Goal: Task Accomplishment & Management: Manage account settings

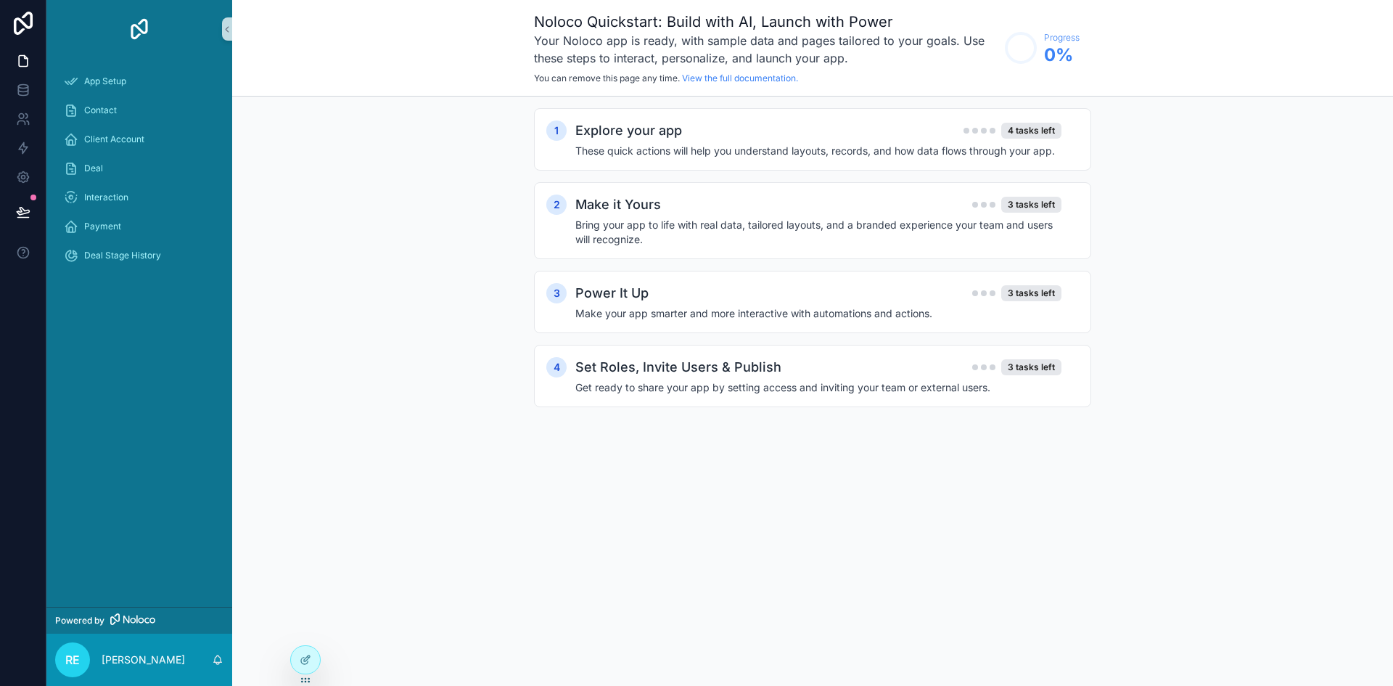
click at [750, 130] on div "Explore your app 4 tasks left" at bounding box center [818, 130] width 486 height 20
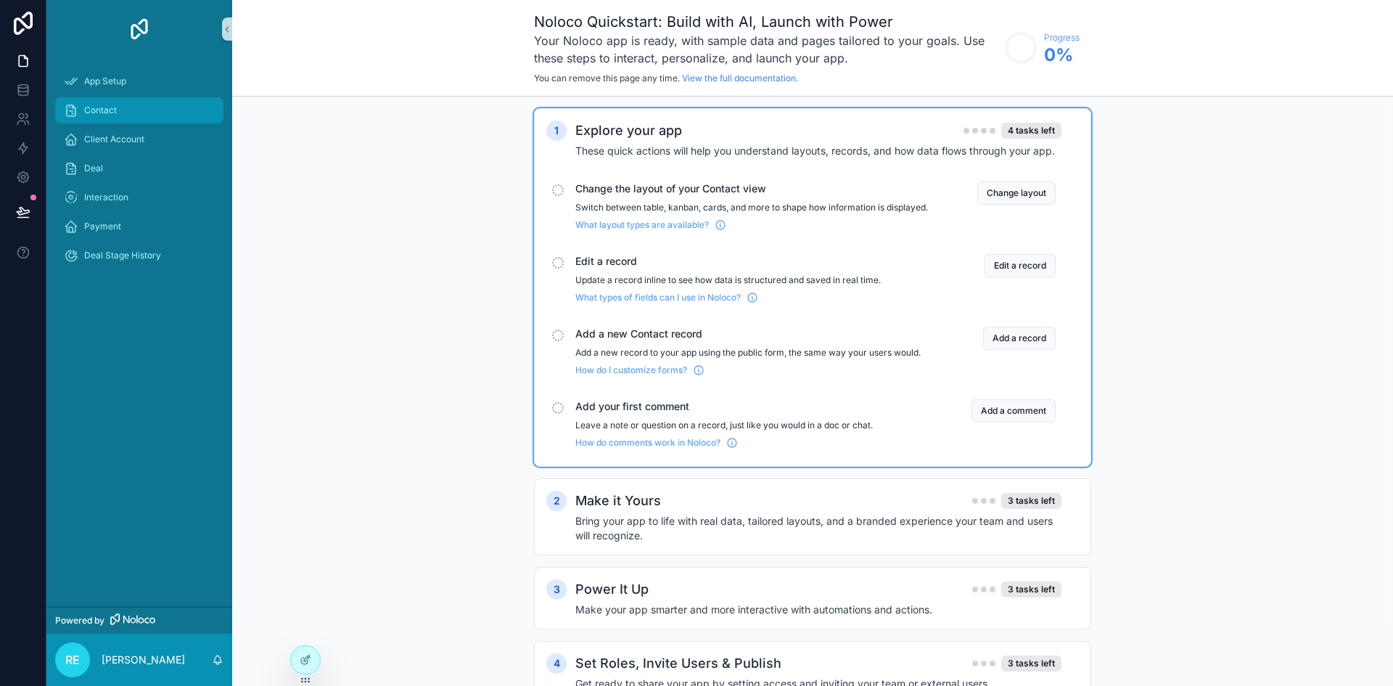
click at [104, 110] on span "Contact" at bounding box center [100, 110] width 33 height 12
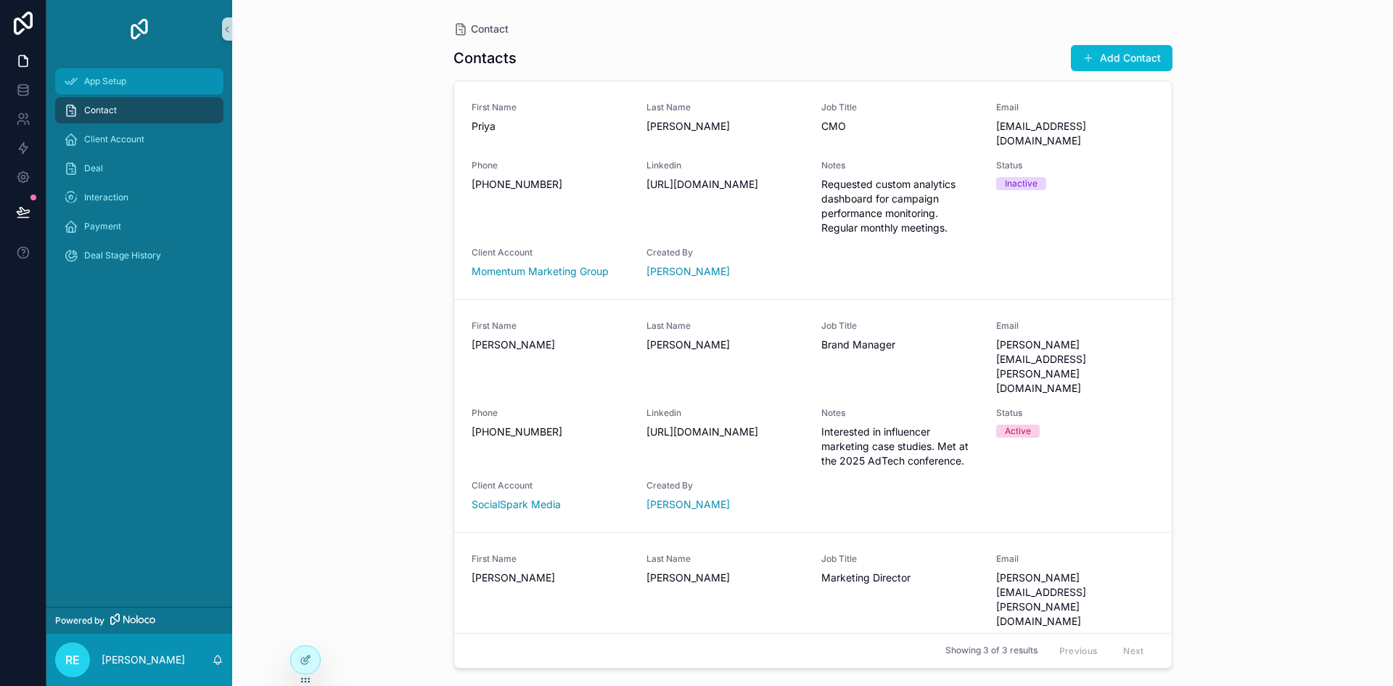
click at [99, 86] on span "App Setup" at bounding box center [105, 81] width 42 height 12
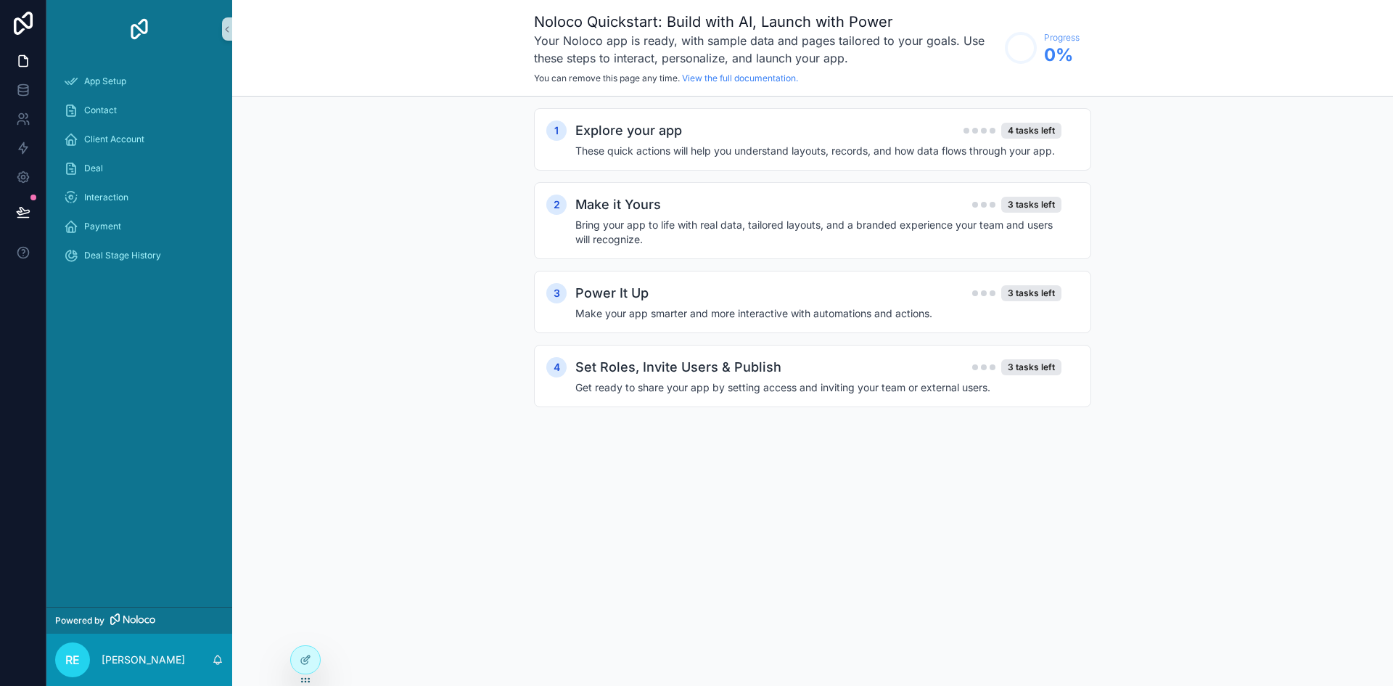
click at [642, 129] on h2 "Explore your app" at bounding box center [628, 130] width 107 height 20
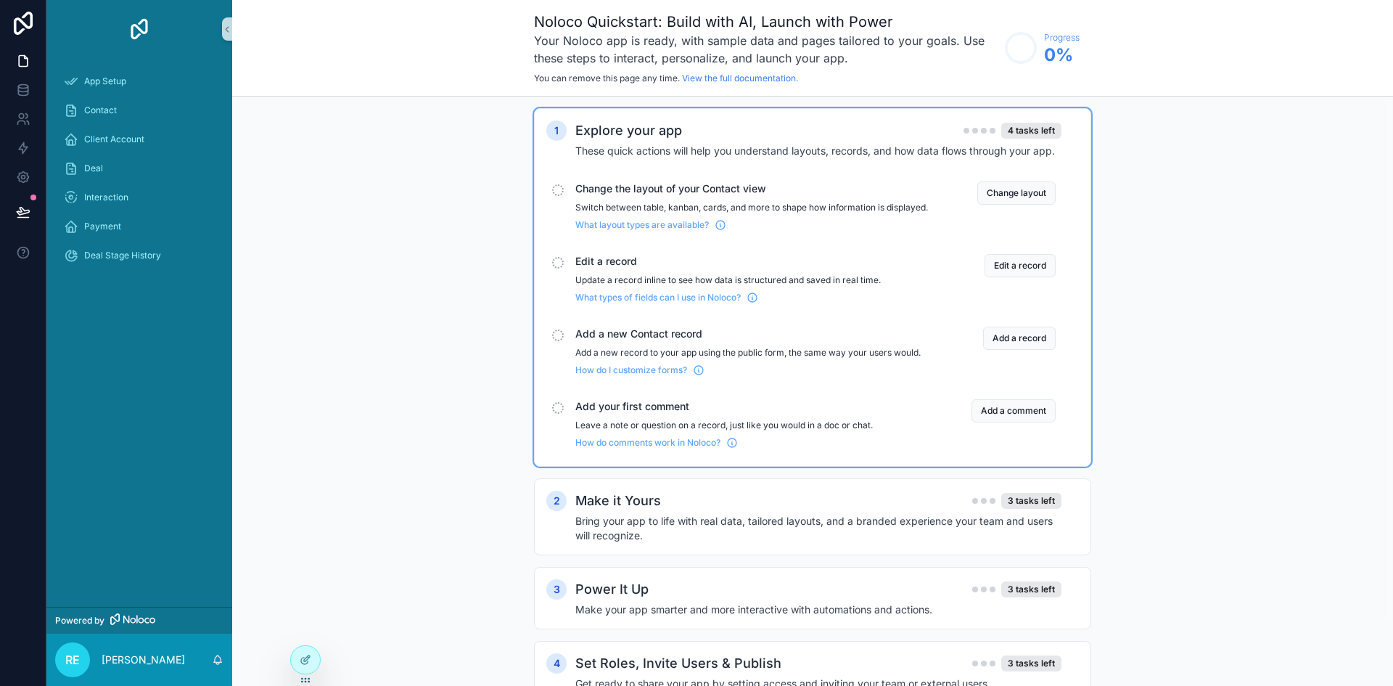
click at [592, 190] on span "Change the layout of your Contact view" at bounding box center [751, 188] width 353 height 15
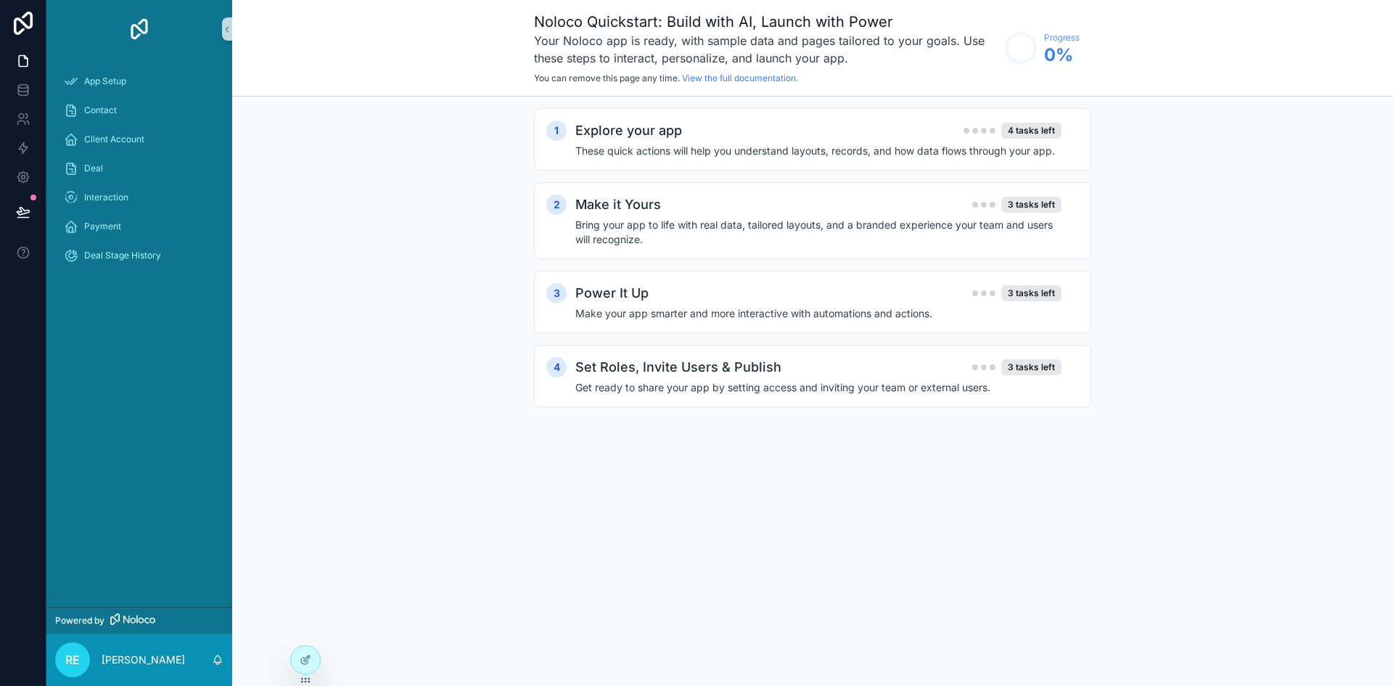
click at [609, 138] on h2 "Explore your app" at bounding box center [628, 130] width 107 height 20
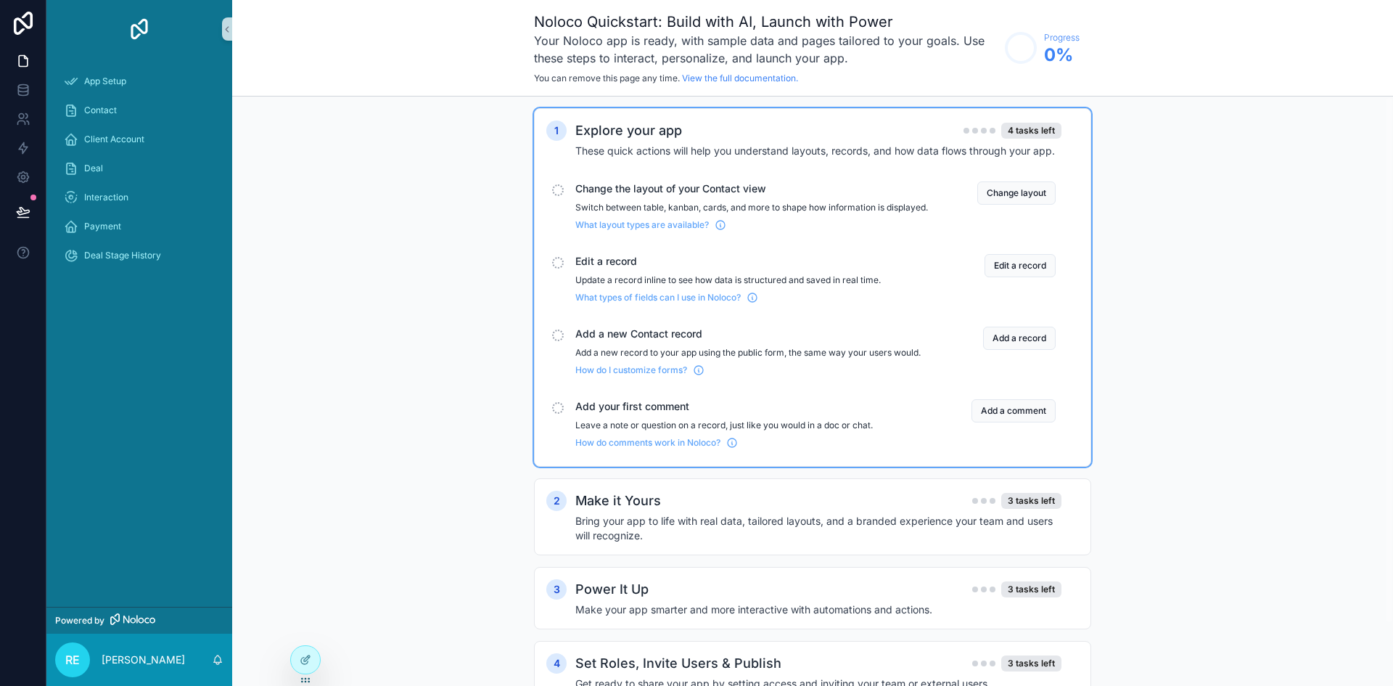
click at [1010, 192] on button "Change layout" at bounding box center [1016, 192] width 78 height 23
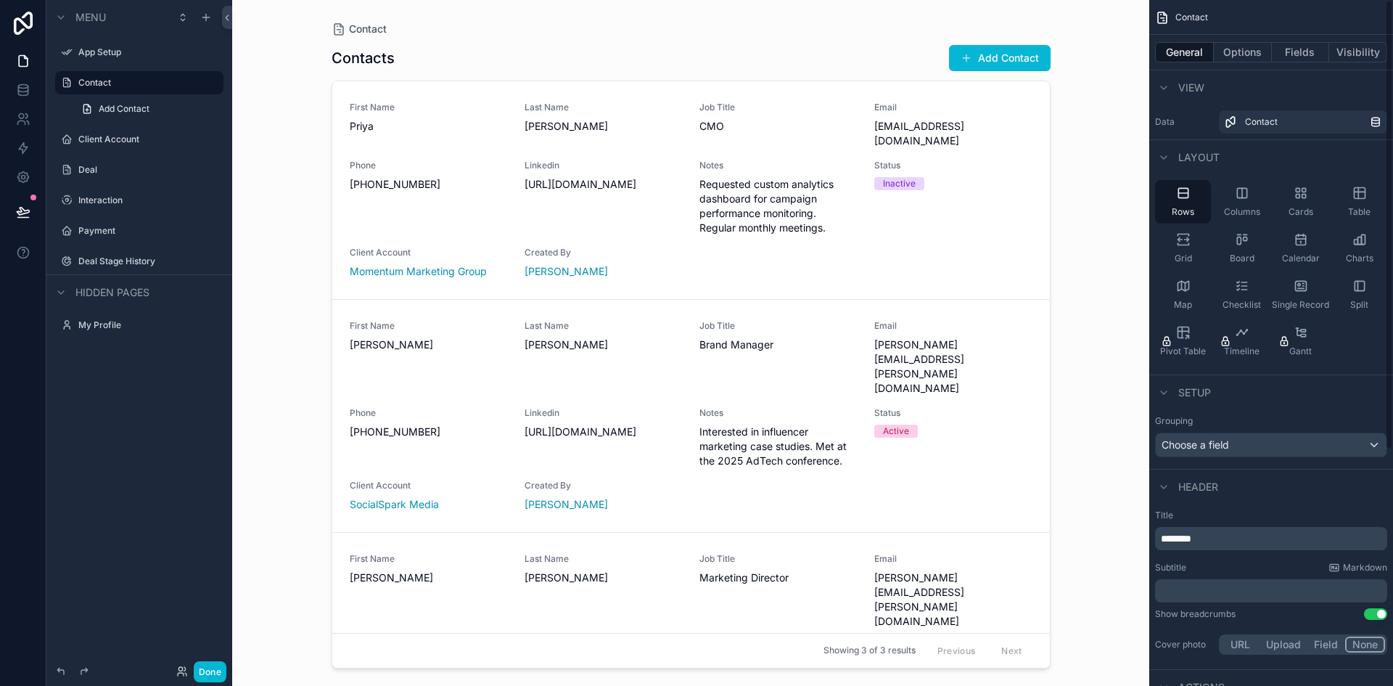
click at [1302, 192] on icon "scrollable content" at bounding box center [1301, 193] width 15 height 15
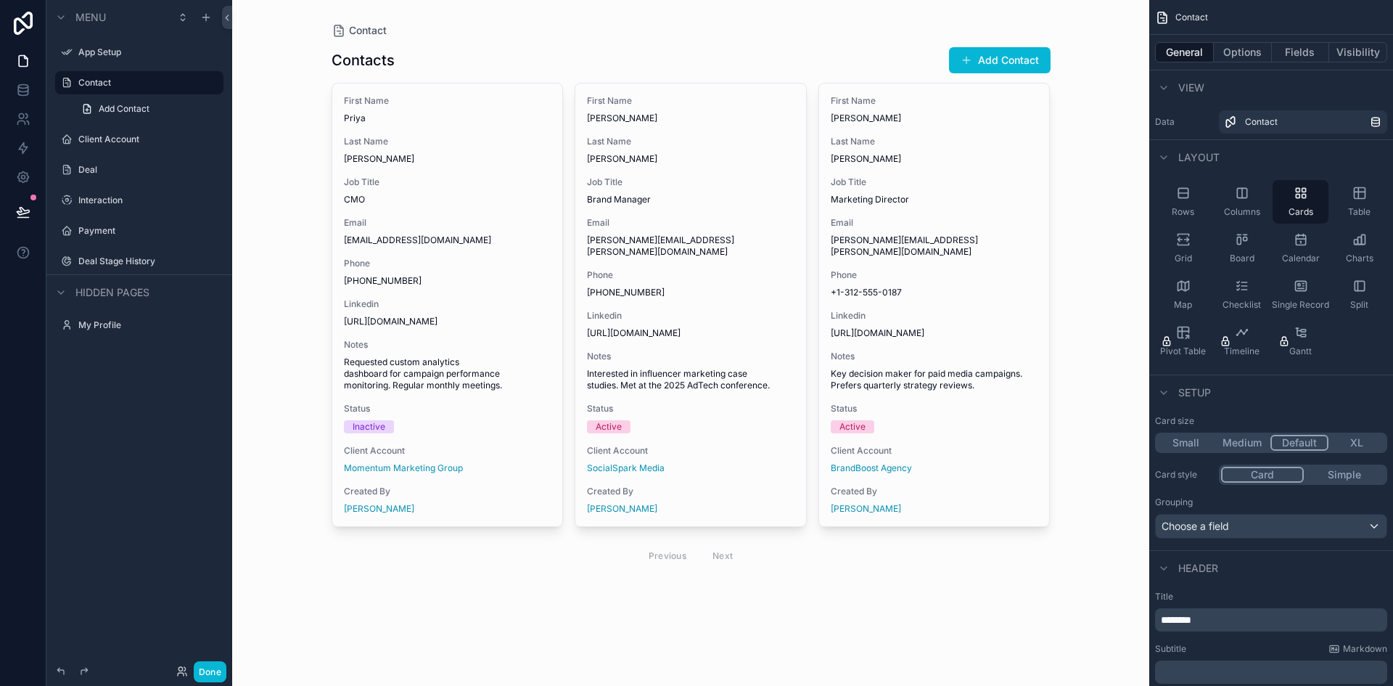
click at [1362, 203] on div "Table" at bounding box center [1359, 202] width 56 height 44
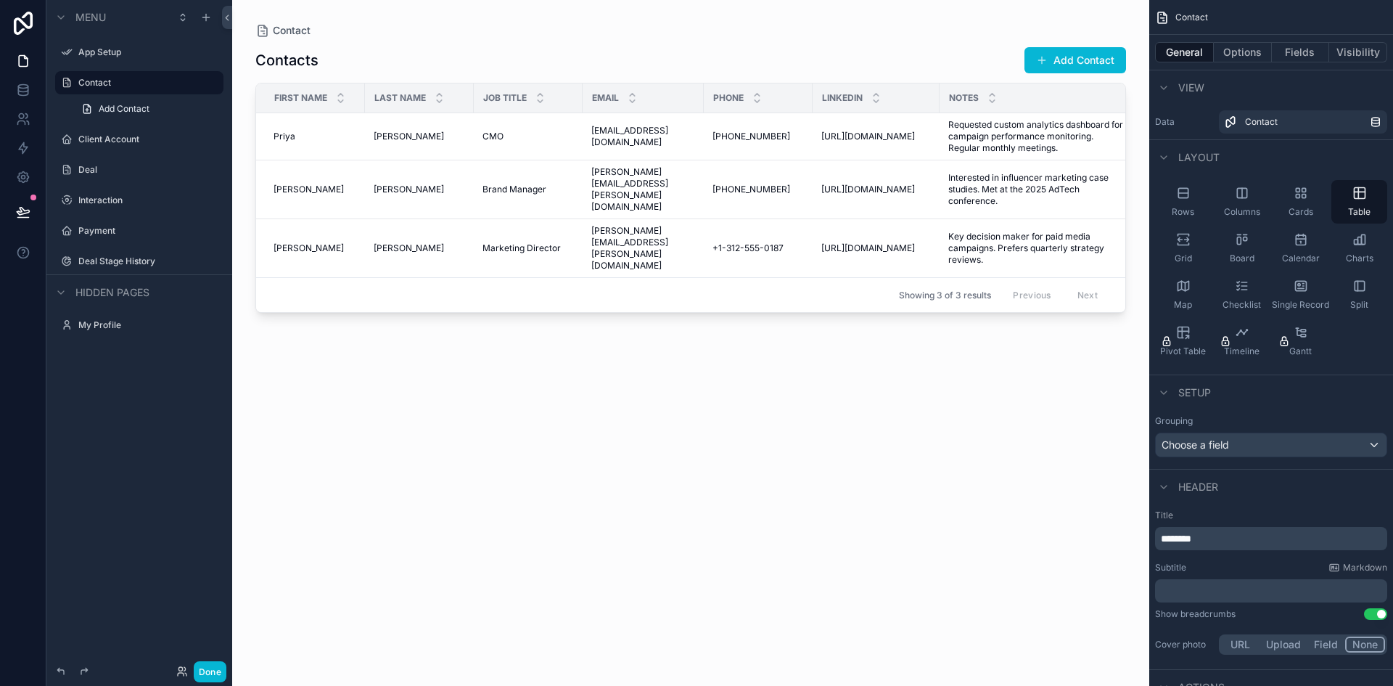
click at [104, 52] on label "App Setup" at bounding box center [149, 52] width 142 height 12
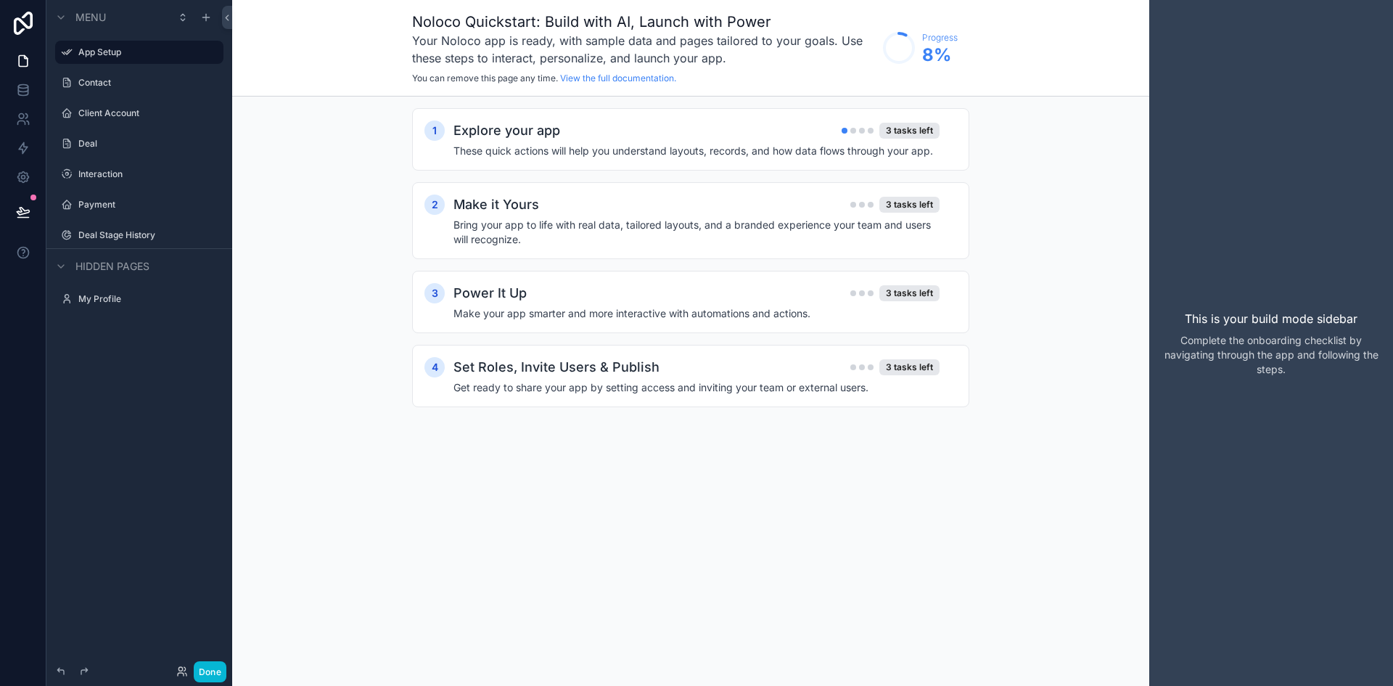
click at [525, 133] on h2 "Explore your app" at bounding box center [506, 130] width 107 height 20
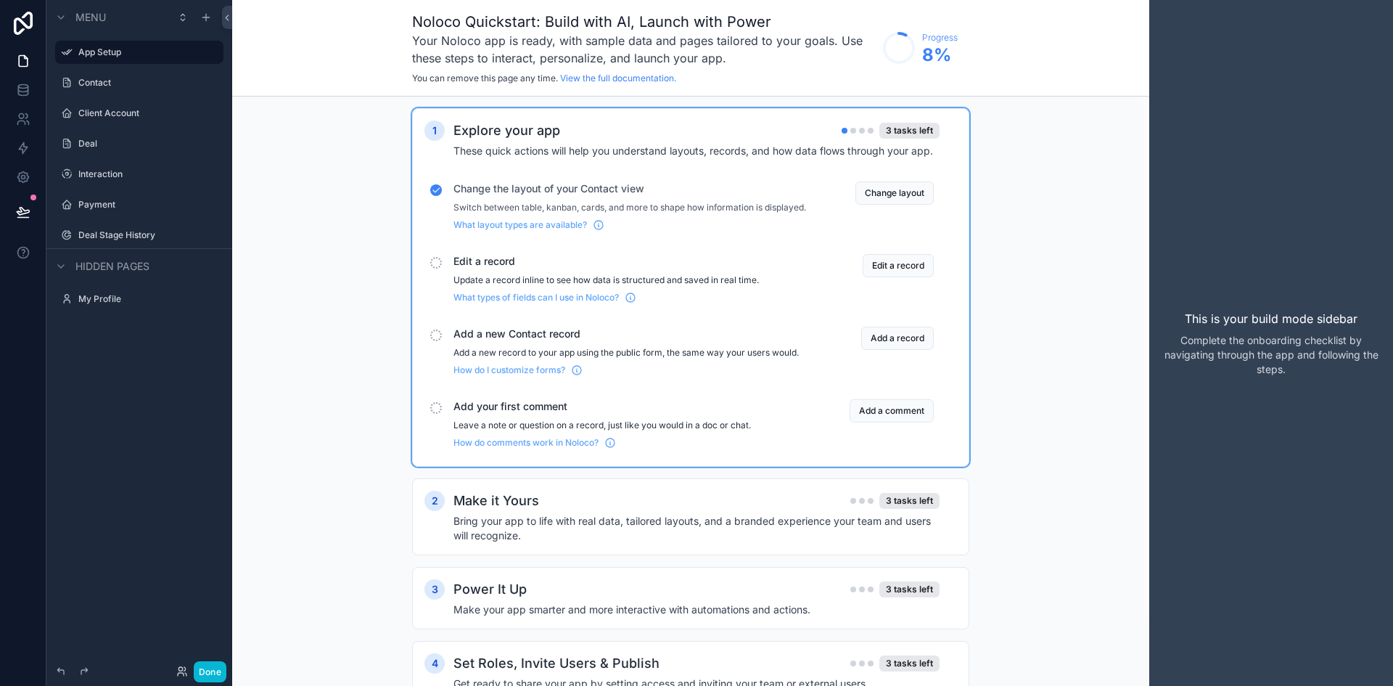
click at [882, 274] on button "Edit a record" at bounding box center [898, 265] width 71 height 23
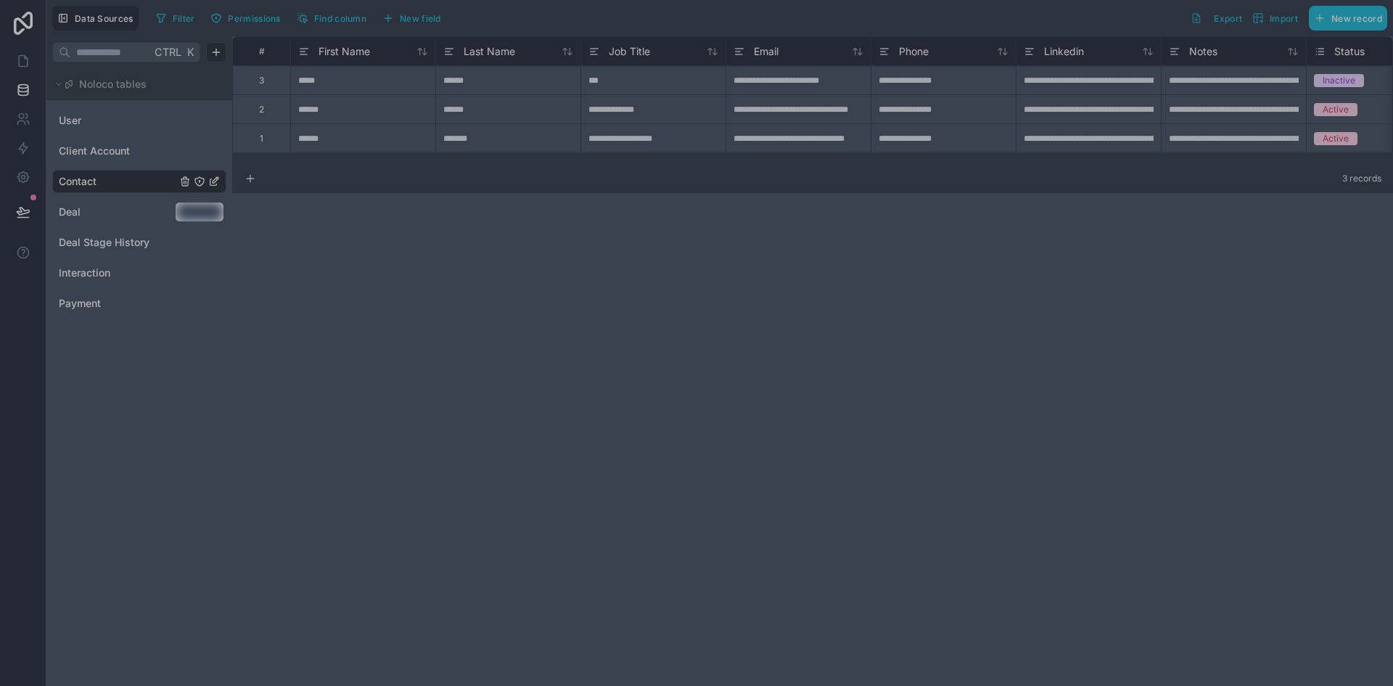
click at [22, 54] on div at bounding box center [696, 101] width 1393 height 202
drag, startPoint x: 450, startPoint y: 297, endPoint x: 430, endPoint y: 290, distance: 20.6
click at [448, 295] on div at bounding box center [696, 453] width 1393 height 464
click at [171, 257] on div at bounding box center [696, 453] width 1393 height 464
click at [266, 275] on div at bounding box center [696, 453] width 1393 height 464
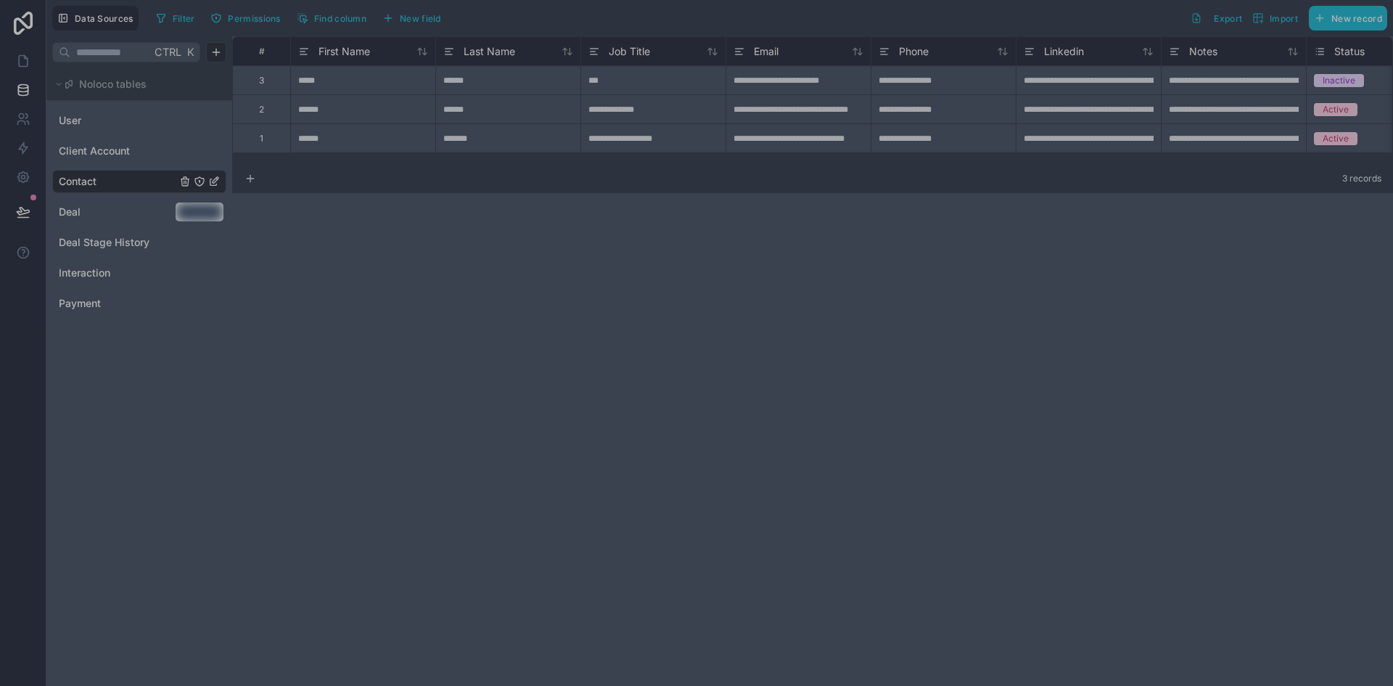
click at [378, 118] on div at bounding box center [696, 101] width 1393 height 202
drag, startPoint x: 374, startPoint y: 110, endPoint x: 337, endPoint y: 109, distance: 37.0
click at [372, 110] on div at bounding box center [696, 101] width 1393 height 202
drag, startPoint x: 305, startPoint y: 107, endPoint x: 245, endPoint y: 160, distance: 80.2
click at [304, 107] on div at bounding box center [696, 101] width 1393 height 202
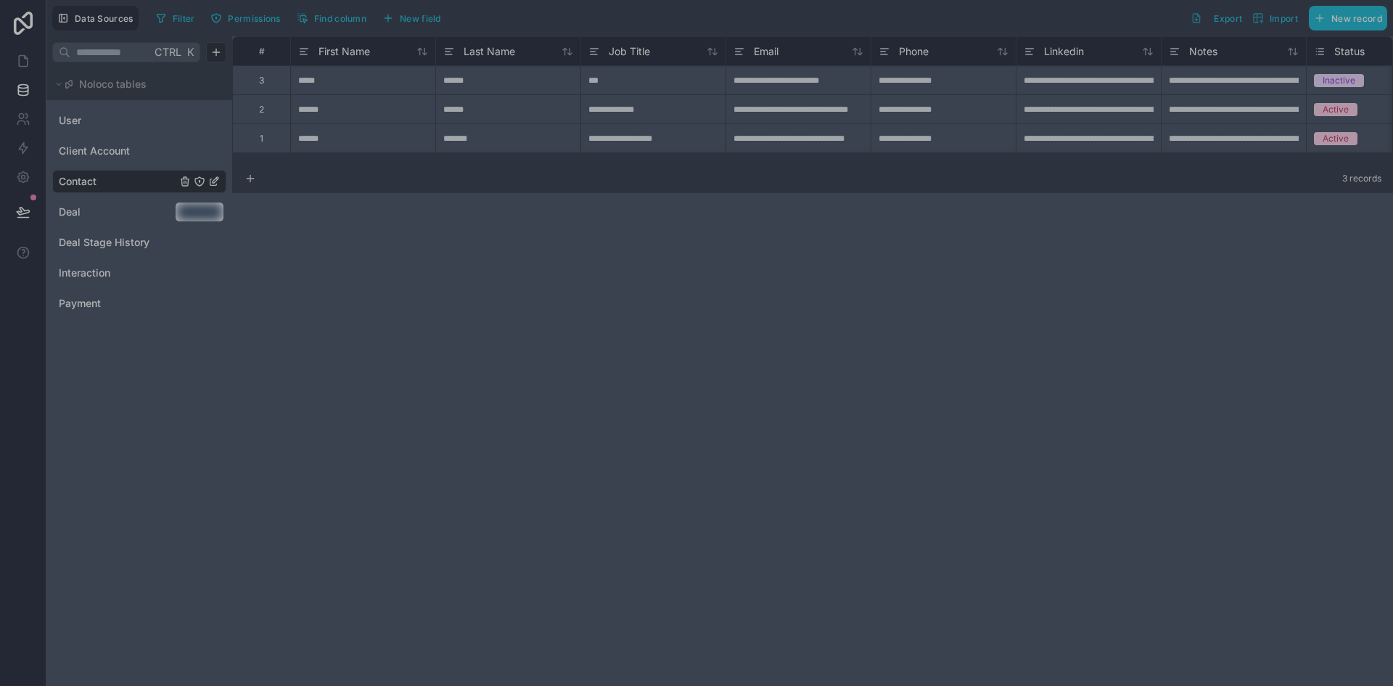
click at [126, 176] on div at bounding box center [696, 101] width 1393 height 202
click at [119, 156] on div at bounding box center [696, 101] width 1393 height 202
click at [213, 210] on icon "Deal" at bounding box center [214, 212] width 12 height 12
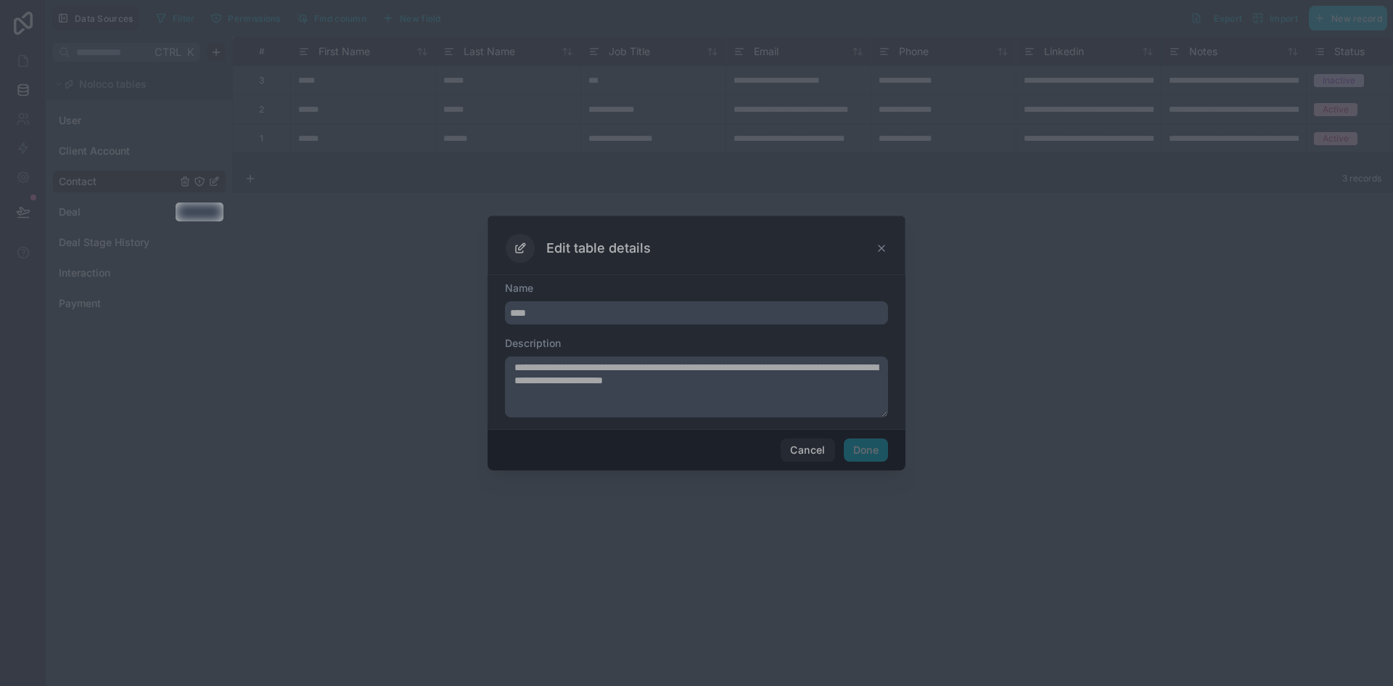
click at [863, 447] on div at bounding box center [696, 453] width 1393 height 464
drag, startPoint x: 815, startPoint y: 446, endPoint x: 659, endPoint y: 339, distance: 190.0
click at [814, 444] on div at bounding box center [696, 453] width 1393 height 464
click at [609, 305] on div at bounding box center [696, 453] width 1393 height 464
drag, startPoint x: 882, startPoint y: 246, endPoint x: 601, endPoint y: 233, distance: 281.8
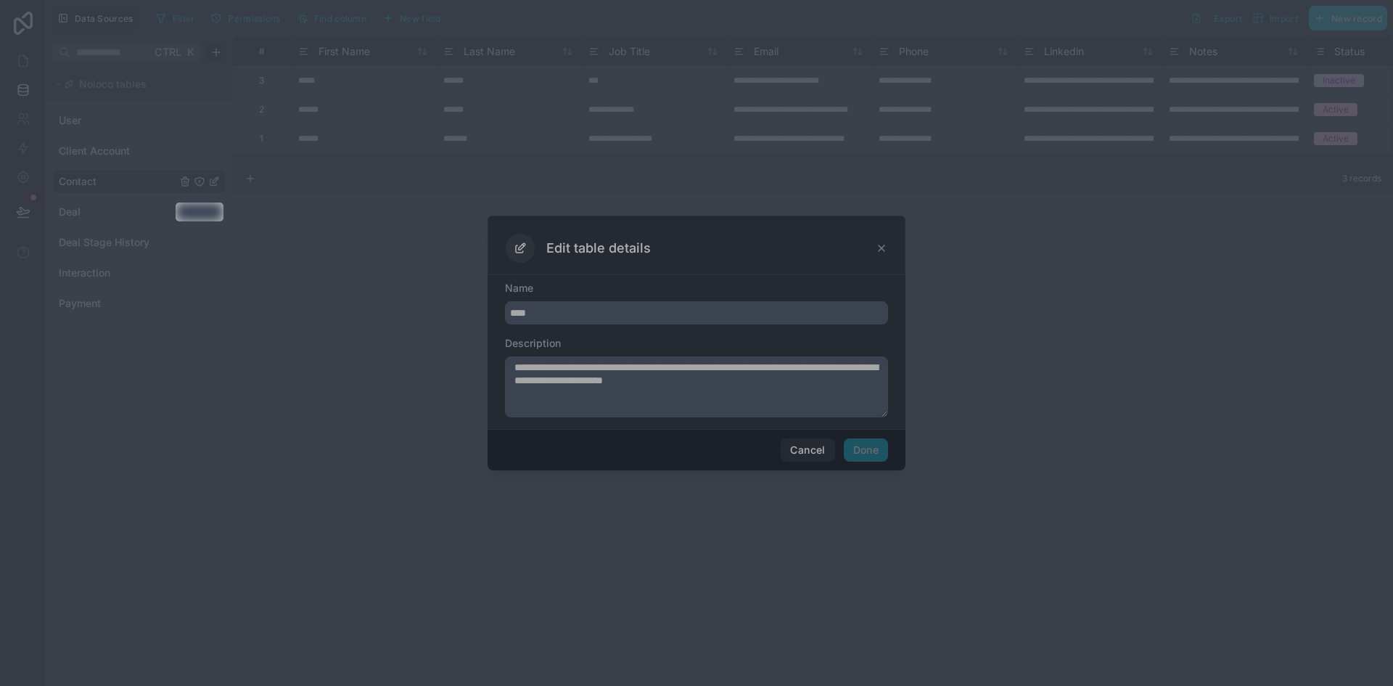
click at [871, 244] on div at bounding box center [696, 453] width 1393 height 464
click at [577, 306] on div at bounding box center [696, 453] width 1393 height 464
click at [564, 316] on div at bounding box center [696, 453] width 1393 height 464
click at [580, 385] on div at bounding box center [696, 453] width 1393 height 464
drag, startPoint x: 553, startPoint y: 321, endPoint x: 779, endPoint y: 469, distance: 270.1
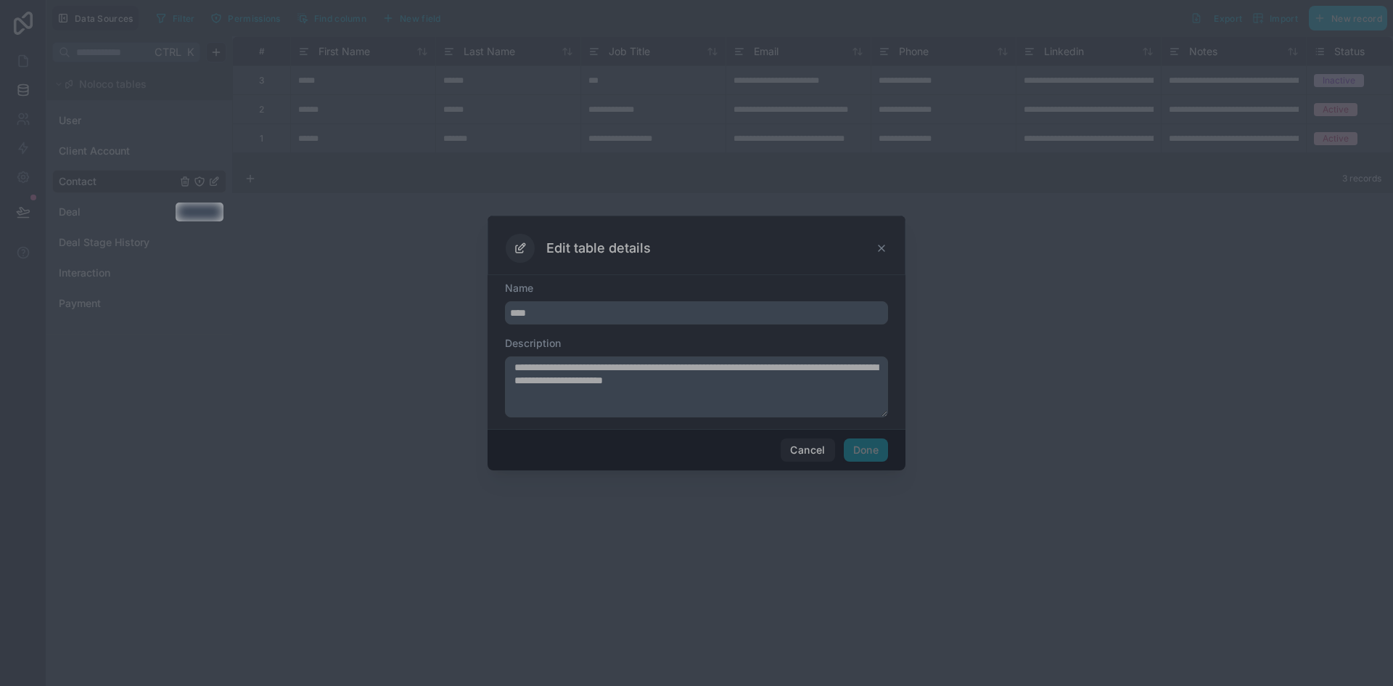
click at [553, 322] on div at bounding box center [696, 453] width 1393 height 464
click at [813, 452] on div at bounding box center [696, 453] width 1393 height 464
drag, startPoint x: 687, startPoint y: 335, endPoint x: 679, endPoint y: 325, distance: 12.9
click at [684, 331] on div at bounding box center [696, 453] width 1393 height 464
click at [398, 133] on div at bounding box center [696, 101] width 1393 height 202
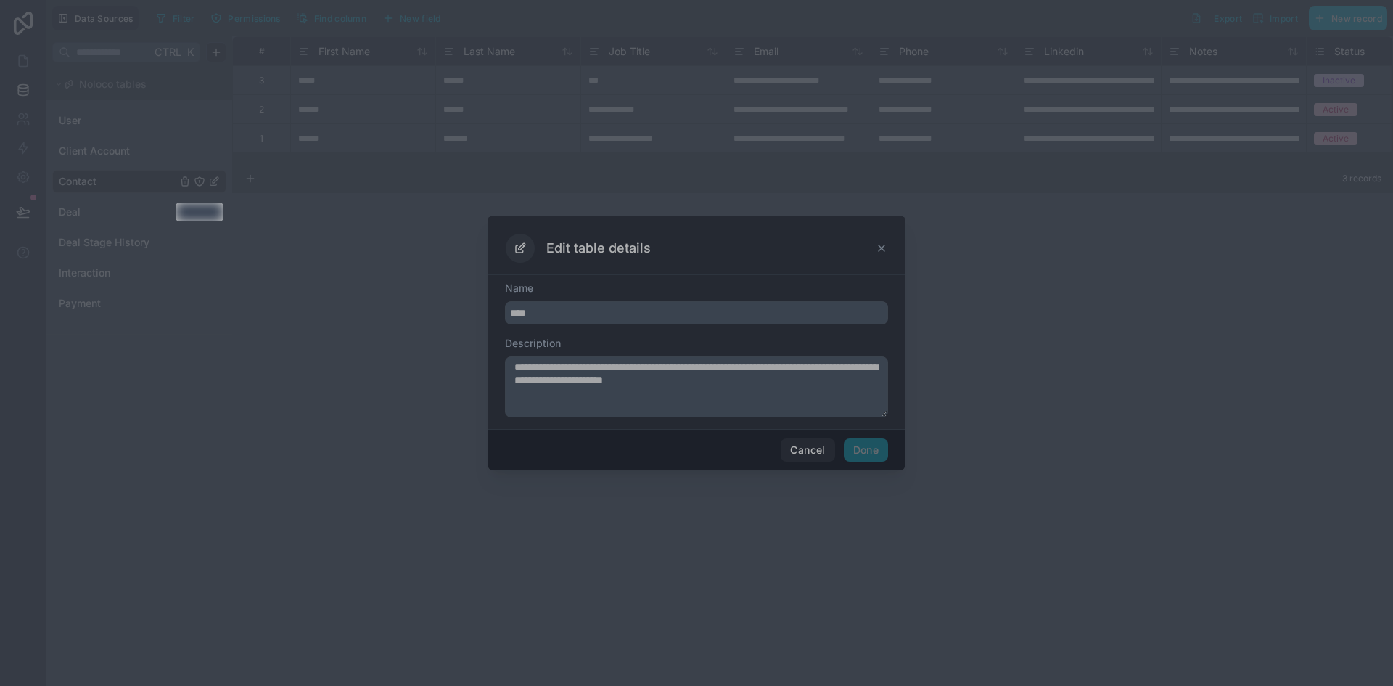
drag, startPoint x: 858, startPoint y: 112, endPoint x: 917, endPoint y: 214, distance: 117.3
click at [860, 112] on div at bounding box center [696, 101] width 1393 height 202
drag, startPoint x: 881, startPoint y: 246, endPoint x: 727, endPoint y: 281, distance: 157.9
click at [880, 246] on div at bounding box center [696, 453] width 1393 height 464
drag, startPoint x: 673, startPoint y: 292, endPoint x: 636, endPoint y: 307, distance: 40.0
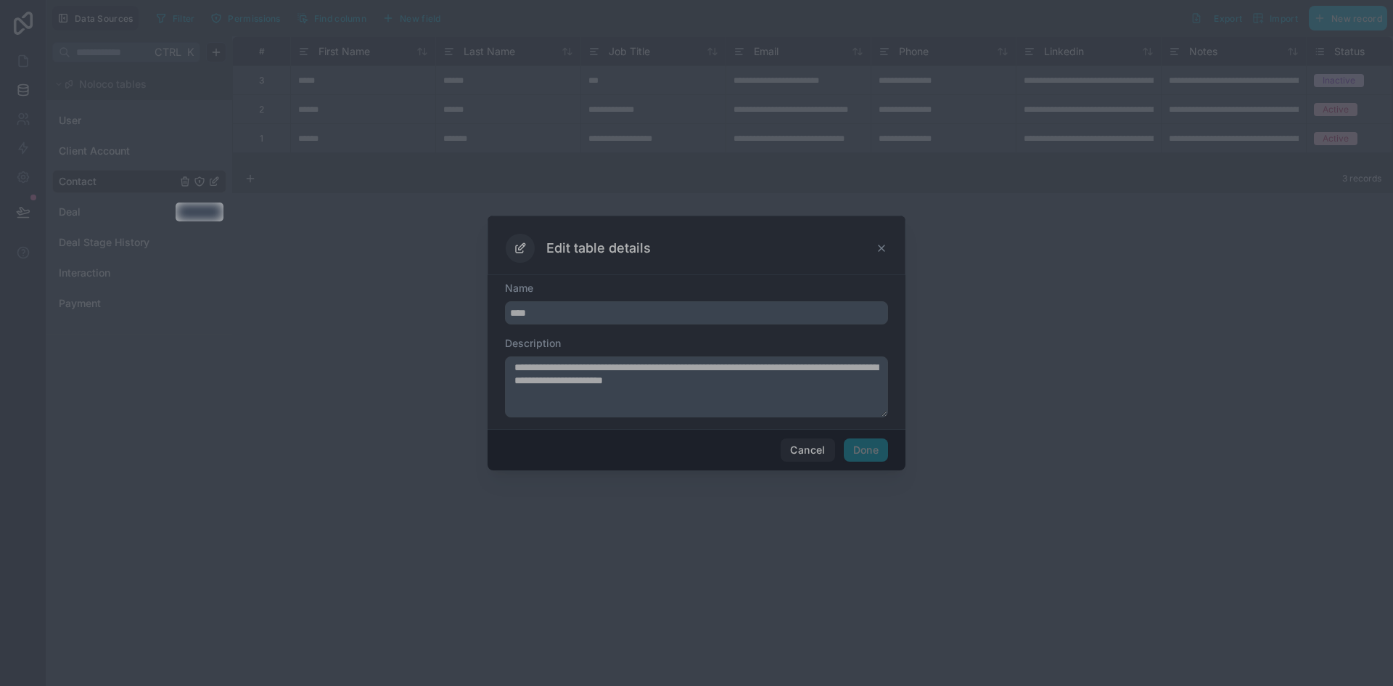
click at [664, 297] on div at bounding box center [696, 453] width 1393 height 464
click at [636, 307] on div at bounding box center [696, 453] width 1393 height 464
drag, startPoint x: 627, startPoint y: 308, endPoint x: 536, endPoint y: 304, distance: 90.8
click at [536, 304] on div at bounding box center [696, 453] width 1393 height 464
click at [525, 308] on div at bounding box center [696, 453] width 1393 height 464
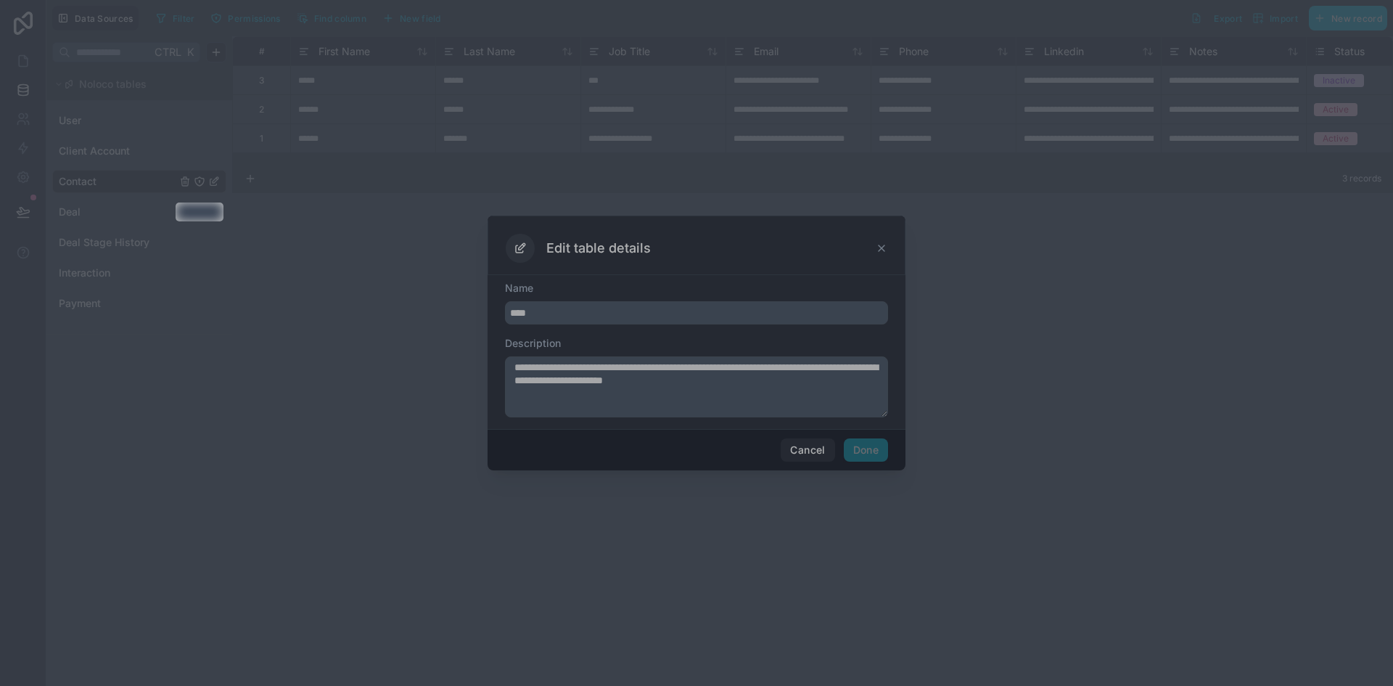
drag, startPoint x: 525, startPoint y: 308, endPoint x: 550, endPoint y: 318, distance: 27.6
click at [538, 311] on div at bounding box center [696, 453] width 1393 height 464
click at [813, 452] on div at bounding box center [696, 453] width 1393 height 464
drag, startPoint x: 813, startPoint y: 452, endPoint x: 696, endPoint y: 385, distance: 134.3
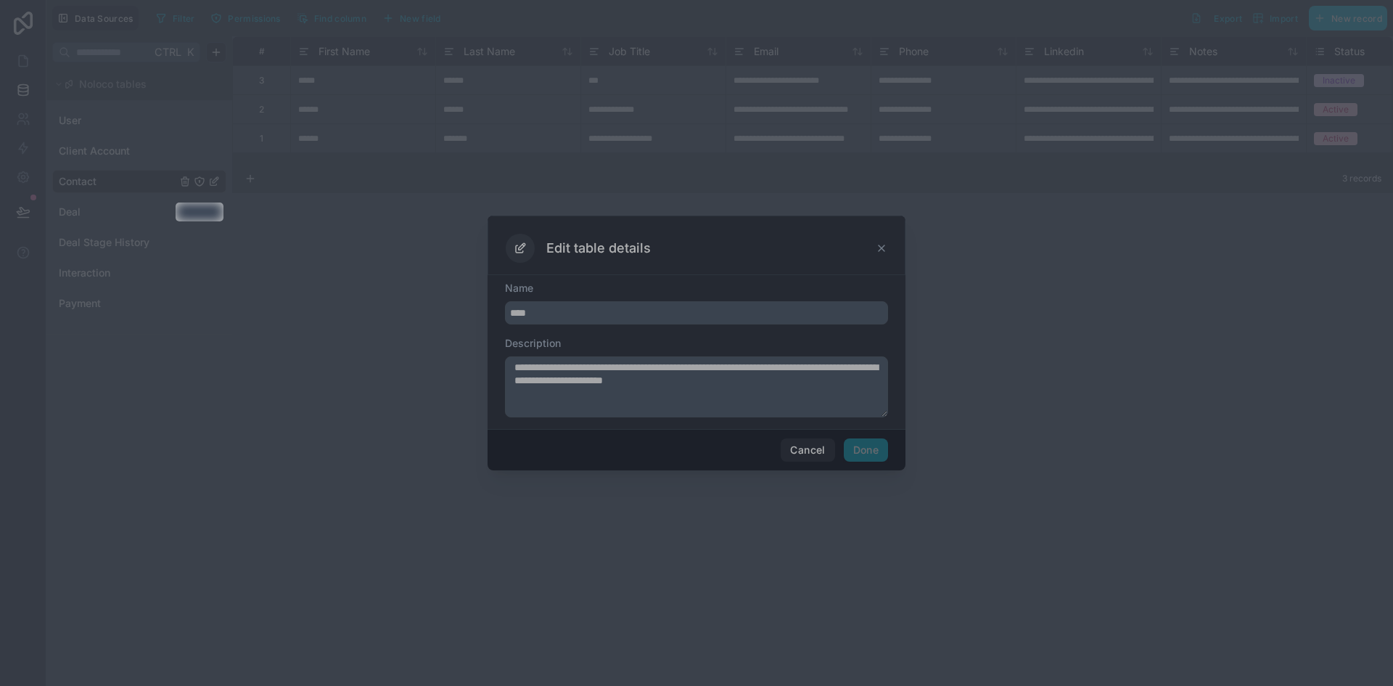
click at [809, 448] on div at bounding box center [696, 453] width 1393 height 464
drag, startPoint x: 924, startPoint y: 152, endPoint x: 930, endPoint y: 137, distance: 16.3
click at [926, 149] on div at bounding box center [696, 101] width 1393 height 202
click at [886, 57] on div at bounding box center [696, 101] width 1393 height 202
click at [202, 209] on div at bounding box center [696, 343] width 1393 height 686
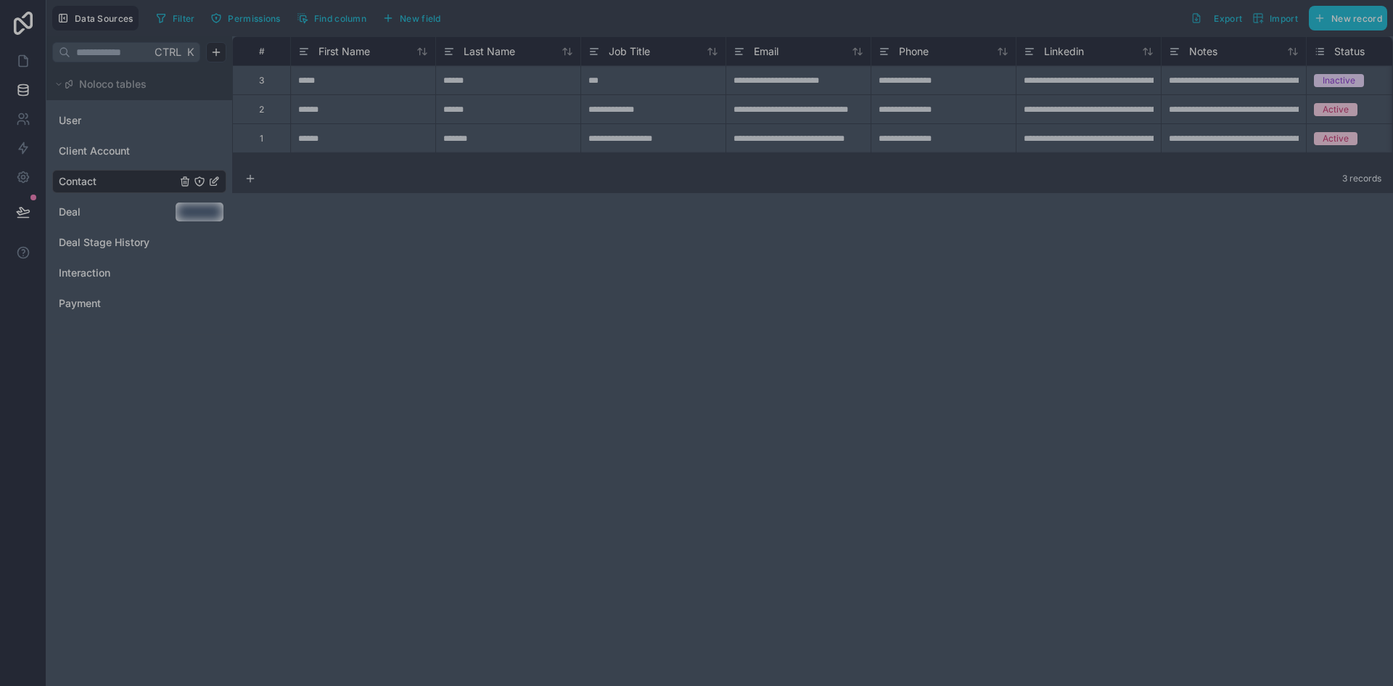
click at [250, 341] on div at bounding box center [696, 453] width 1393 height 464
click at [22, 17] on div at bounding box center [696, 101] width 1393 height 202
click at [22, 15] on div at bounding box center [696, 101] width 1393 height 202
click at [22, 59] on div at bounding box center [696, 101] width 1393 height 202
click at [20, 89] on div at bounding box center [696, 101] width 1393 height 202
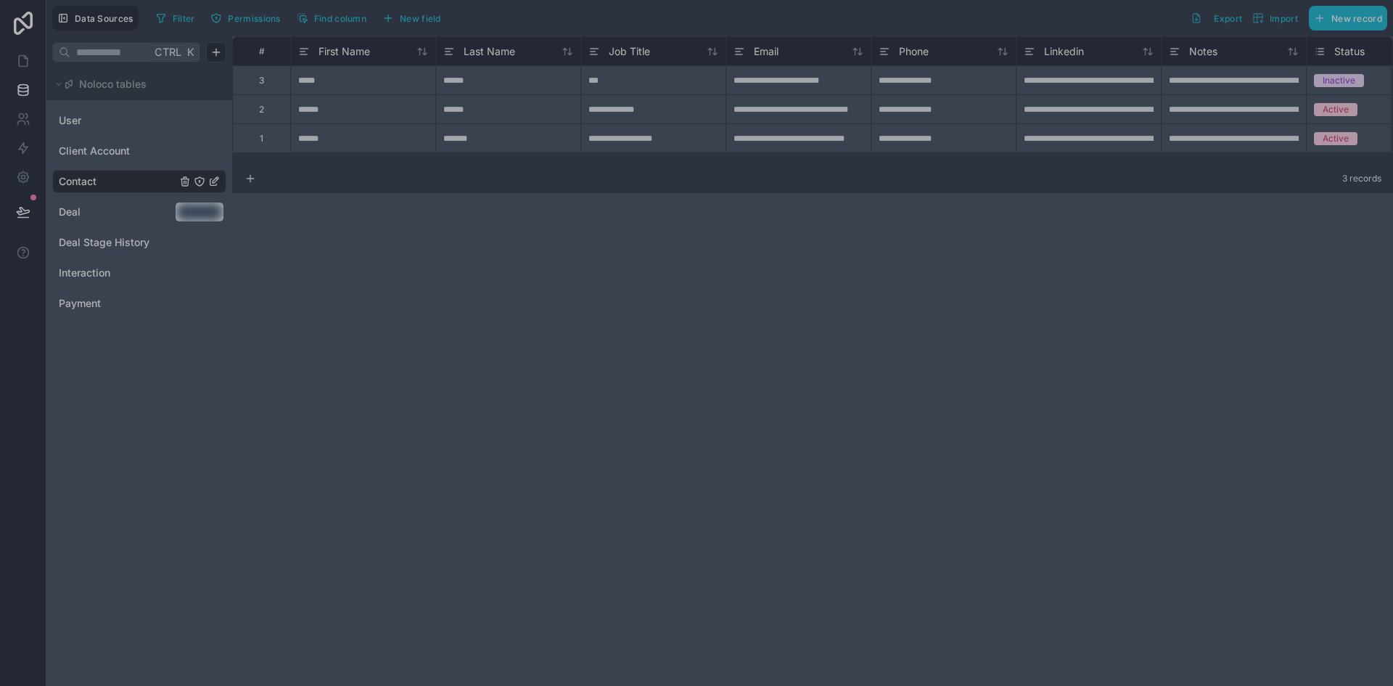
click at [21, 210] on div at bounding box center [88, 211] width 176 height 19
click at [29, 18] on div at bounding box center [696, 101] width 1393 height 202
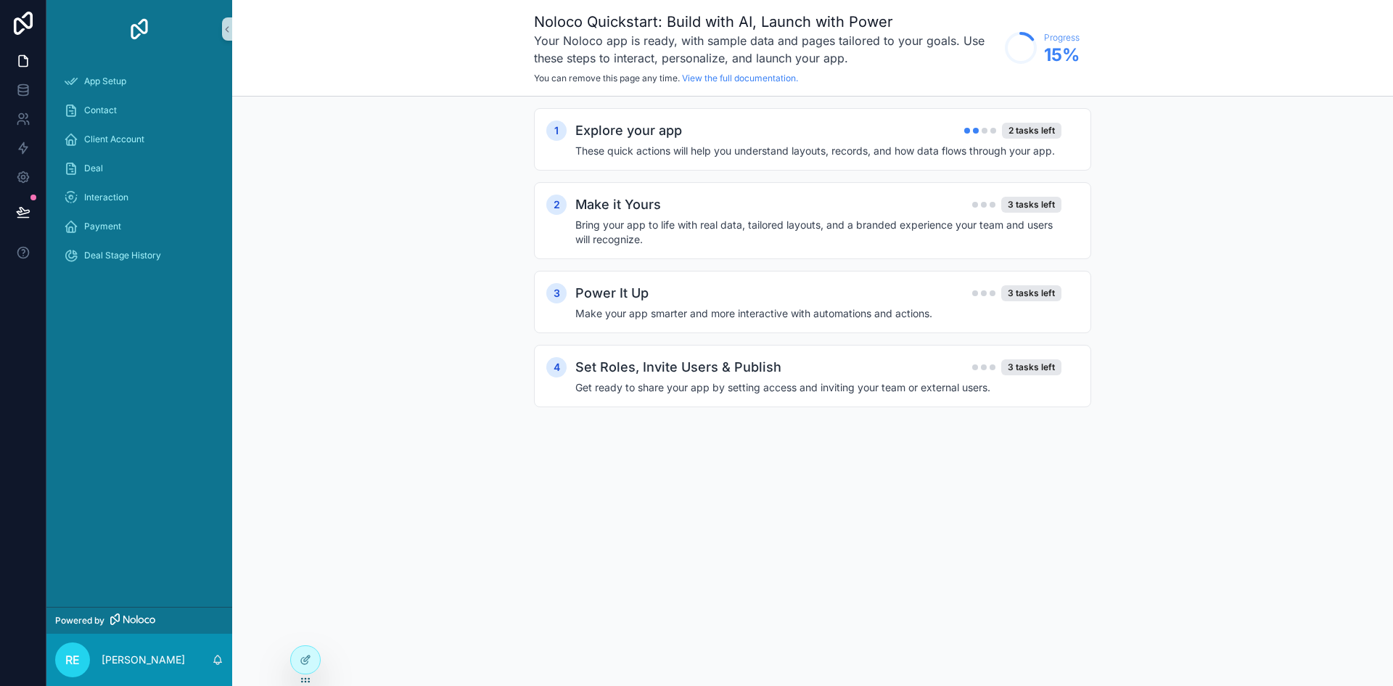
click at [631, 130] on h2 "Explore your app" at bounding box center [628, 130] width 107 height 20
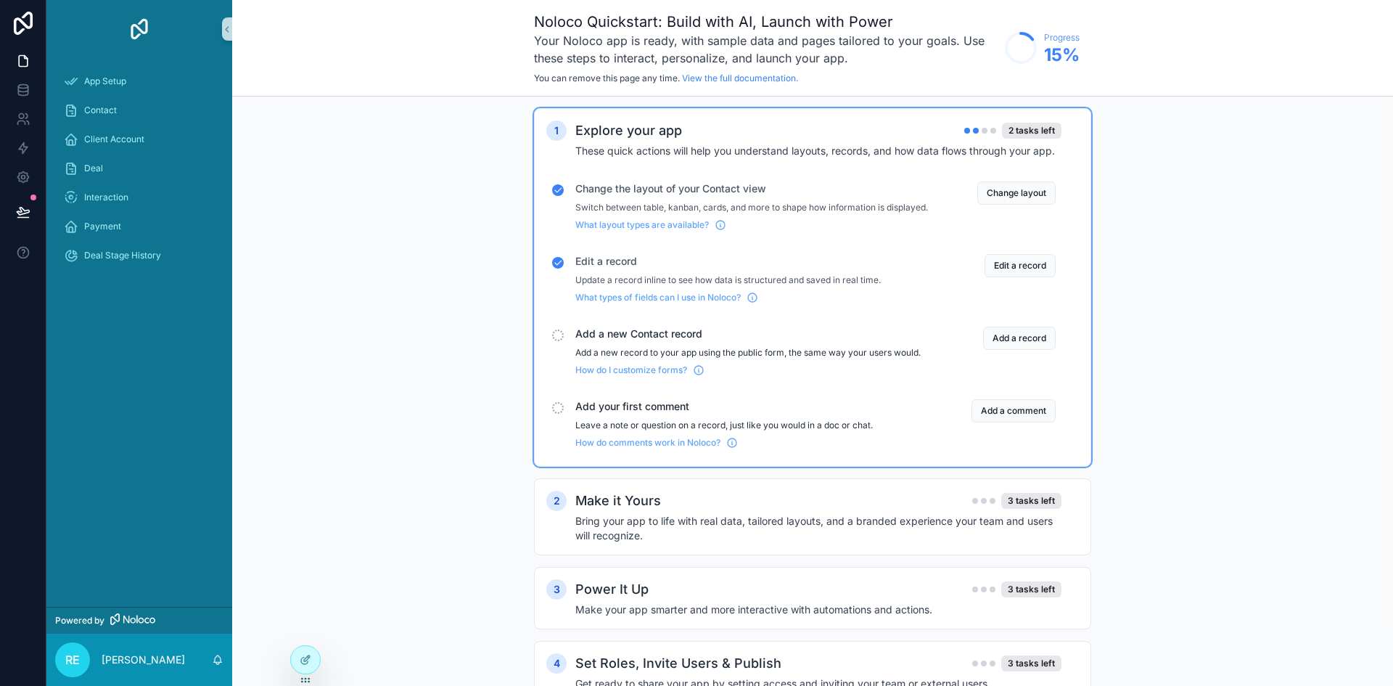
click at [690, 341] on span "Add a new Contact record" at bounding box center [751, 333] width 353 height 15
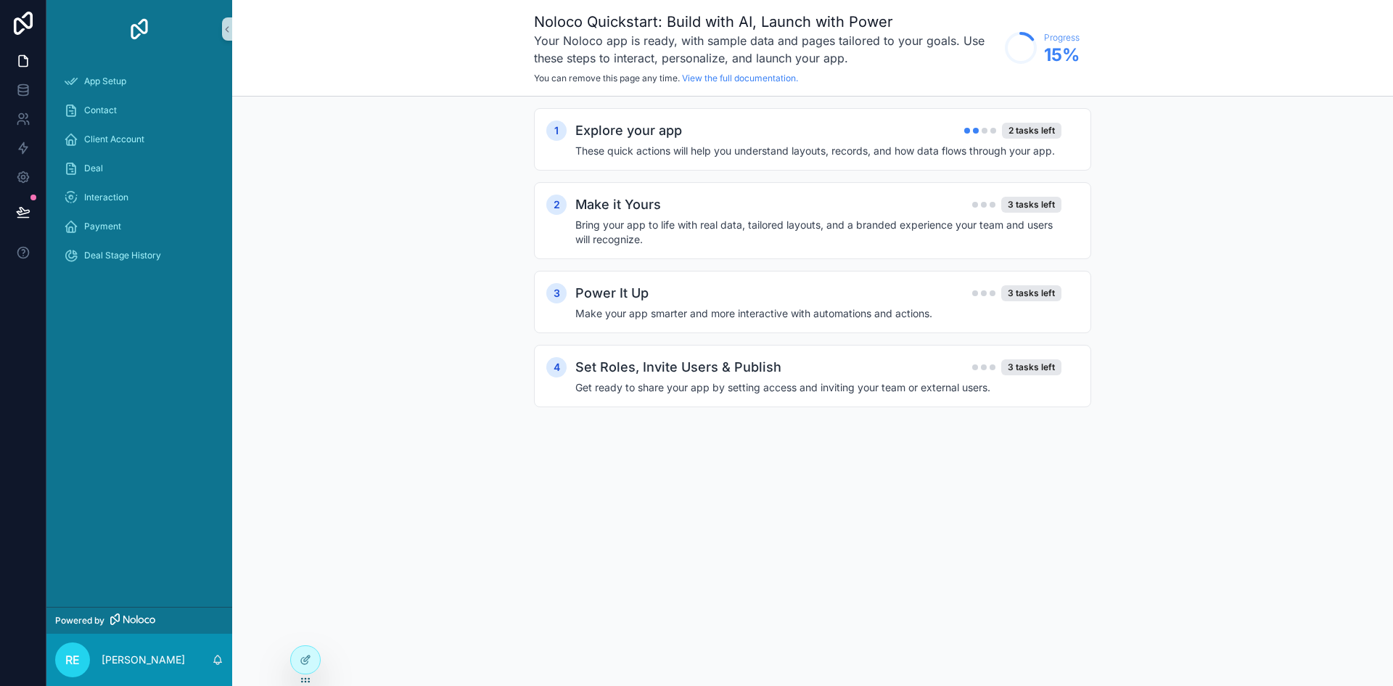
click at [657, 207] on h2 "Make it Yours" at bounding box center [618, 204] width 86 height 20
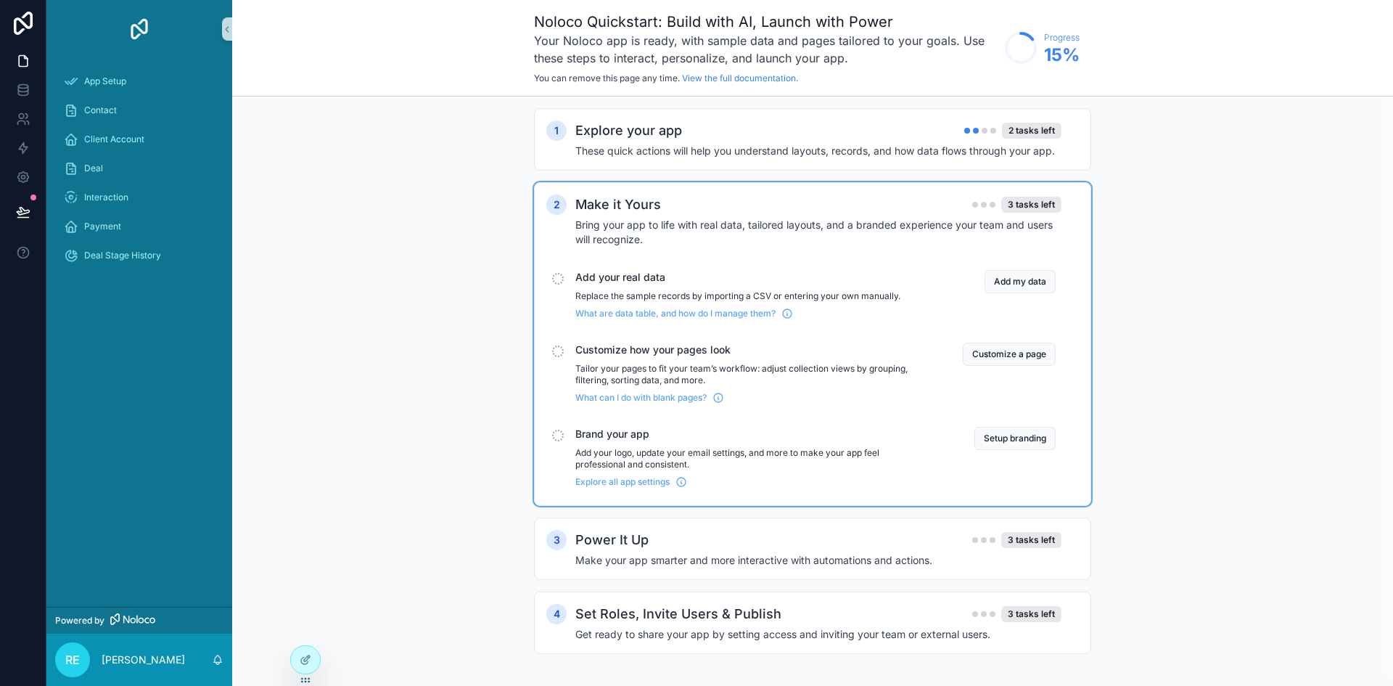
drag, startPoint x: 297, startPoint y: 202, endPoint x: 235, endPoint y: 145, distance: 83.7
click at [295, 197] on div "1 Explore your app 2 tasks left These quick actions will help you understand la…" at bounding box center [812, 395] width 1161 height 598
click at [119, 106] on div "Contact" at bounding box center [139, 110] width 151 height 23
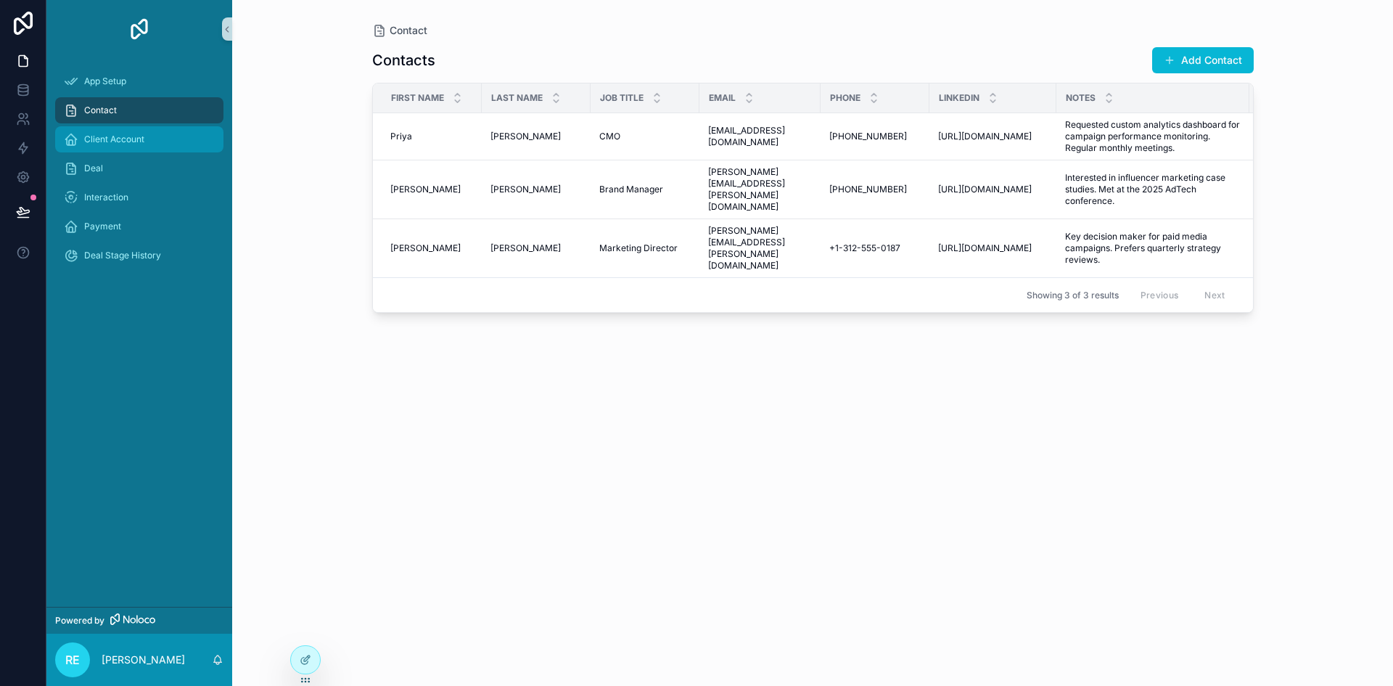
click at [115, 135] on span "Client Account" at bounding box center [114, 139] width 60 height 12
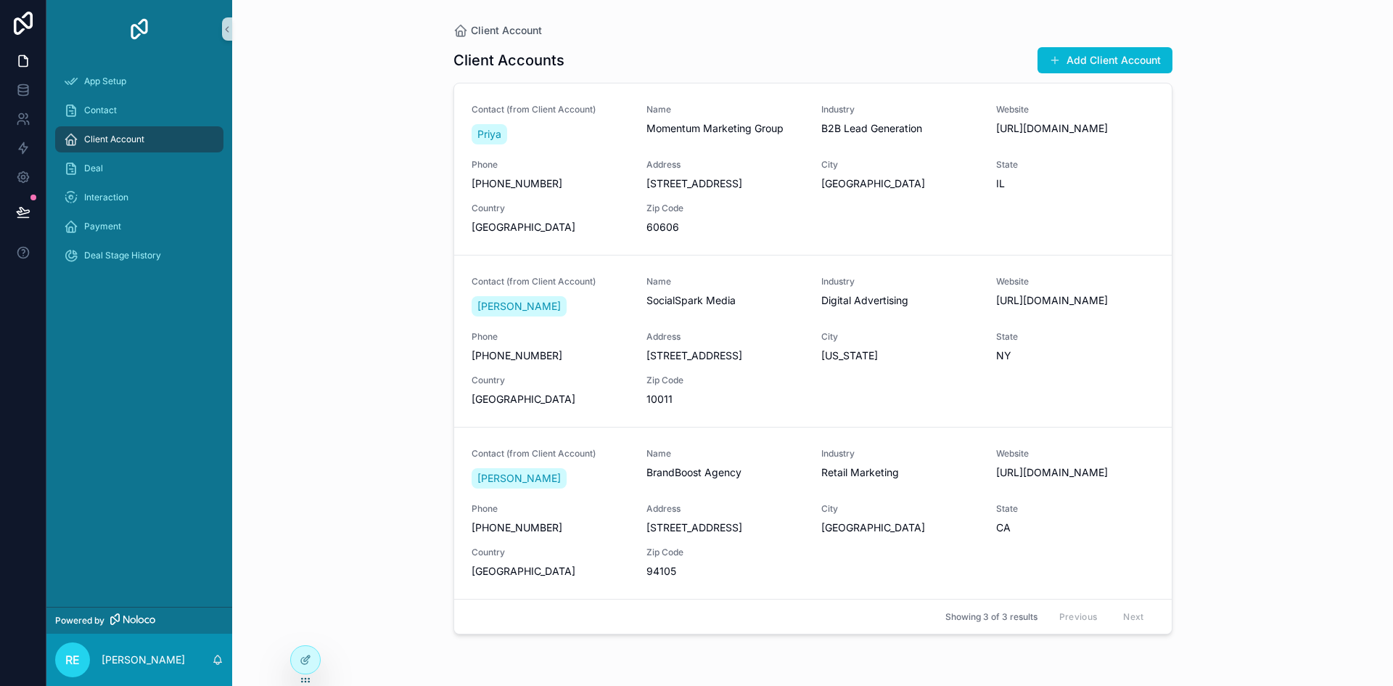
click at [28, 24] on icon at bounding box center [23, 23] width 29 height 23
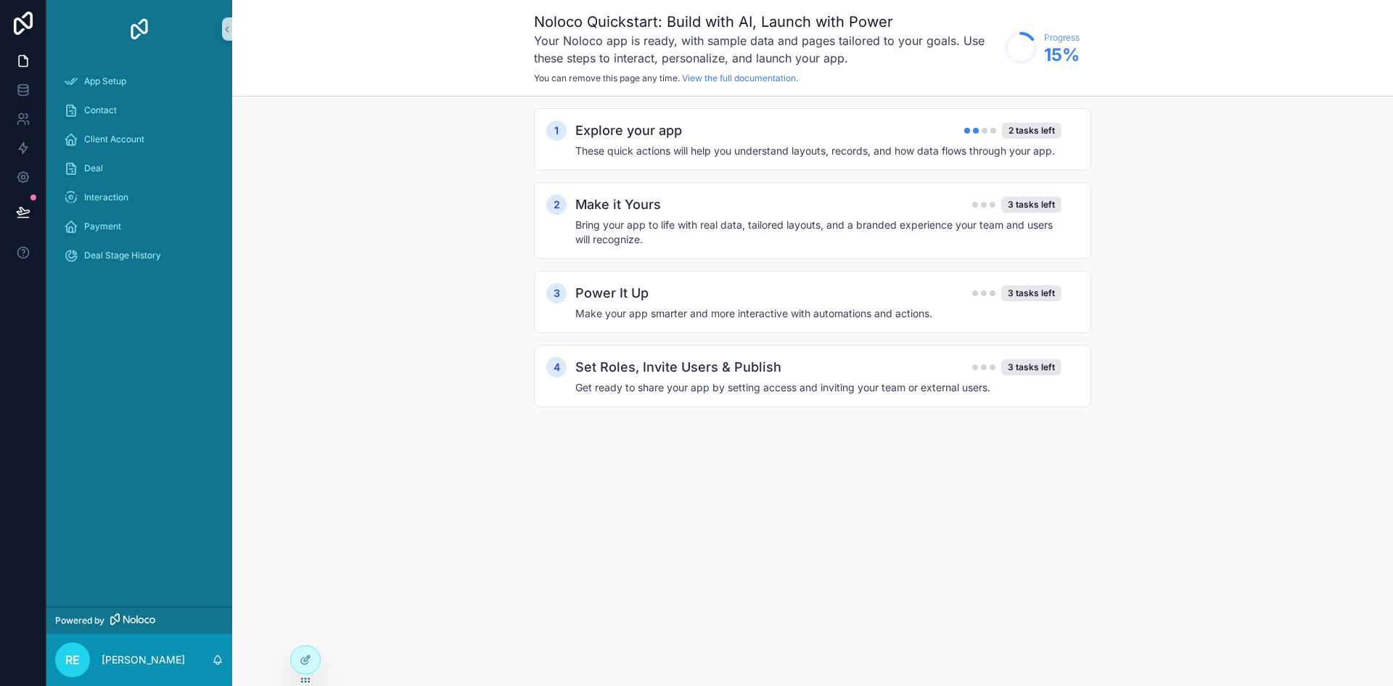
click at [635, 218] on h4 "Bring your app to life with real data, tailored layouts, and a branded experien…" at bounding box center [818, 232] width 486 height 29
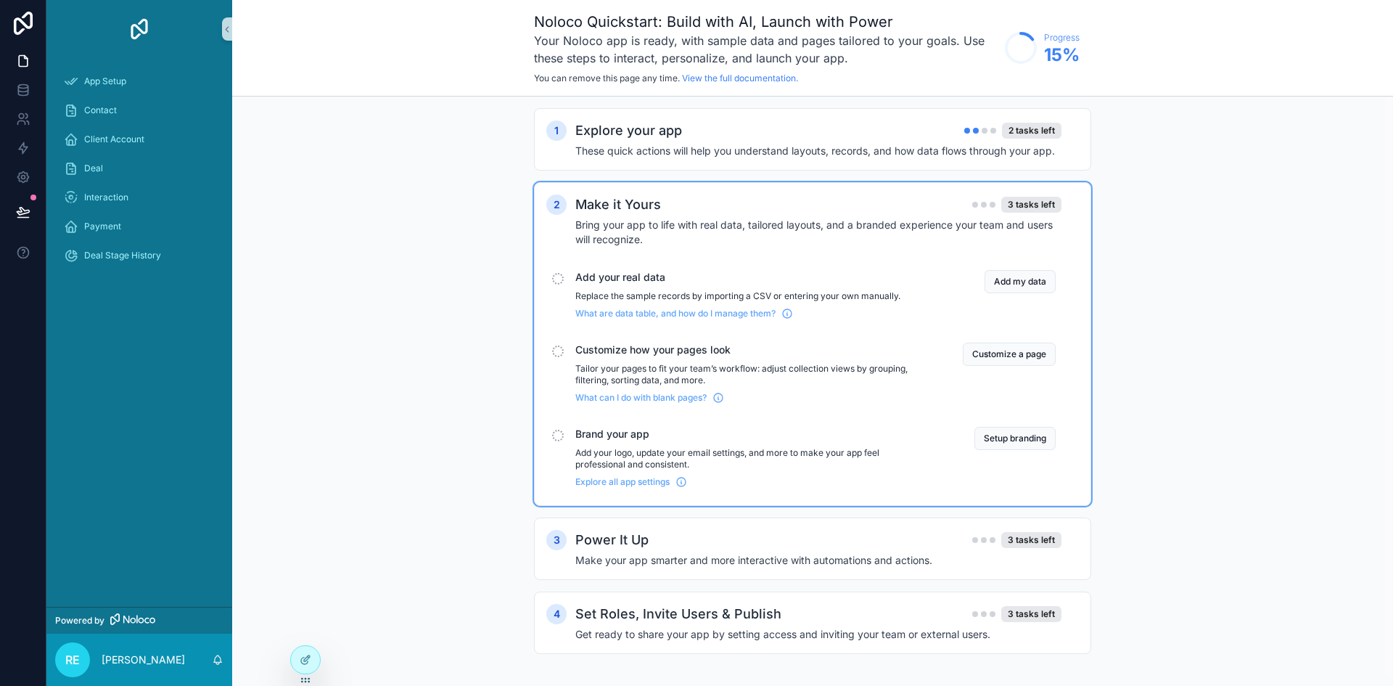
click at [989, 354] on button "Customize a page" at bounding box center [1009, 353] width 93 height 23
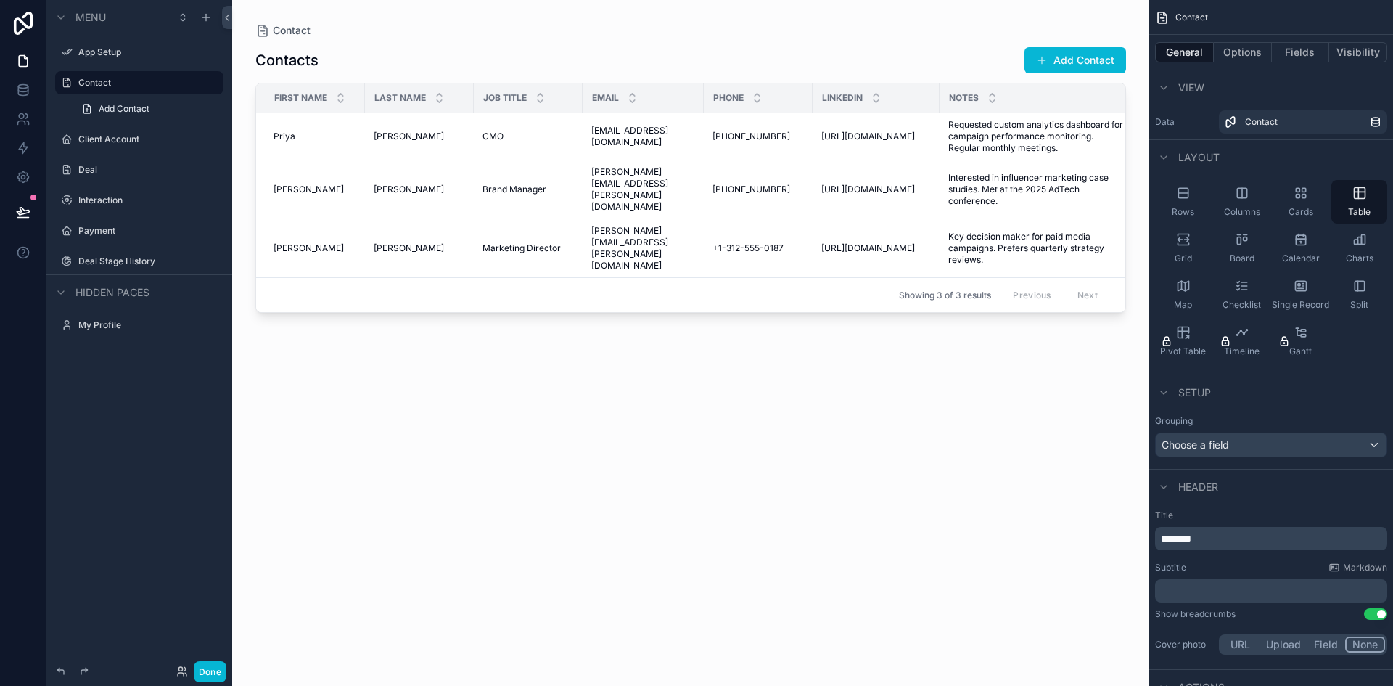
click at [113, 136] on label "Client Account" at bounding box center [149, 139] width 142 height 12
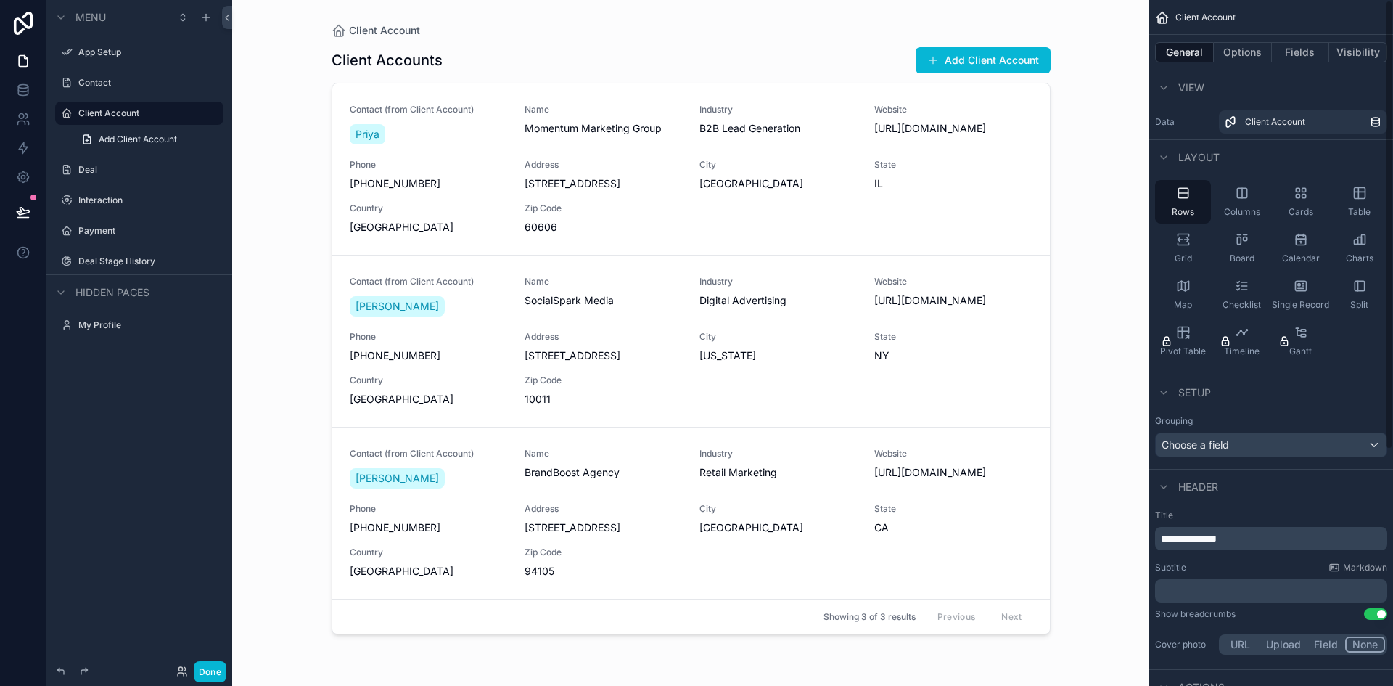
click at [1304, 198] on icon "scrollable content" at bounding box center [1304, 196] width 4 height 4
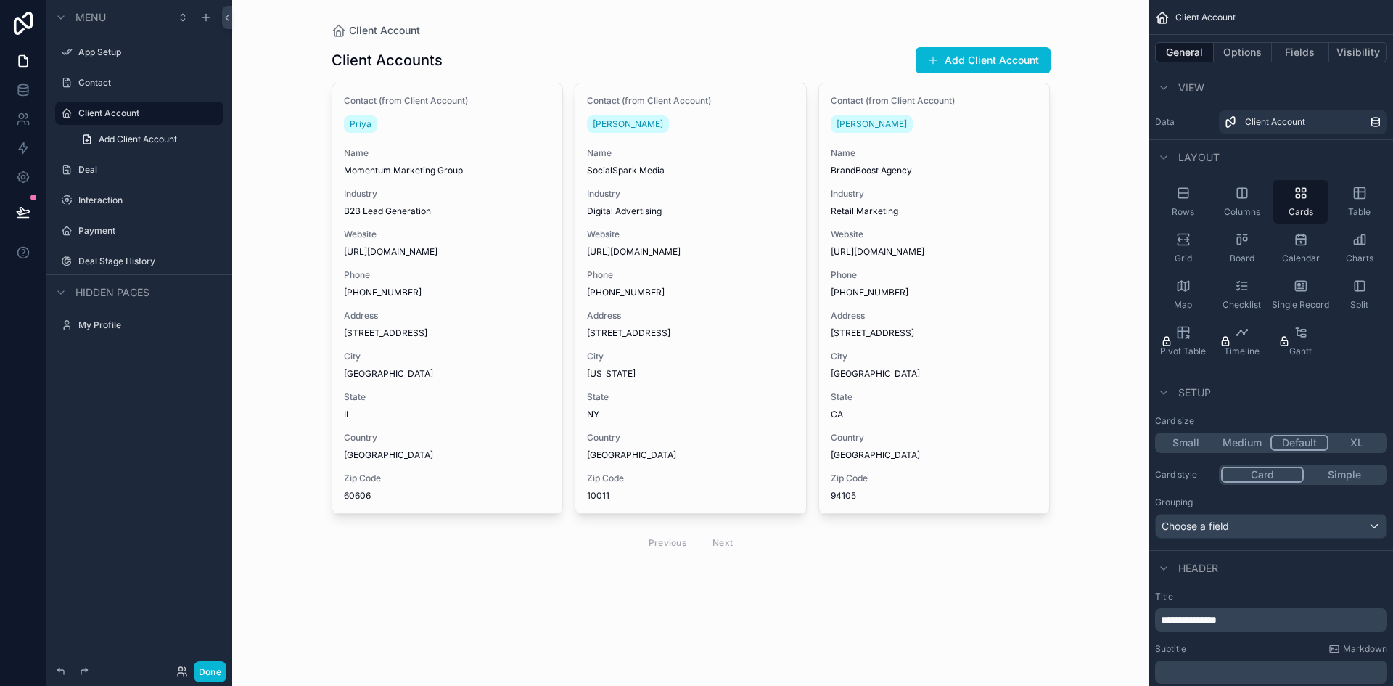
click at [1365, 196] on icon "scrollable content" at bounding box center [1359, 193] width 15 height 15
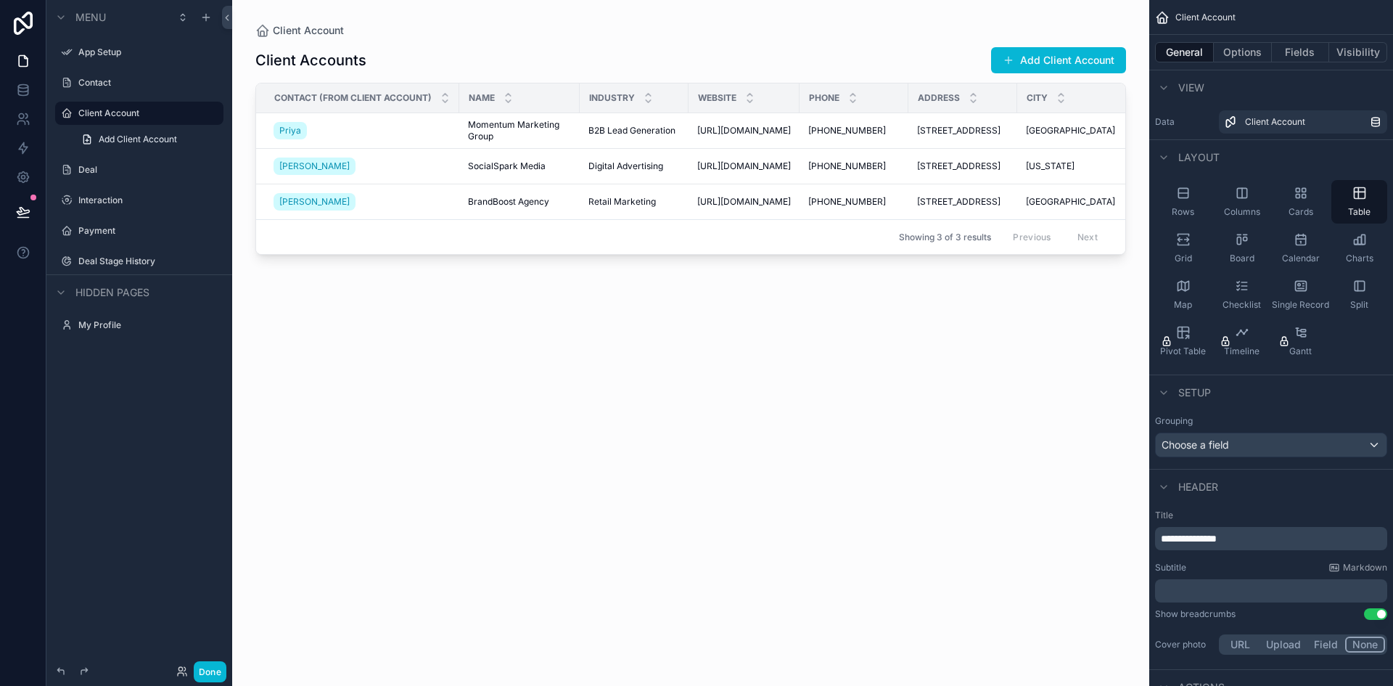
click at [86, 169] on label "Deal" at bounding box center [149, 170] width 142 height 12
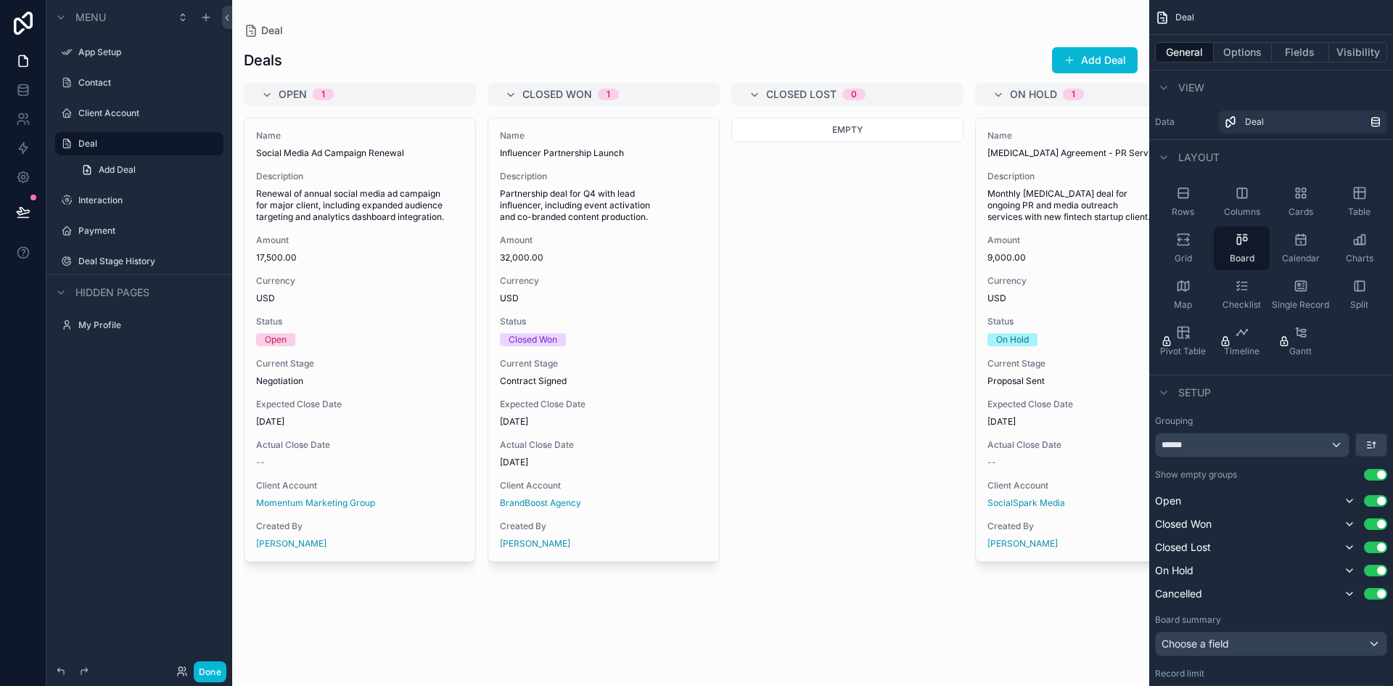
drag, startPoint x: 673, startPoint y: 138, endPoint x: 845, endPoint y: 179, distance: 177.6
click at [845, 179] on div "scrollable content" at bounding box center [690, 343] width 917 height 686
click at [110, 195] on label "Interaction" at bounding box center [149, 200] width 142 height 12
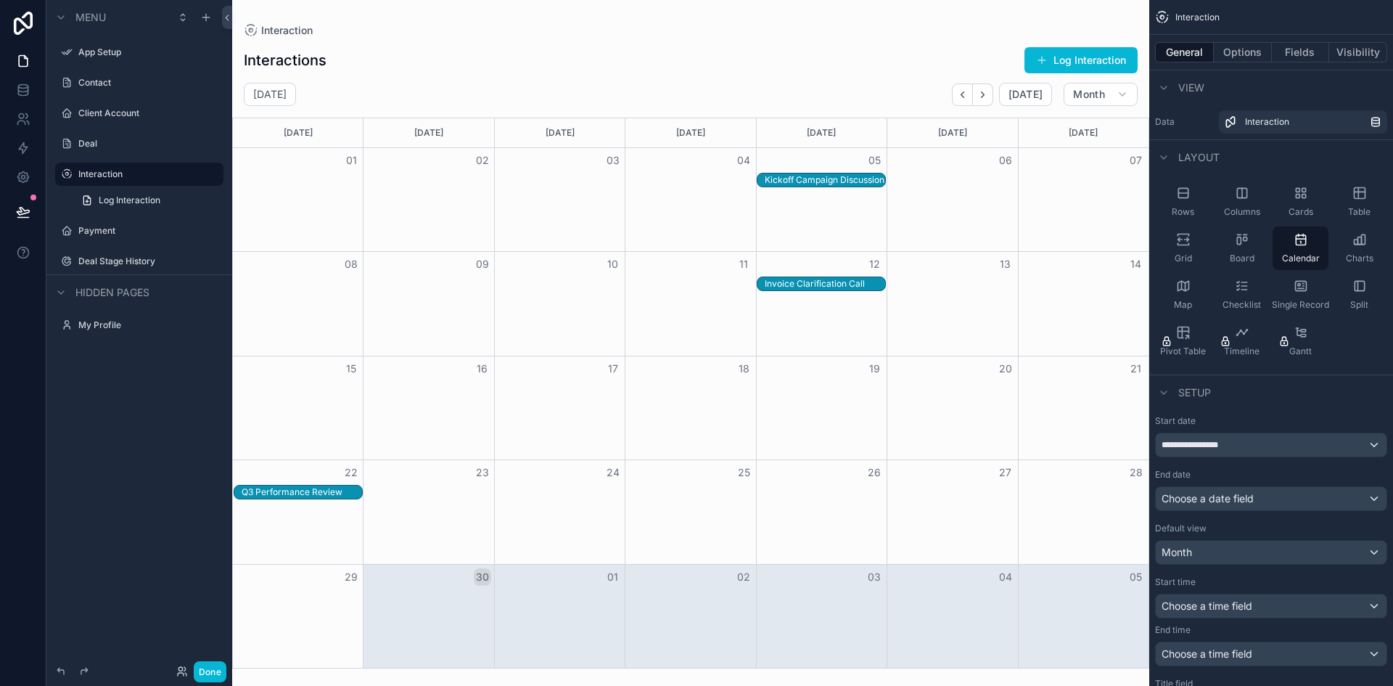
click at [98, 228] on label "Payment" at bounding box center [149, 231] width 142 height 12
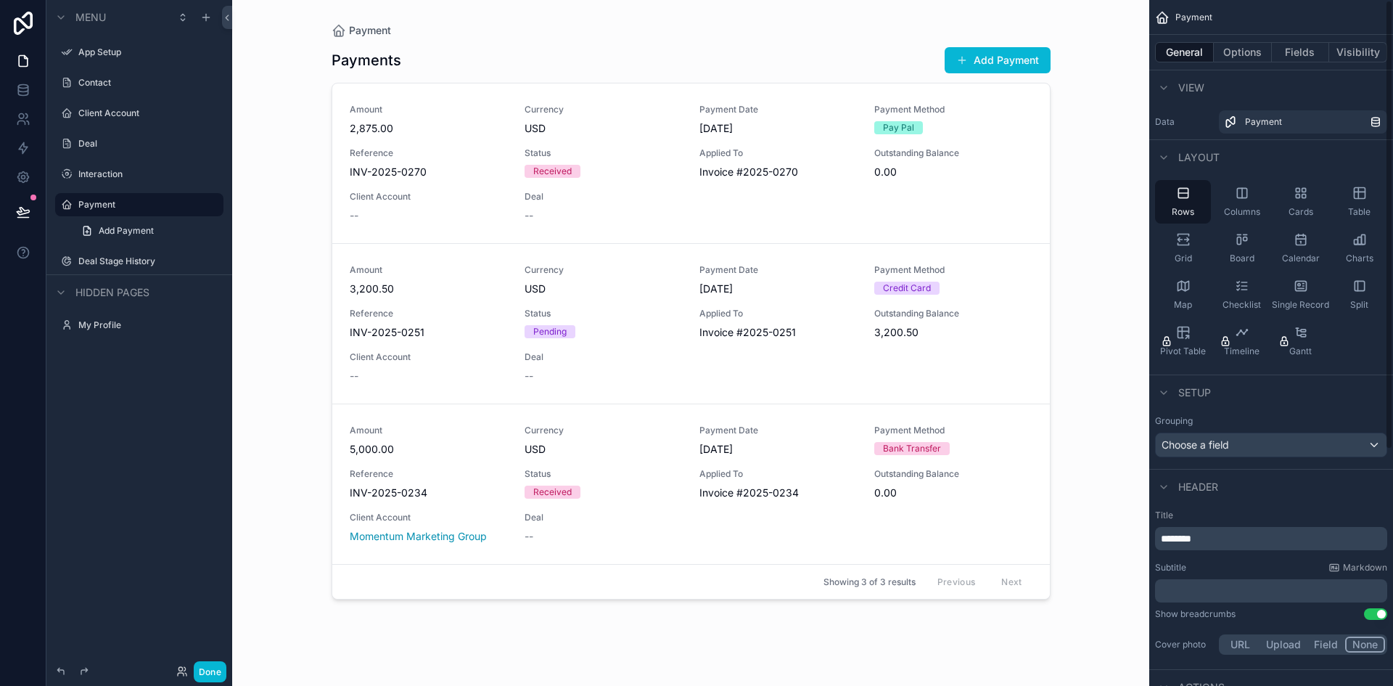
click at [1359, 194] on icon "scrollable content" at bounding box center [1359, 193] width 15 height 15
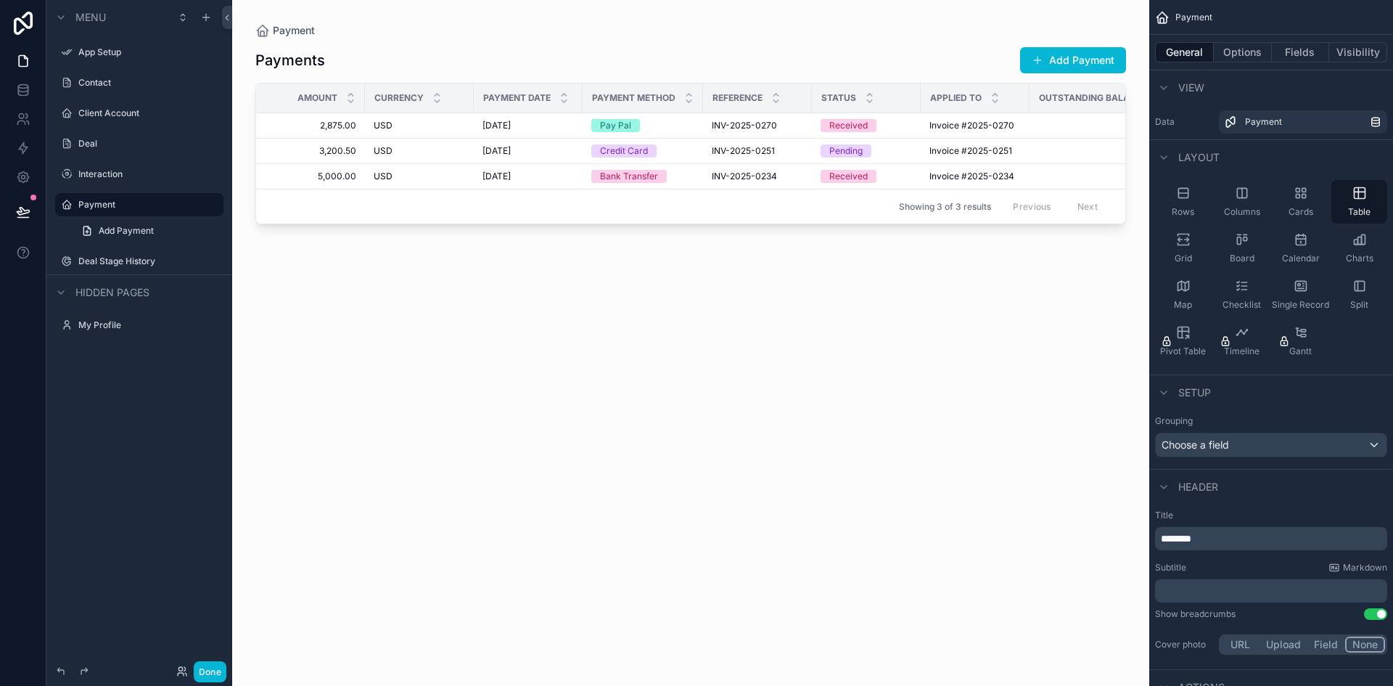
click at [111, 258] on label "Deal Stage History" at bounding box center [149, 261] width 142 height 12
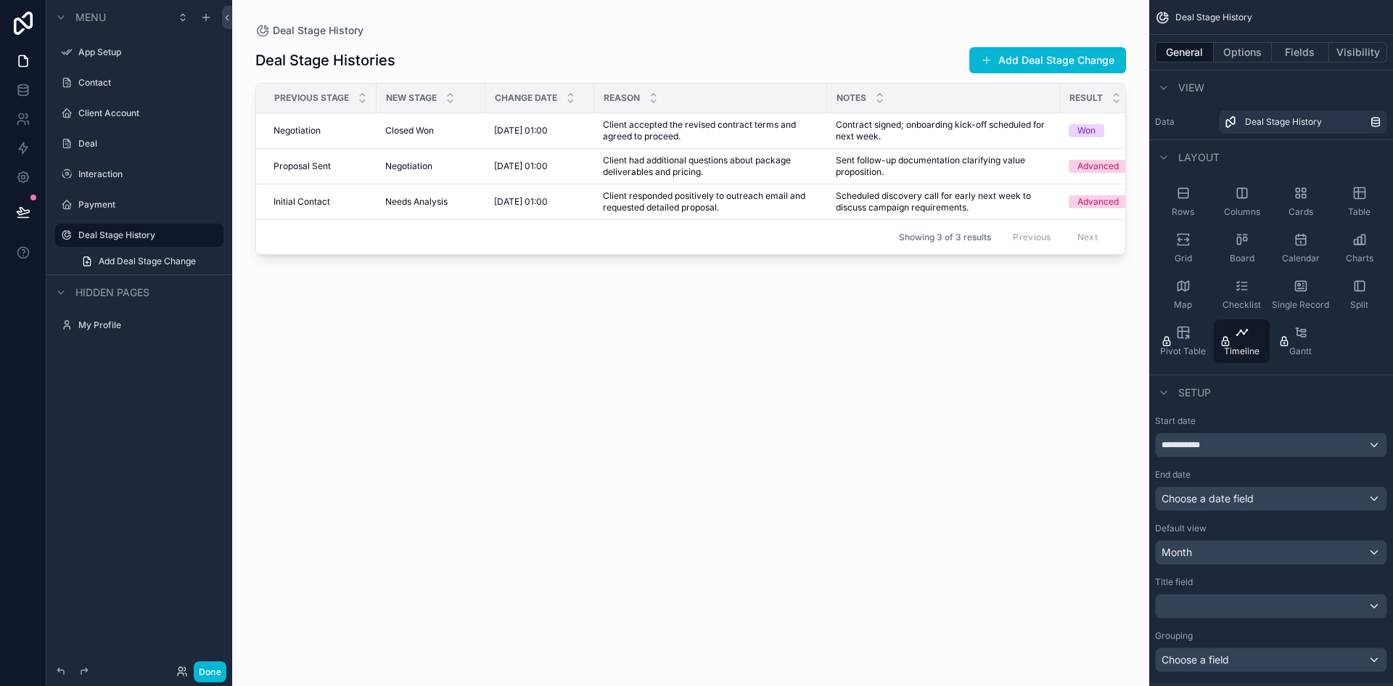
click at [93, 81] on label "Contact" at bounding box center [149, 83] width 142 height 12
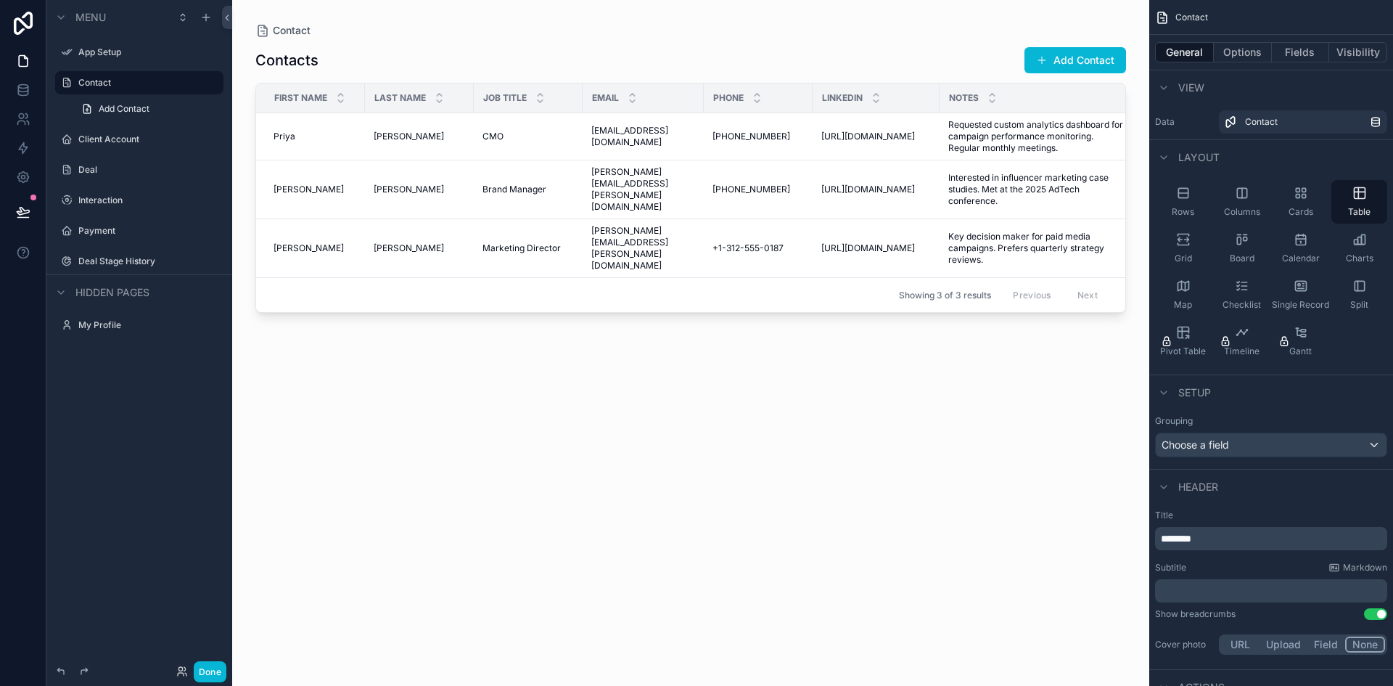
click at [91, 18] on span "Menu" at bounding box center [90, 17] width 30 height 15
click at [97, 83] on label "Contact" at bounding box center [146, 83] width 136 height 12
click at [206, 17] on icon "scrollable content" at bounding box center [205, 17] width 7 height 0
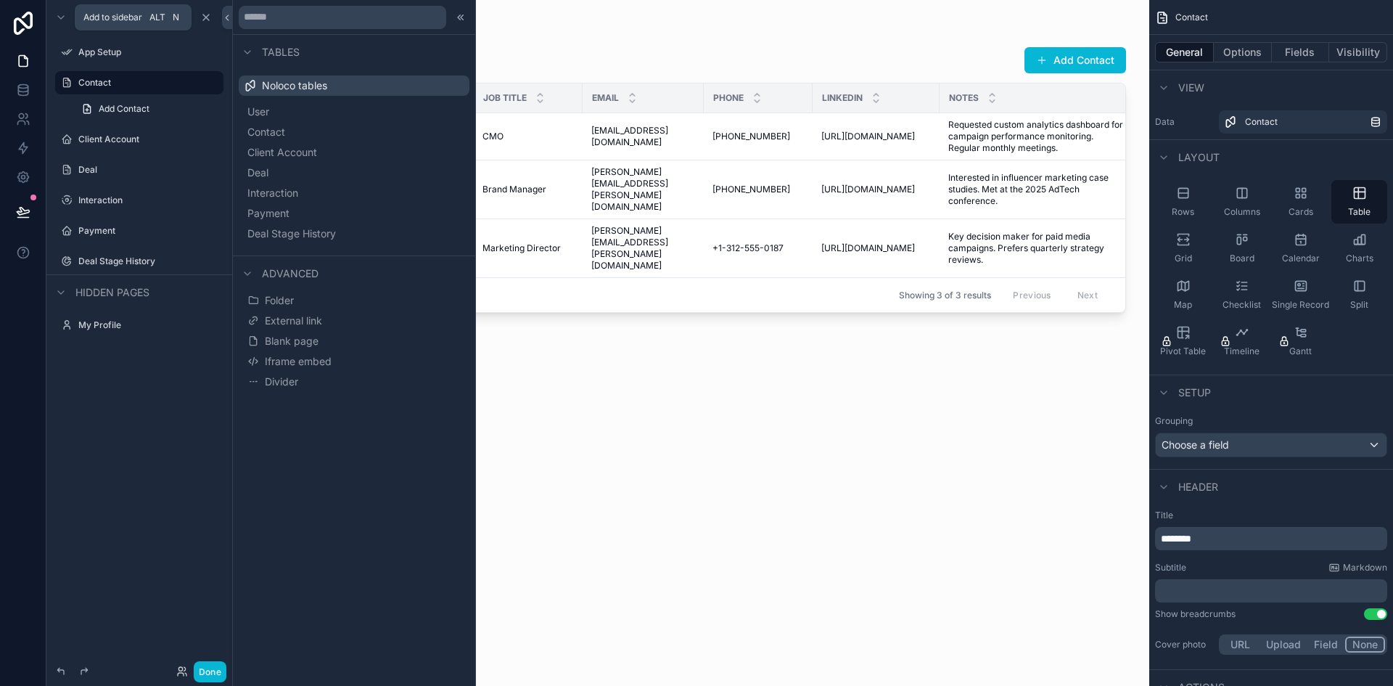
click at [204, 16] on icon "scrollable content" at bounding box center [206, 18] width 12 height 12
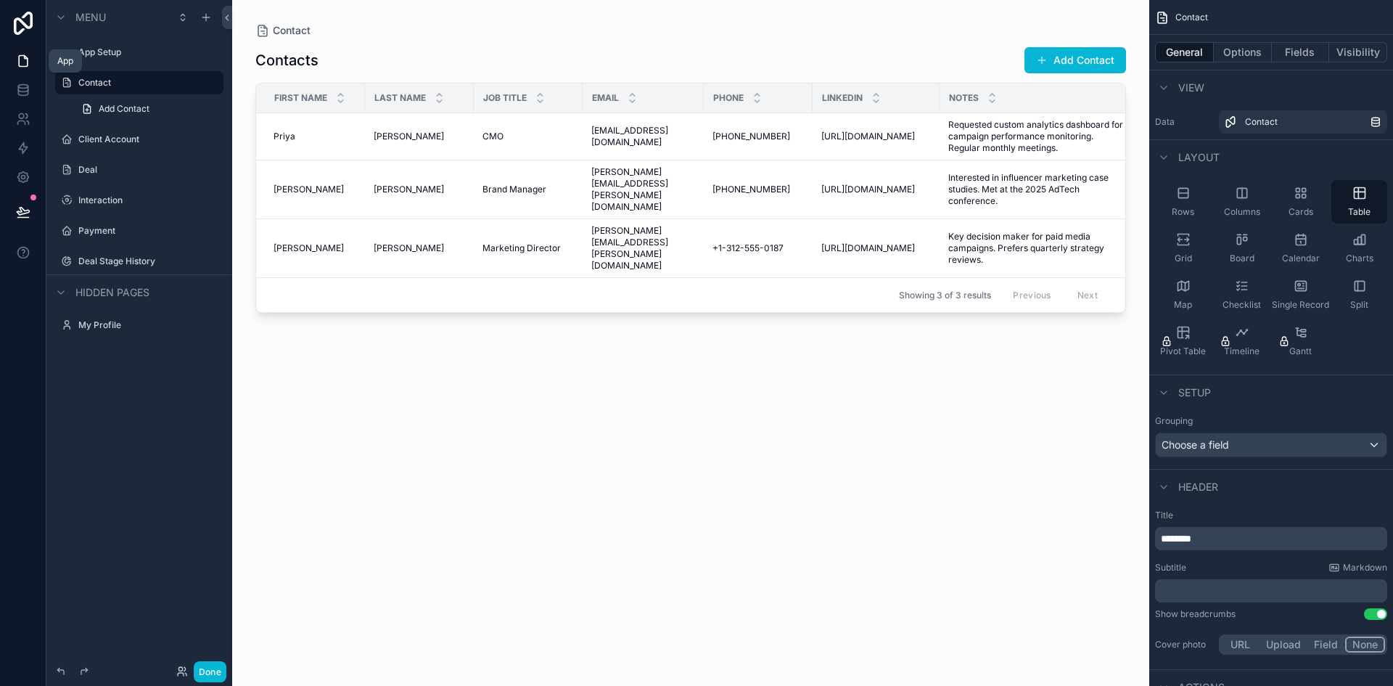
click at [19, 54] on icon at bounding box center [23, 61] width 15 height 15
click at [1354, 55] on button "Visibility" at bounding box center [1358, 52] width 58 height 20
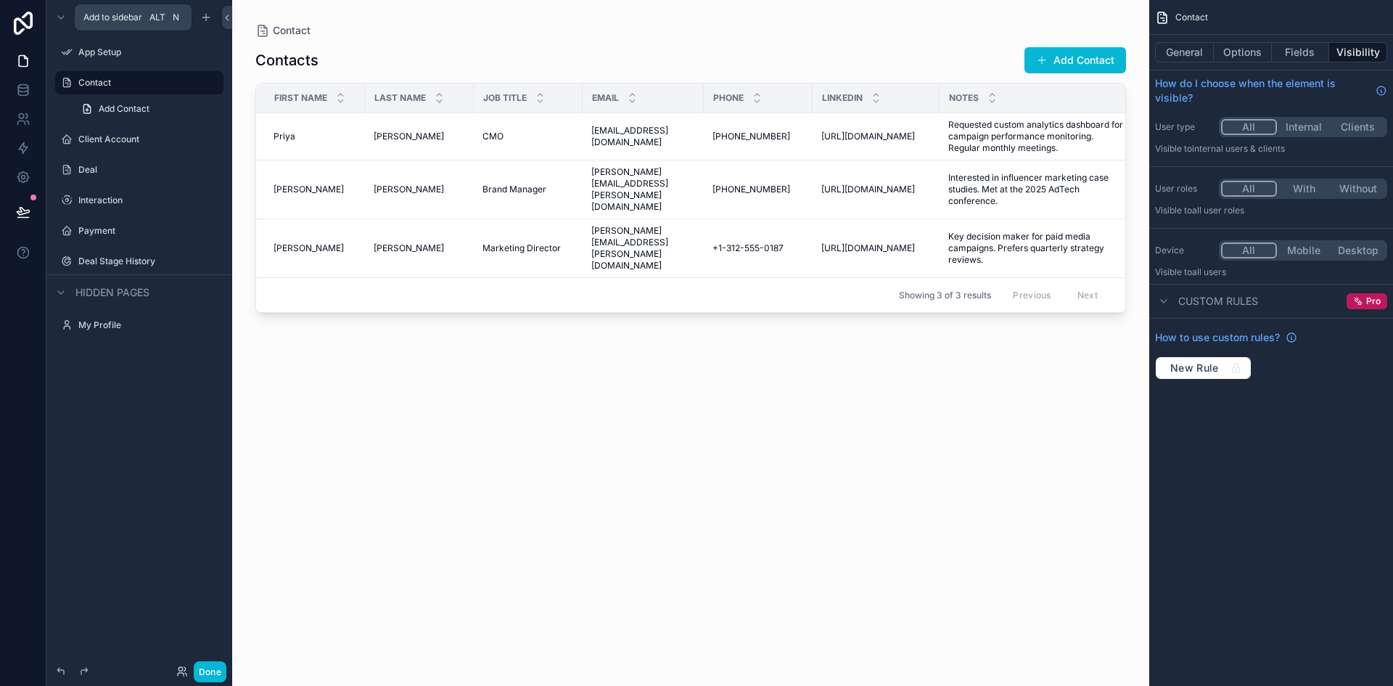
click at [205, 15] on icon "scrollable content" at bounding box center [206, 18] width 12 height 12
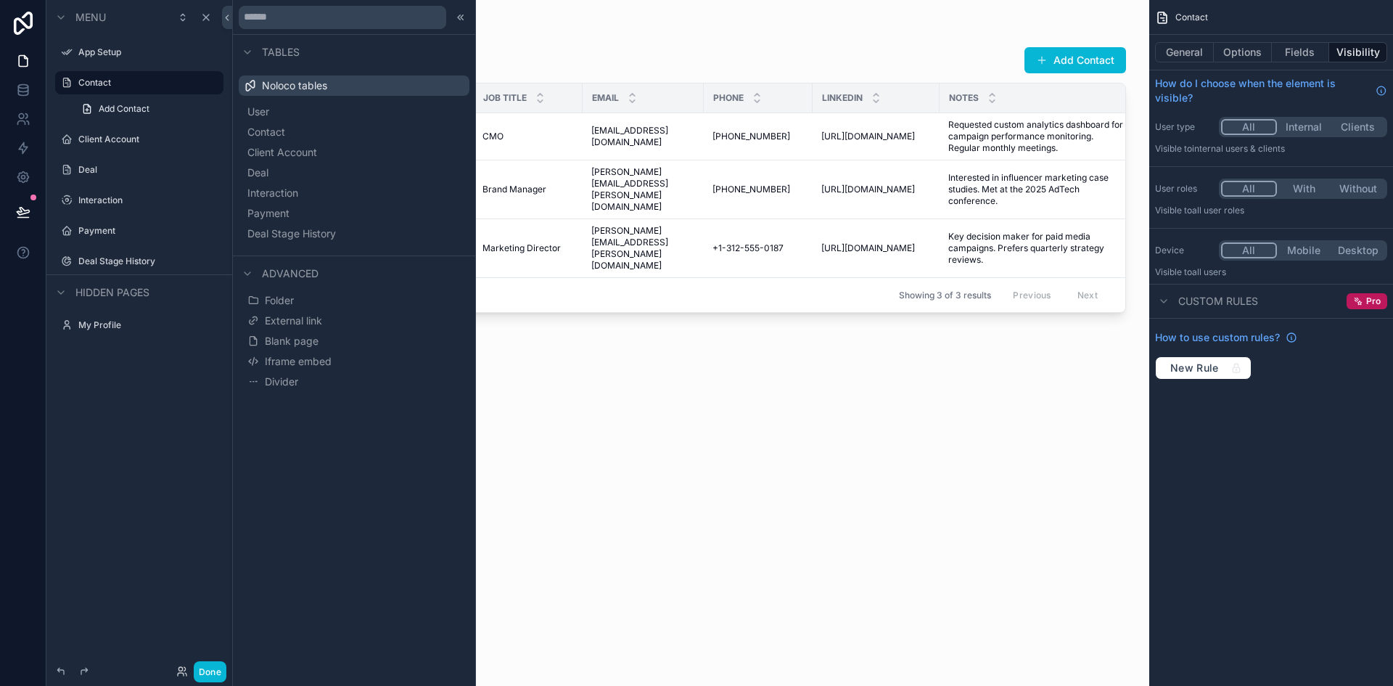
click at [300, 342] on span "Blank page" at bounding box center [292, 341] width 54 height 15
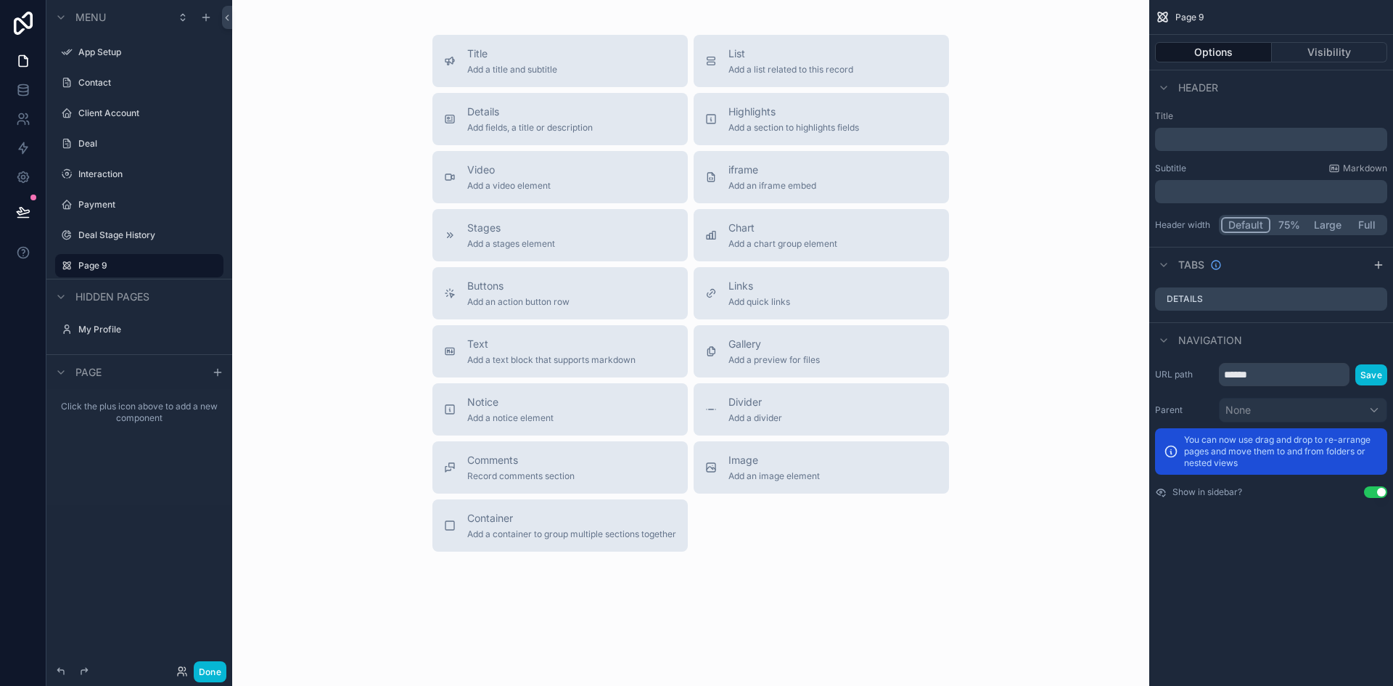
click at [539, 284] on span "Buttons" at bounding box center [518, 286] width 102 height 15
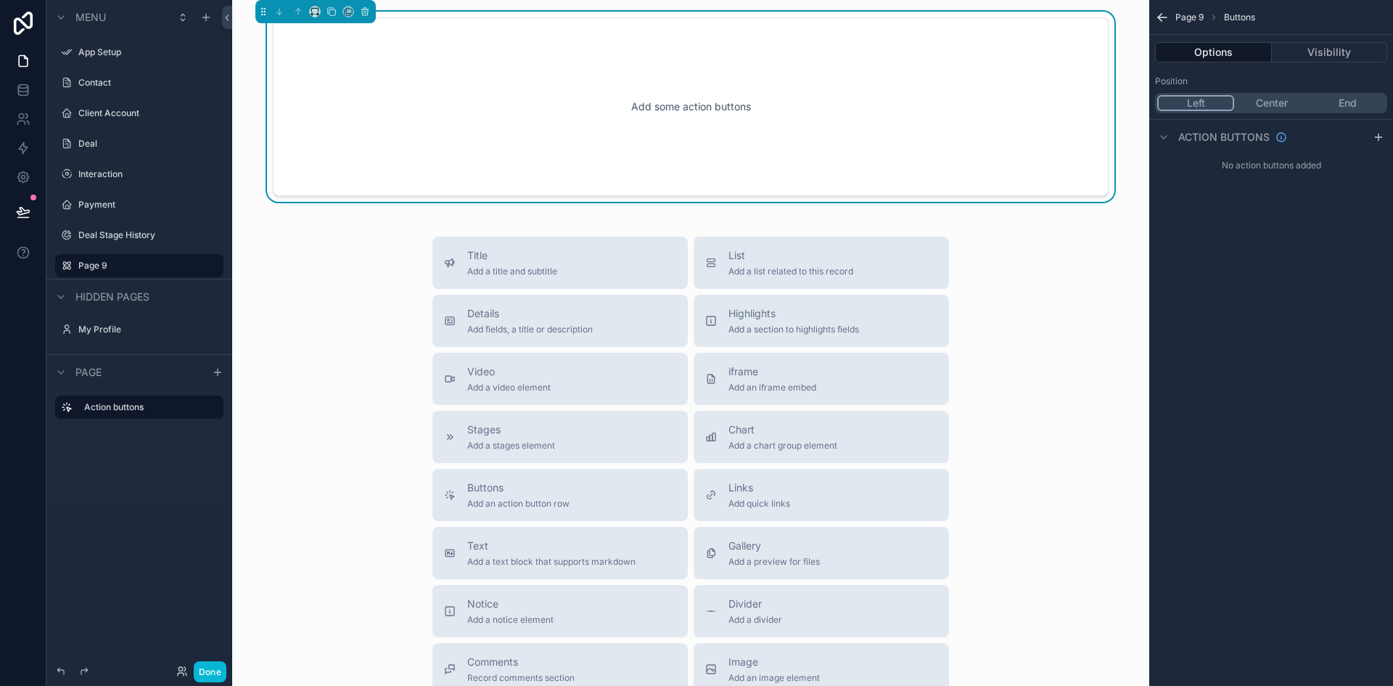
click at [572, 83] on div "Add some action buttons" at bounding box center [691, 106] width 788 height 131
drag, startPoint x: 680, startPoint y: 107, endPoint x: 663, endPoint y: 113, distance: 17.9
click at [679, 106] on div "Add some action buttons" at bounding box center [691, 106] width 788 height 131
click at [662, 106] on div "Add some action buttons" at bounding box center [691, 106] width 788 height 131
click at [480, 123] on div "Add some action buttons" at bounding box center [691, 106] width 788 height 131
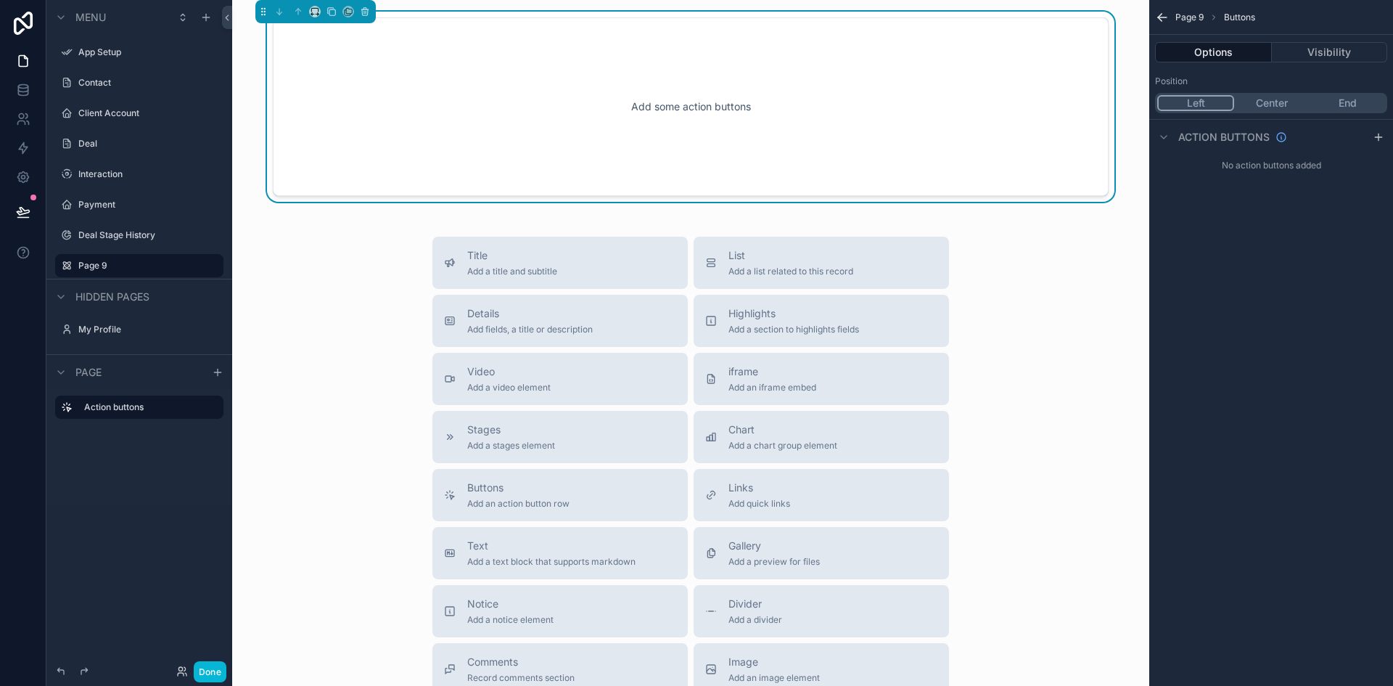
click at [458, 161] on div "Add some action buttons" at bounding box center [691, 106] width 788 height 131
click at [457, 160] on div "Add some action buttons" at bounding box center [691, 106] width 788 height 131
click at [1376, 137] on icon "scrollable content" at bounding box center [1378, 137] width 7 height 0
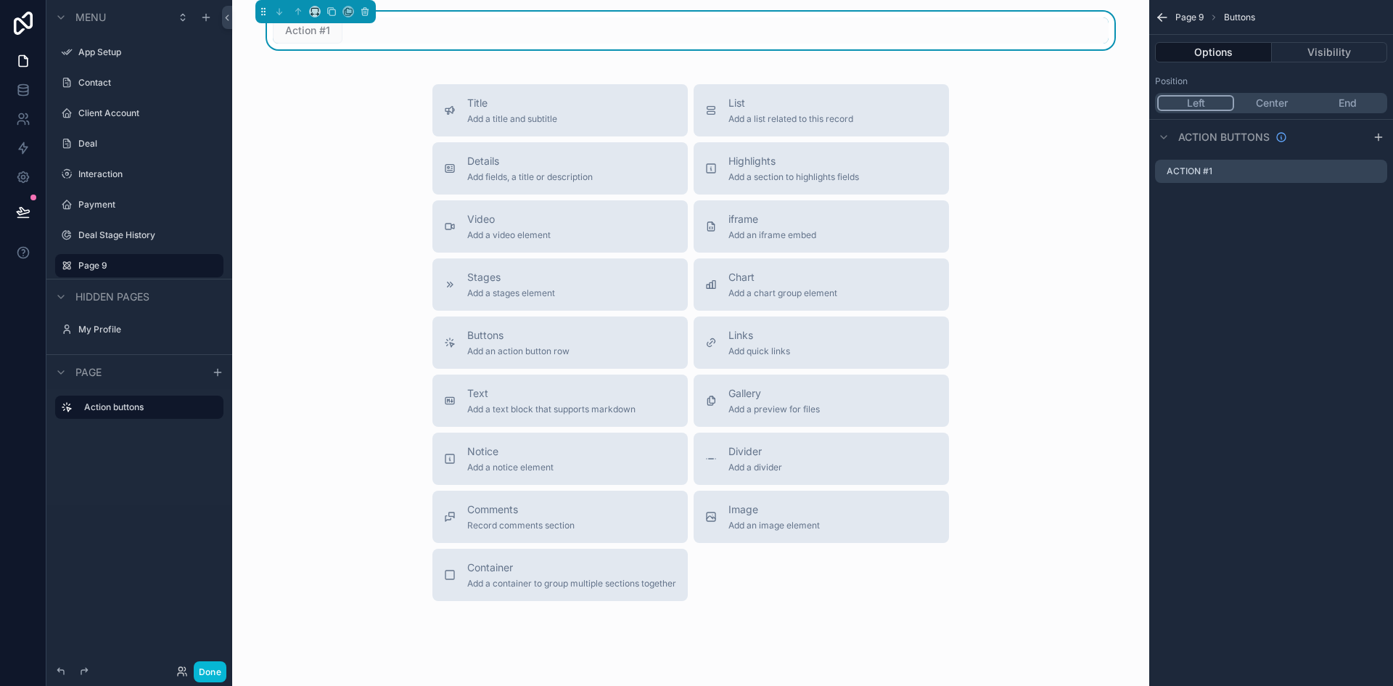
click at [1199, 171] on label "Action #1" at bounding box center [1190, 171] width 46 height 12
click at [0, 0] on icon "scrollable content" at bounding box center [0, 0] width 0 height 0
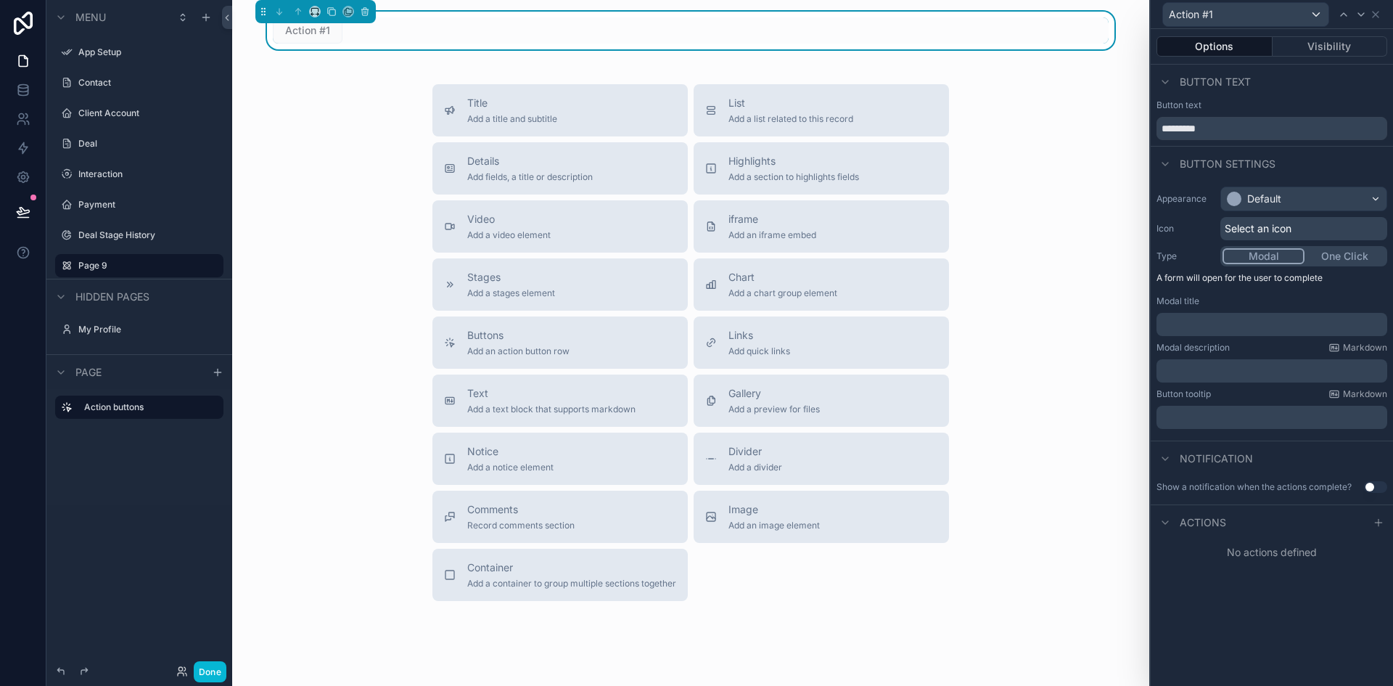
click at [1165, 520] on icon at bounding box center [1165, 523] width 12 height 12
click at [1170, 522] on icon at bounding box center [1165, 523] width 12 height 12
click at [1381, 521] on icon at bounding box center [1379, 523] width 12 height 12
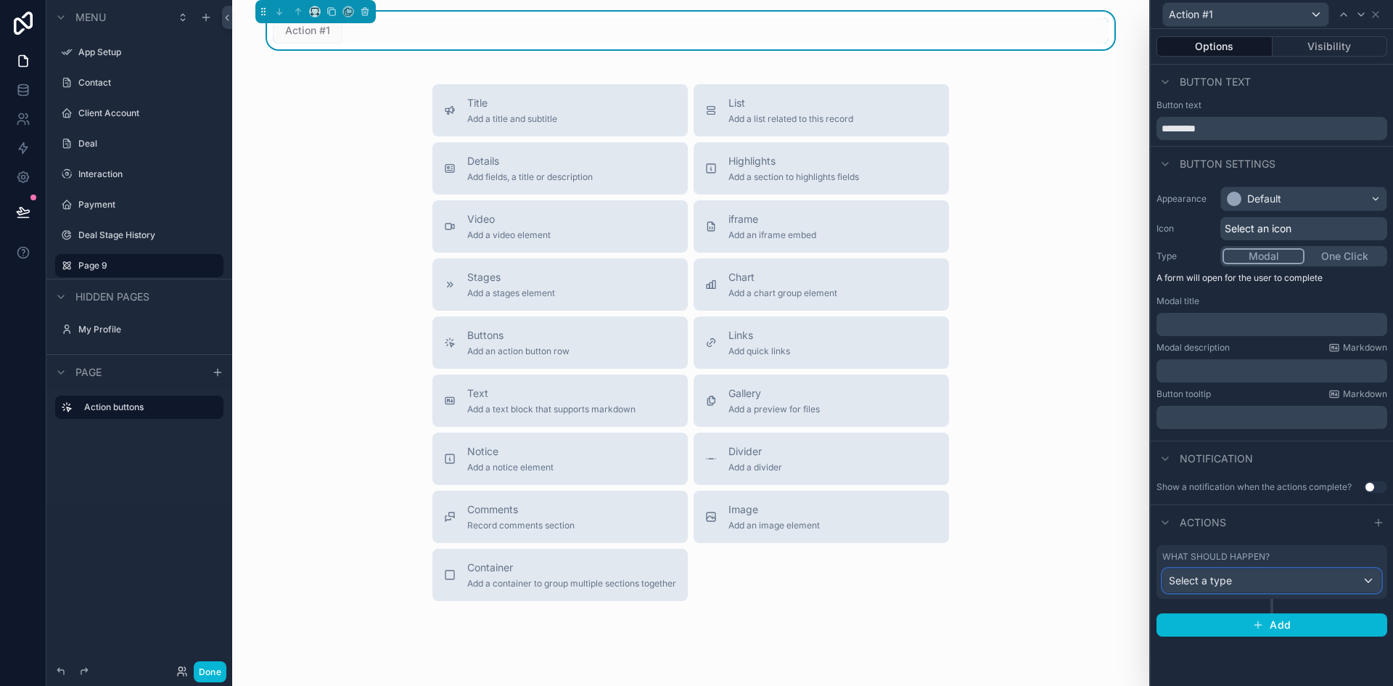
click at [1259, 585] on div "Select a type" at bounding box center [1272, 580] width 218 height 23
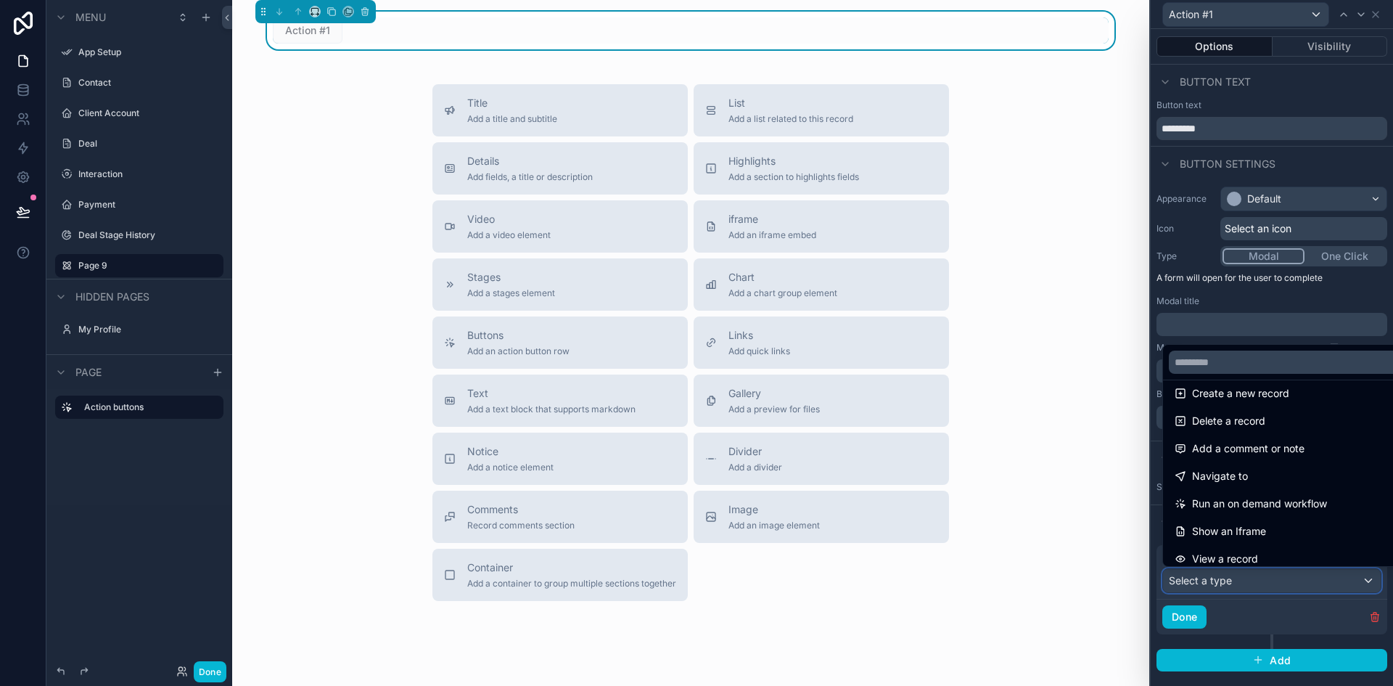
scroll to position [73, 0]
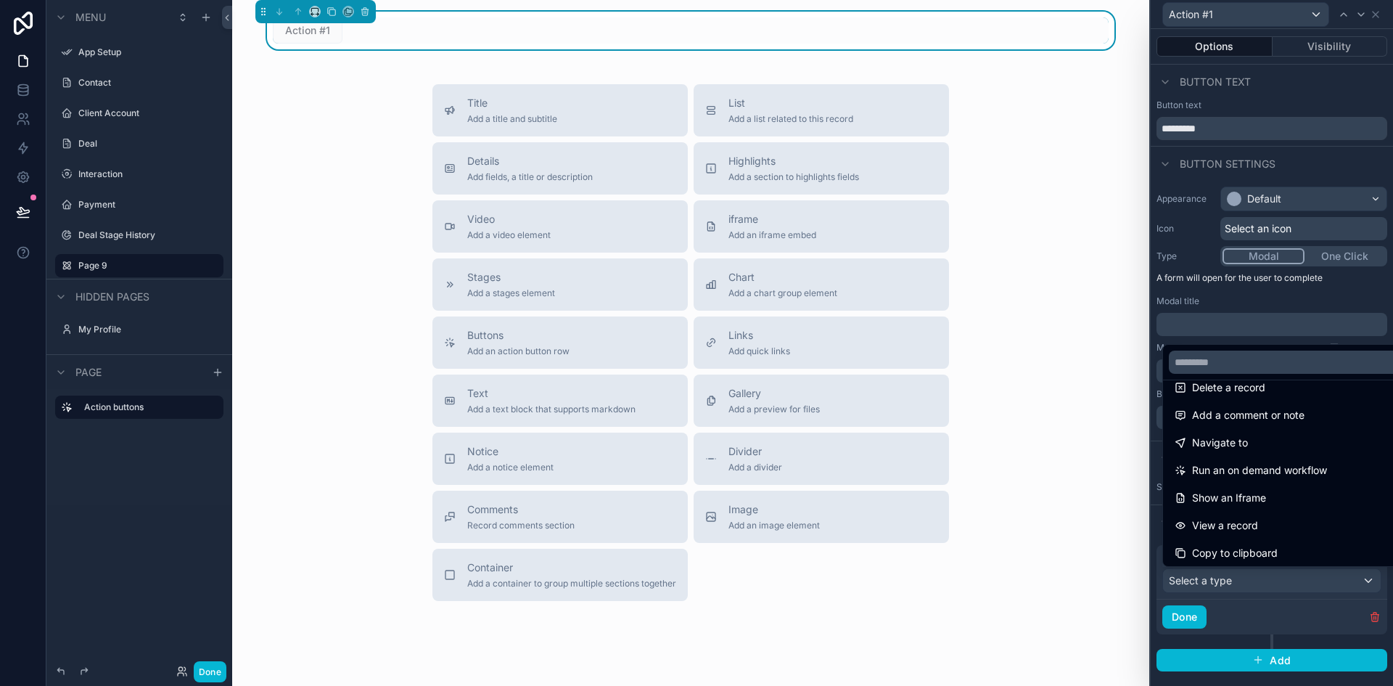
click at [1241, 437] on span "Navigate to" at bounding box center [1220, 442] width 56 height 17
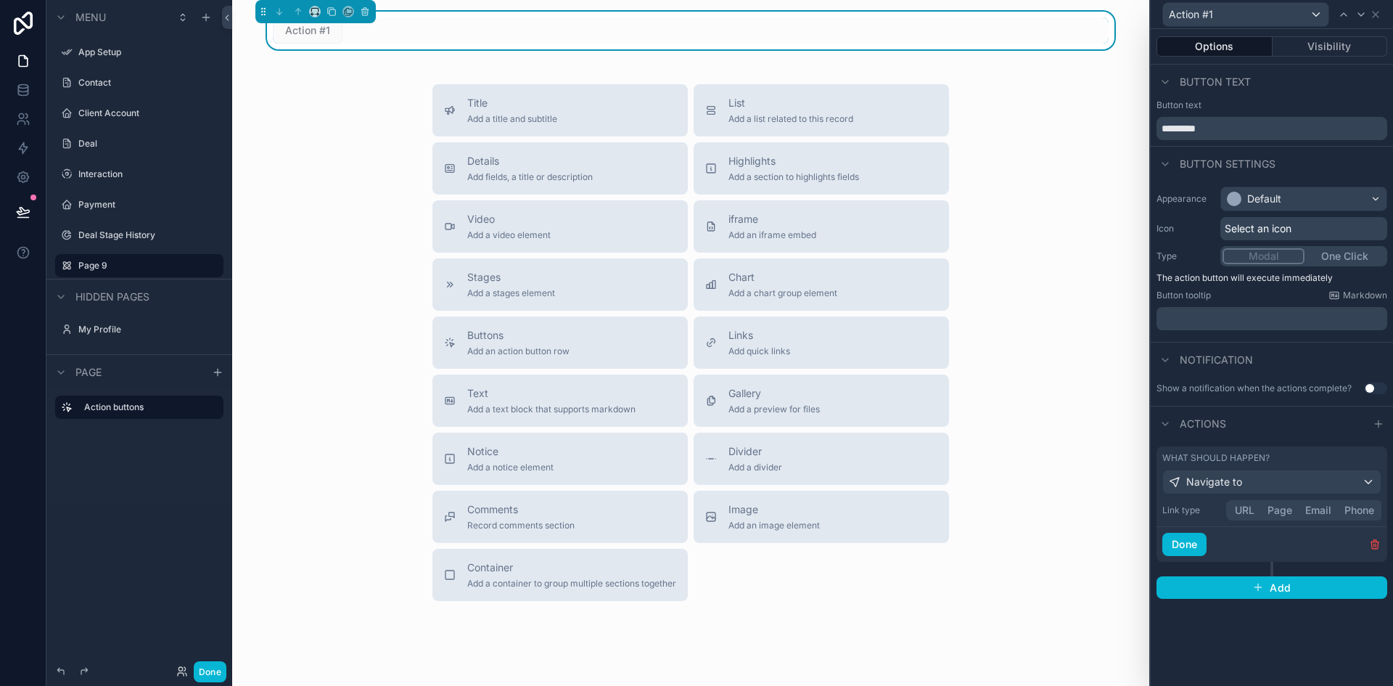
click at [1285, 510] on button "Page" at bounding box center [1280, 510] width 38 height 16
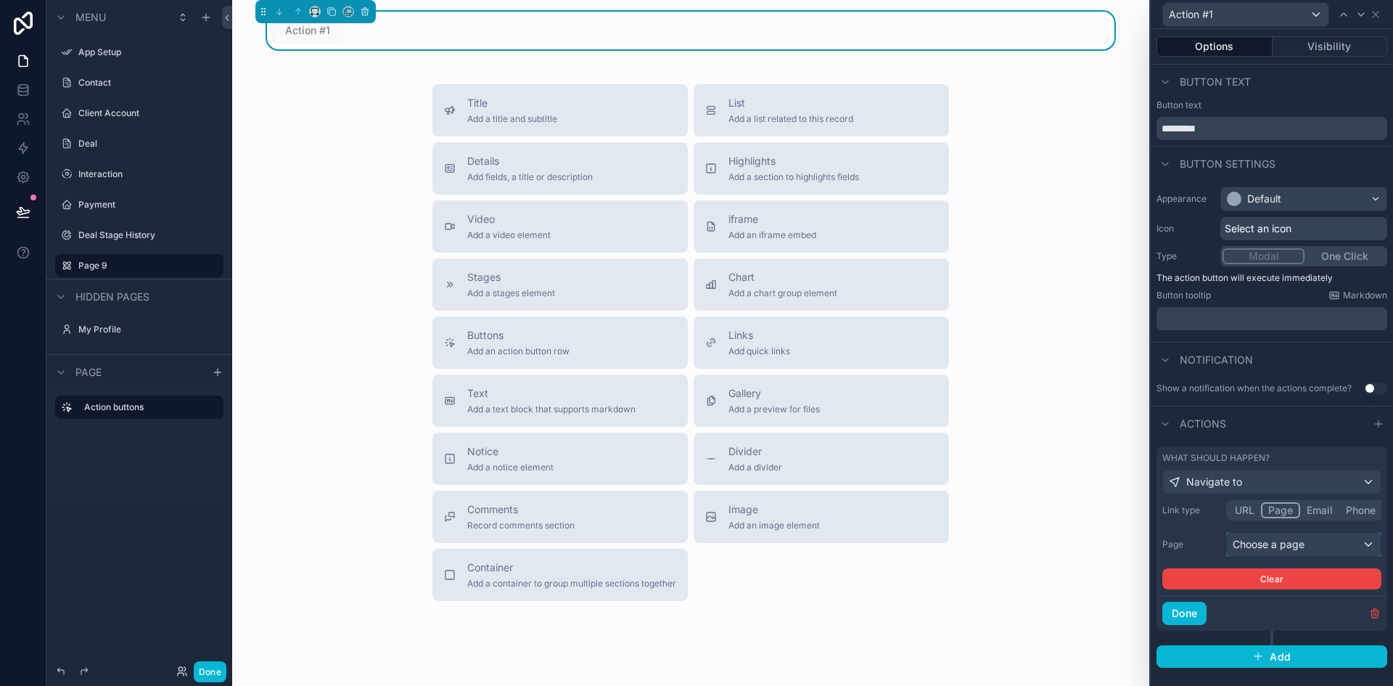
click at [1281, 538] on div "Choose a page" at bounding box center [1304, 544] width 154 height 23
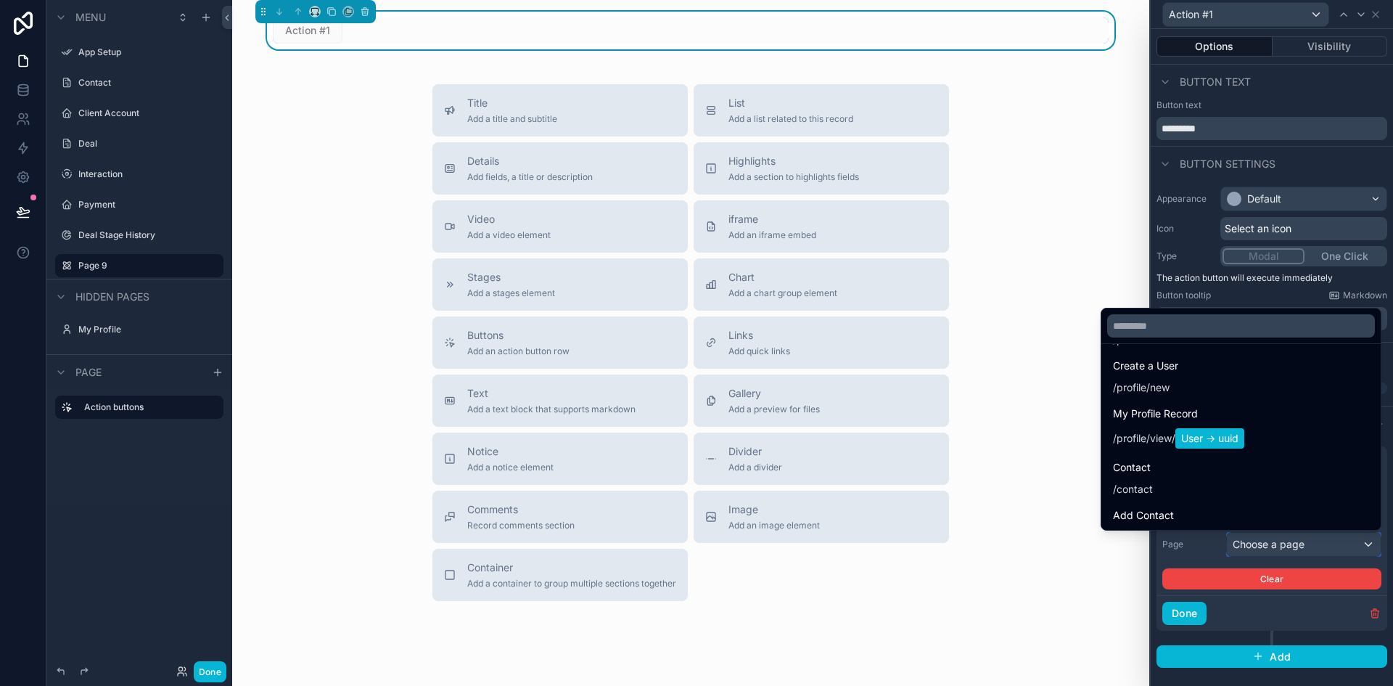
scroll to position [145, 0]
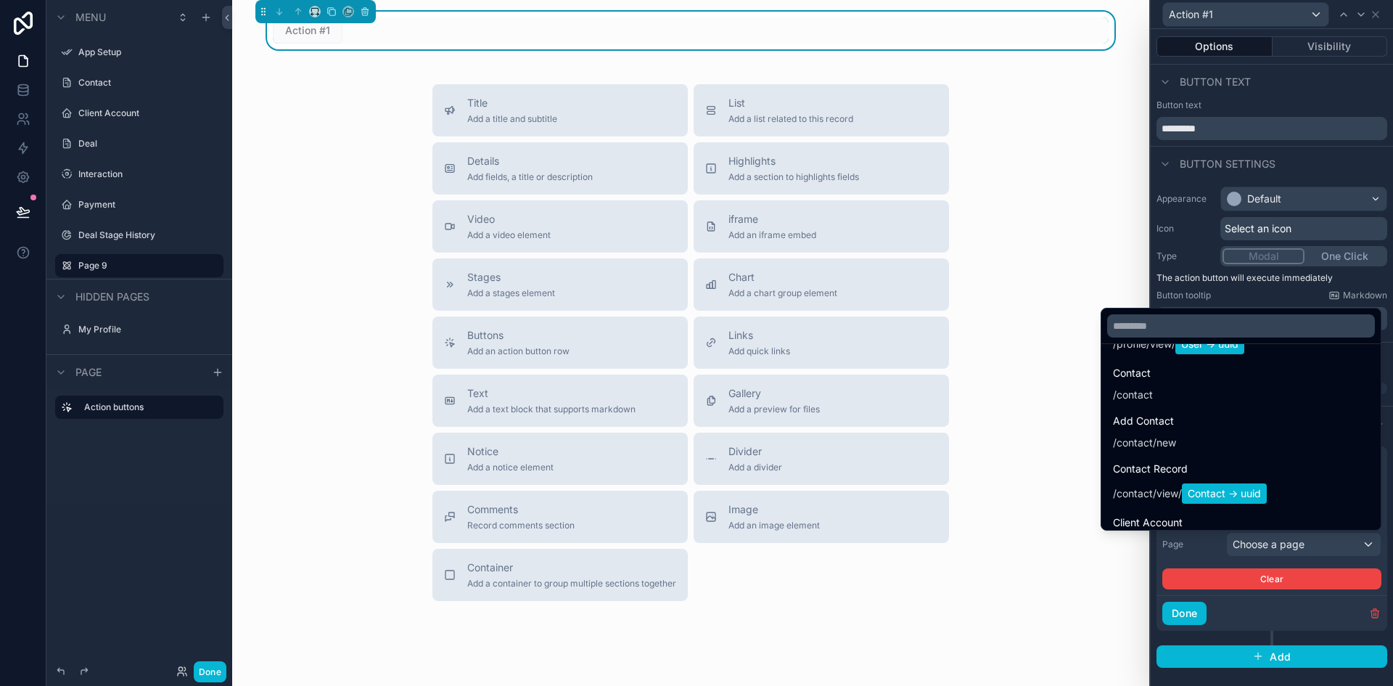
click at [1151, 460] on span "Contact Record" at bounding box center [1190, 468] width 154 height 17
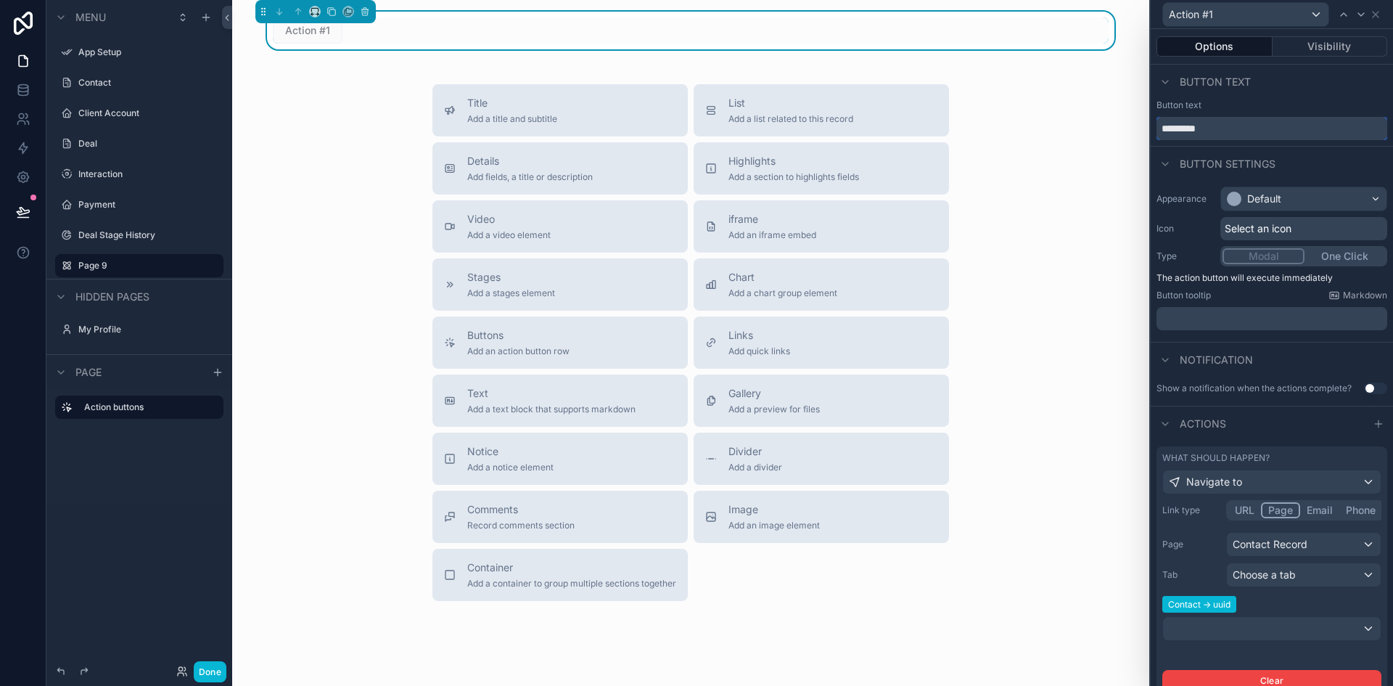
drag, startPoint x: 1218, startPoint y: 130, endPoint x: 1151, endPoint y: 129, distance: 66.8
click at [1151, 129] on div "Button text *********" at bounding box center [1272, 119] width 242 height 41
type input "*********"
click at [1267, 225] on span "Select an icon" at bounding box center [1258, 228] width 67 height 15
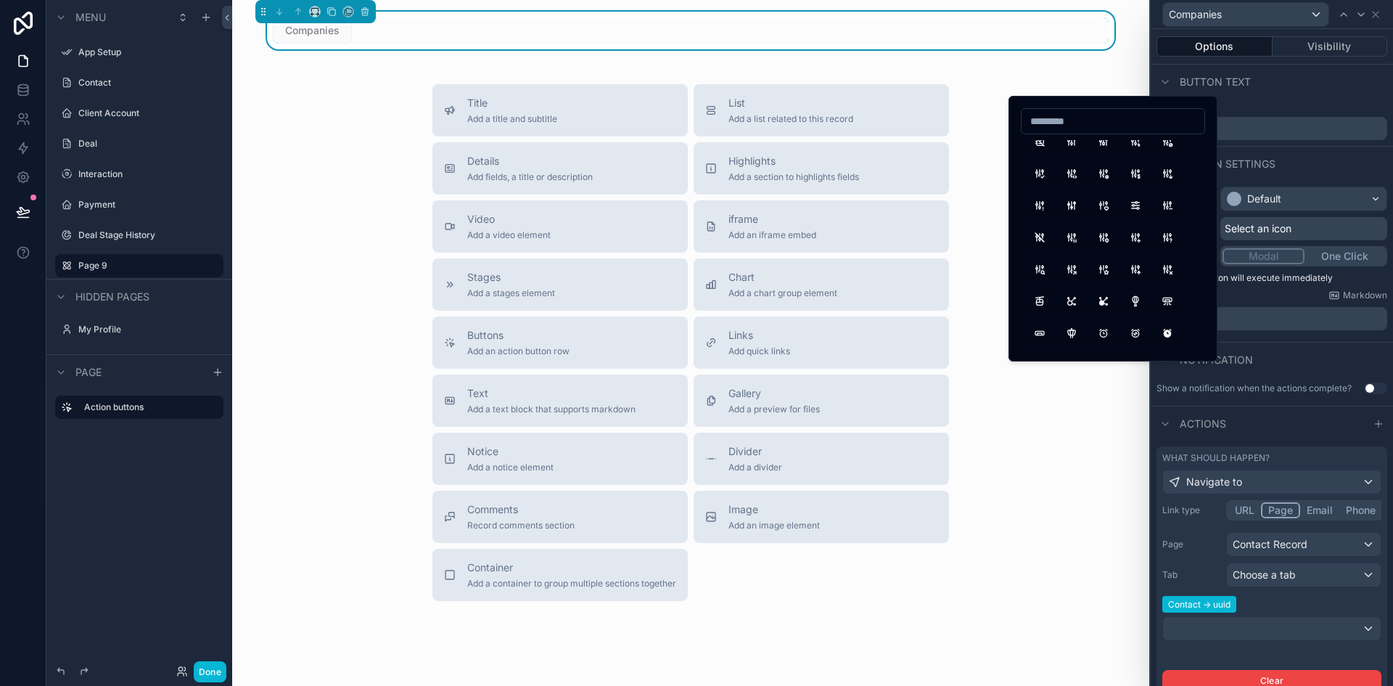
scroll to position [218, 0]
click at [1077, 125] on input at bounding box center [1113, 121] width 183 height 20
type input "*****"
click at [1066, 157] on button "HomeRibbon" at bounding box center [1072, 159] width 26 height 26
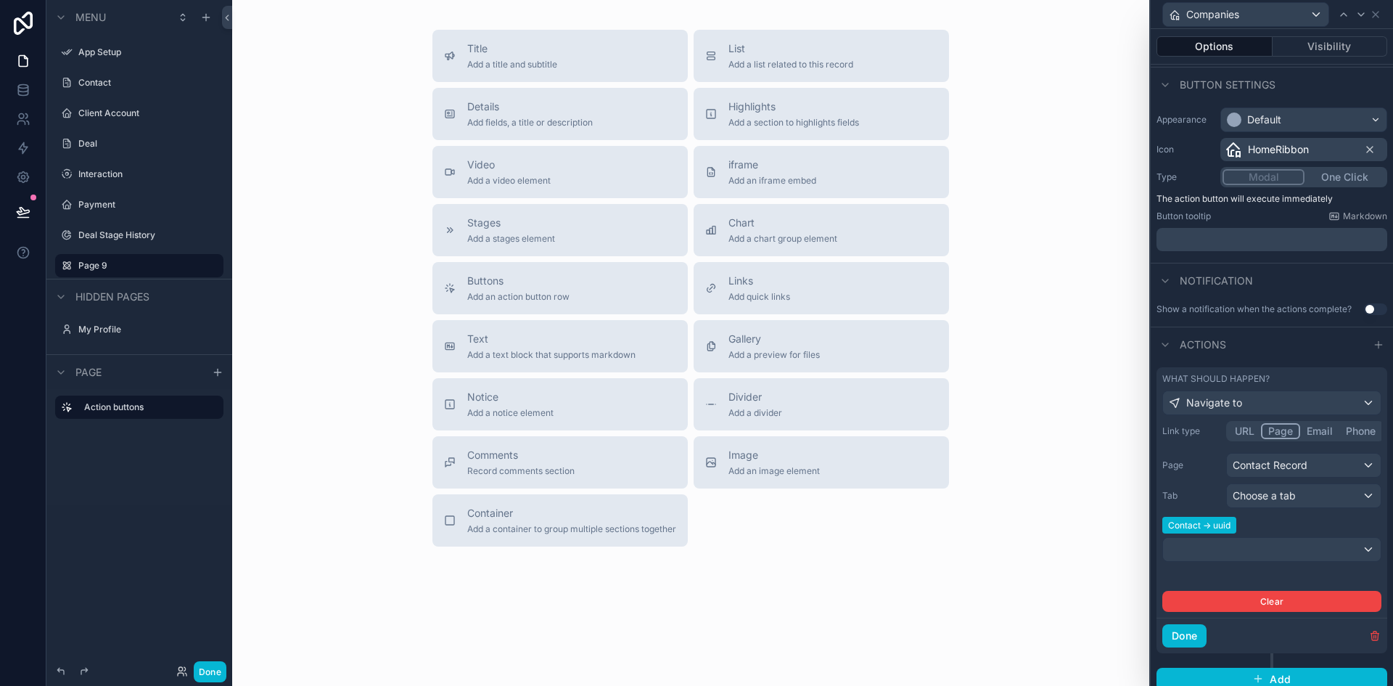
scroll to position [89, 0]
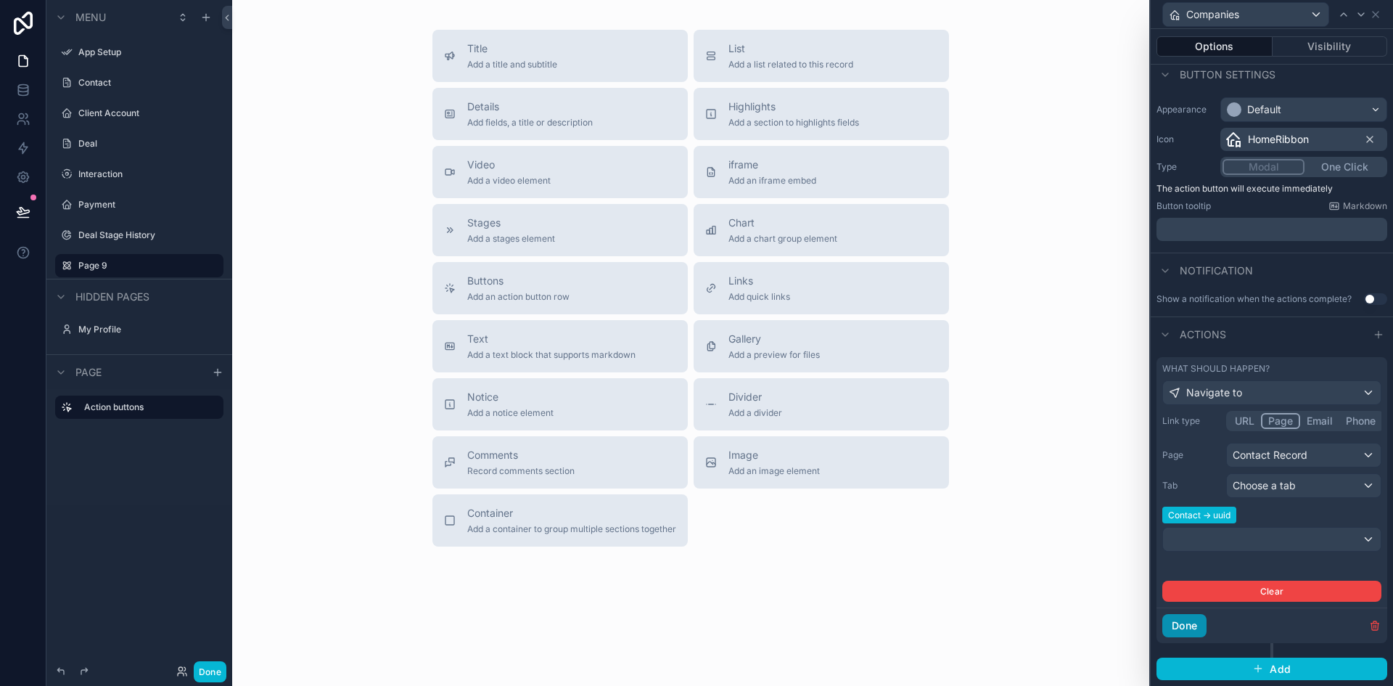
click at [1182, 624] on button "Done" at bounding box center [1184, 625] width 44 height 23
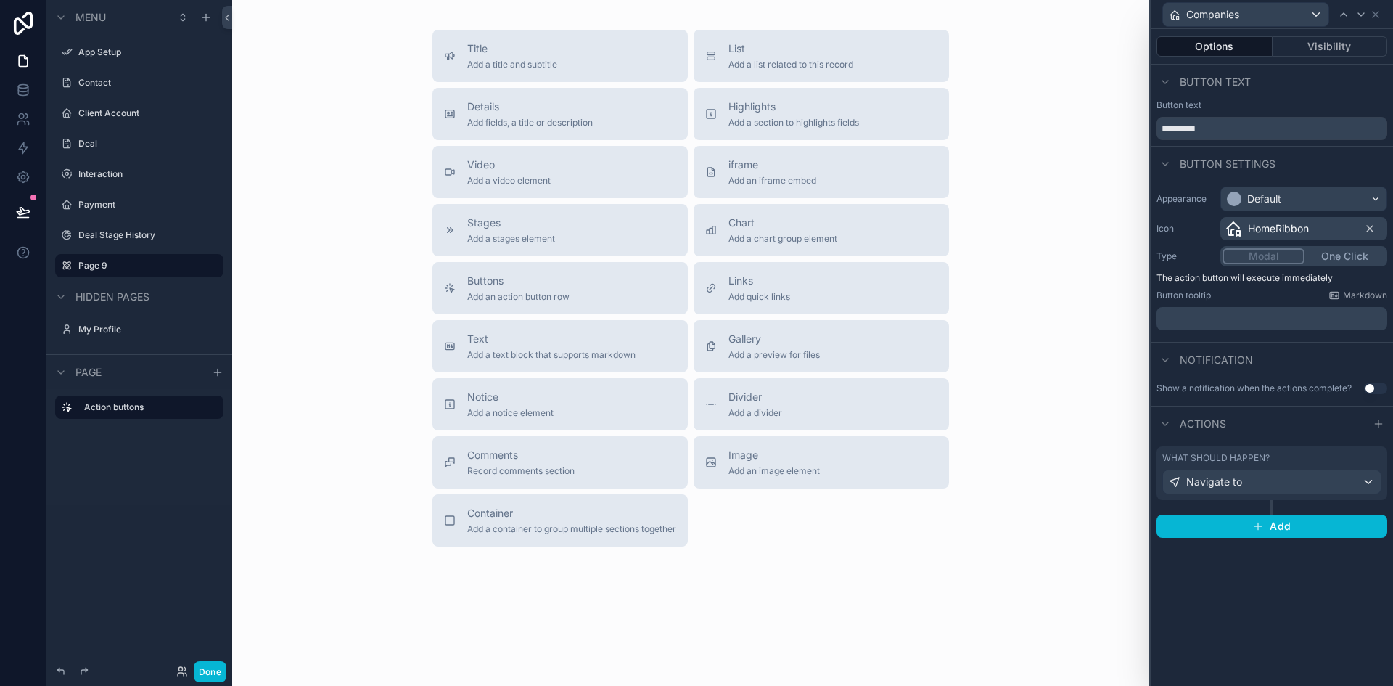
click at [1040, 257] on div "Title Add a title and subtitle List Add a list related to this record Details A…" at bounding box center [691, 288] width 894 height 517
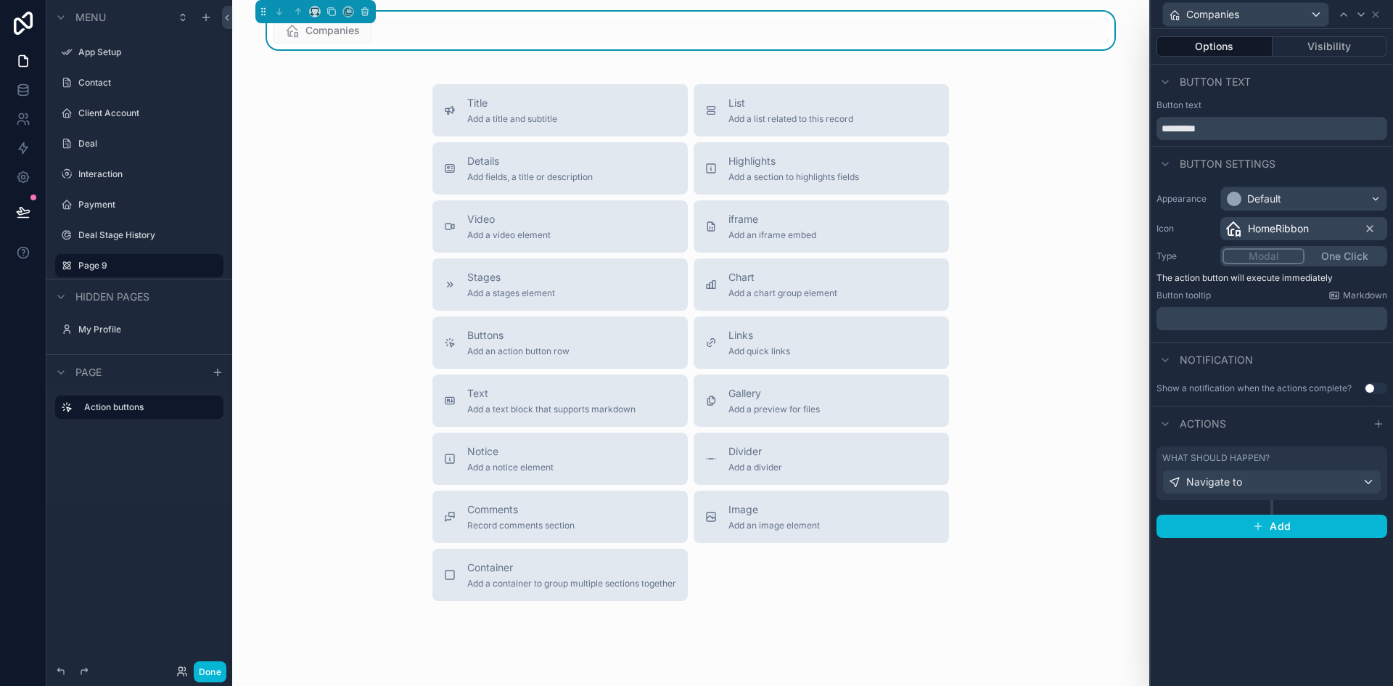
click at [316, 86] on div "Title Add a title and subtitle List Add a list related to this record Details A…" at bounding box center [691, 342] width 894 height 517
click at [14, 18] on icon at bounding box center [23, 23] width 29 height 23
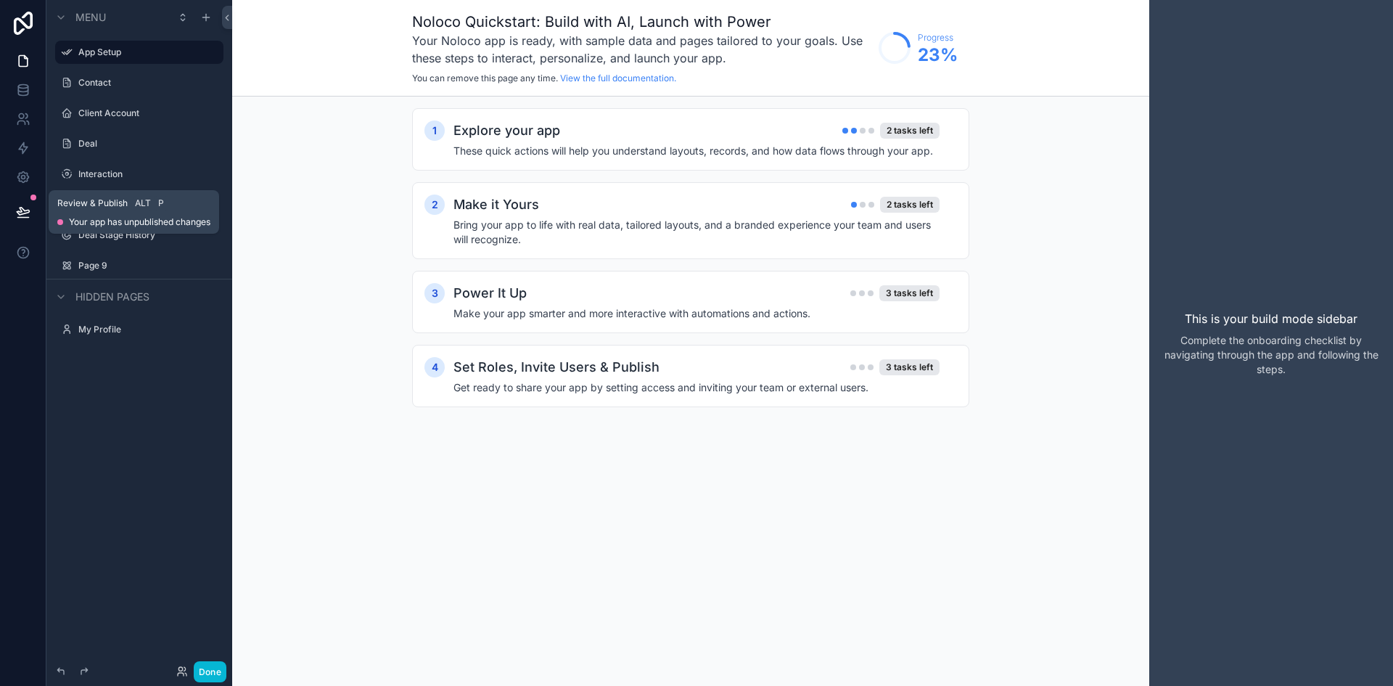
click at [19, 205] on icon at bounding box center [23, 212] width 15 height 15
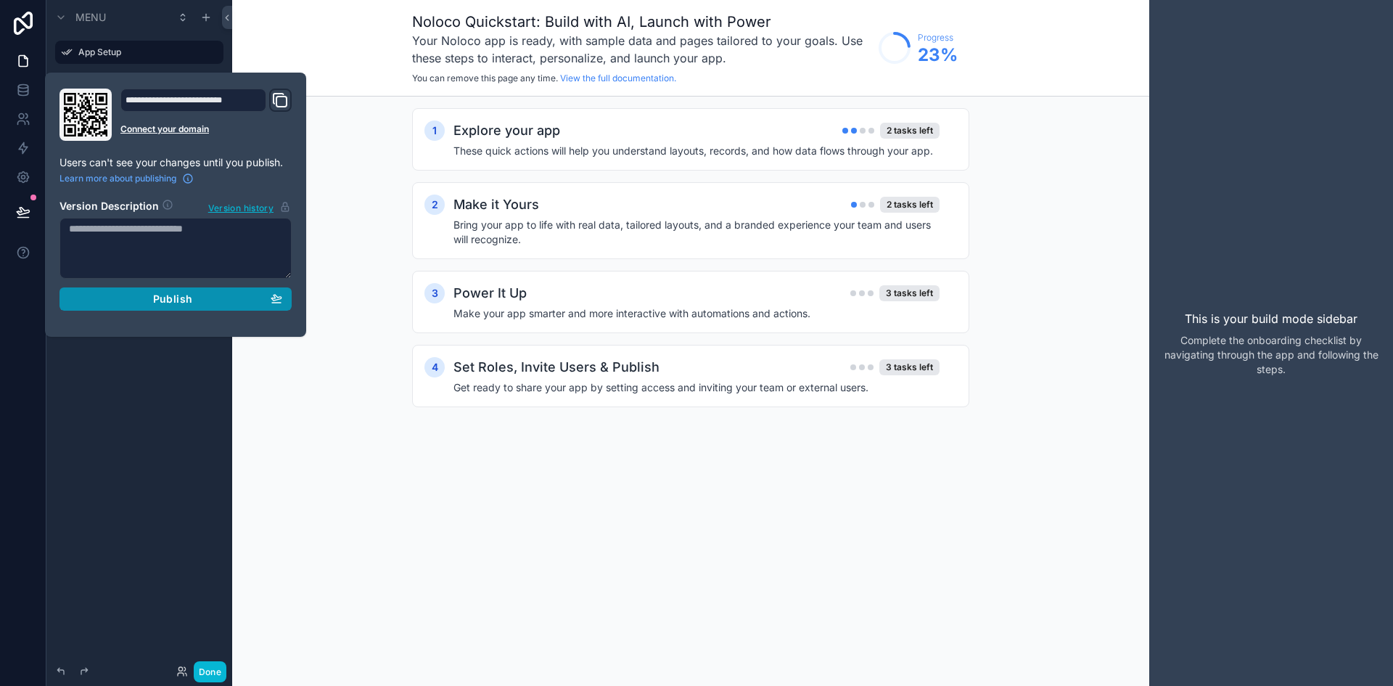
click at [170, 295] on span "Publish" at bounding box center [172, 298] width 39 height 13
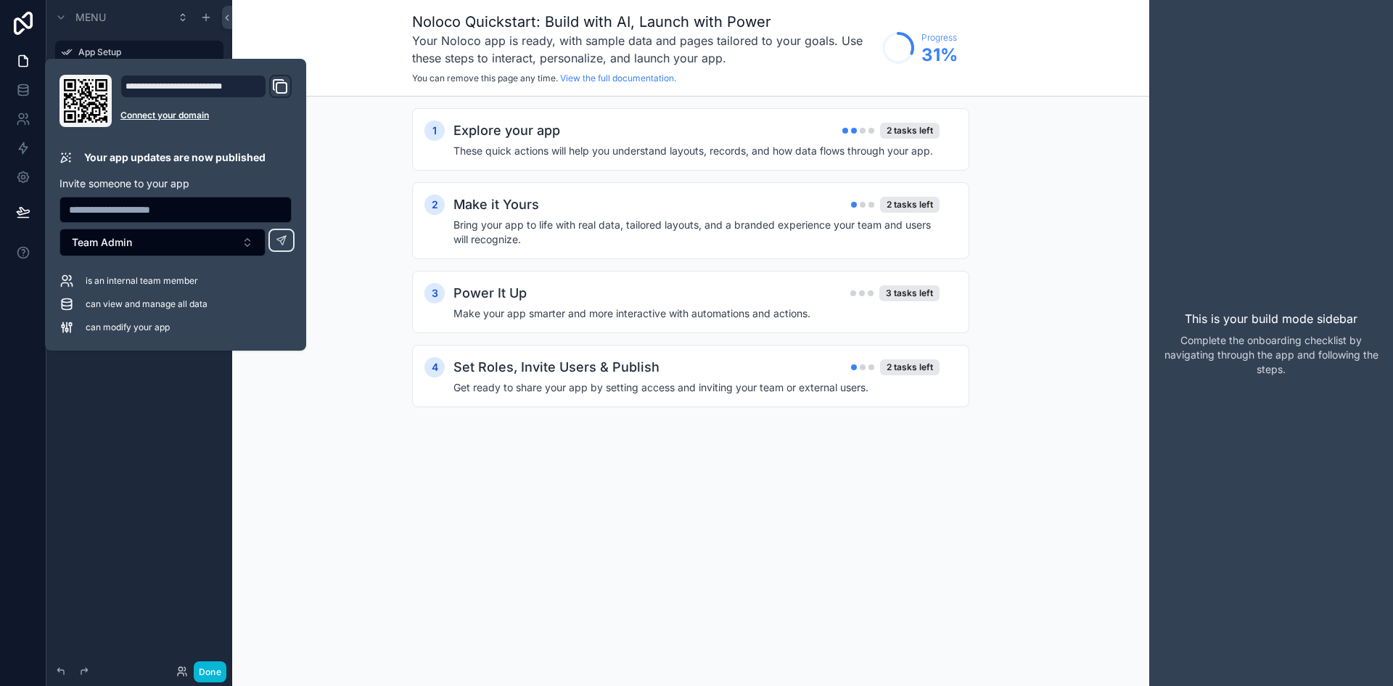
click at [274, 87] on icon "Domain and Custom Link" at bounding box center [279, 85] width 10 height 10
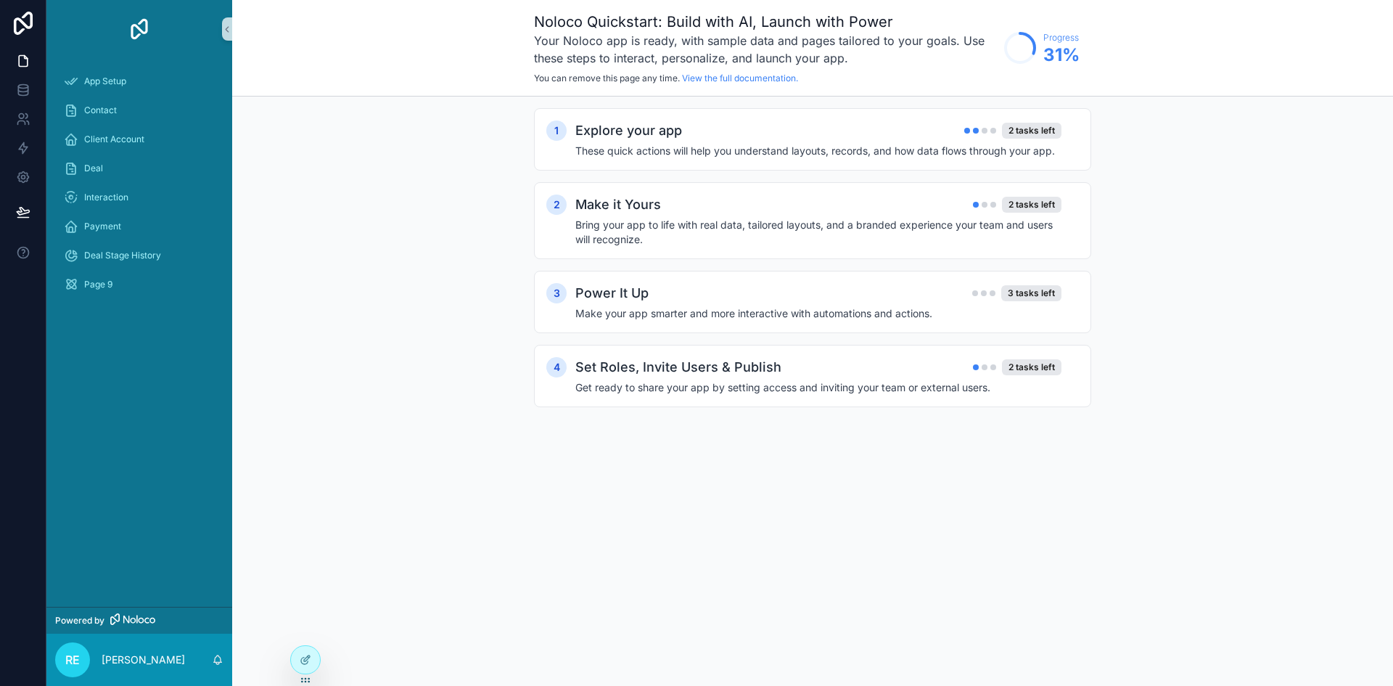
drag, startPoint x: 393, startPoint y: 360, endPoint x: 457, endPoint y: 203, distance: 169.2
click at [398, 350] on div "1 Explore your app 2 tasks left These quick actions will help you understand la…" at bounding box center [812, 271] width 1161 height 351
click at [98, 117] on div "Contact" at bounding box center [139, 110] width 151 height 23
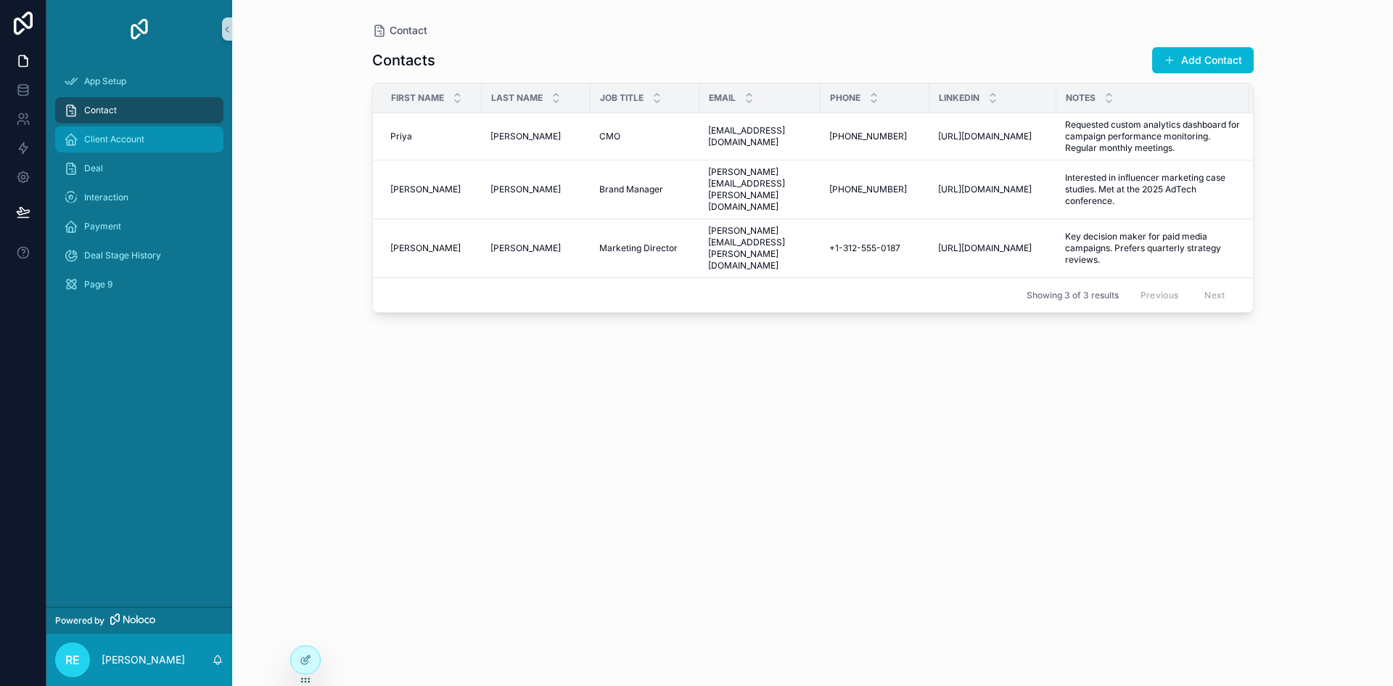
click at [100, 133] on span "Client Account" at bounding box center [114, 139] width 60 height 12
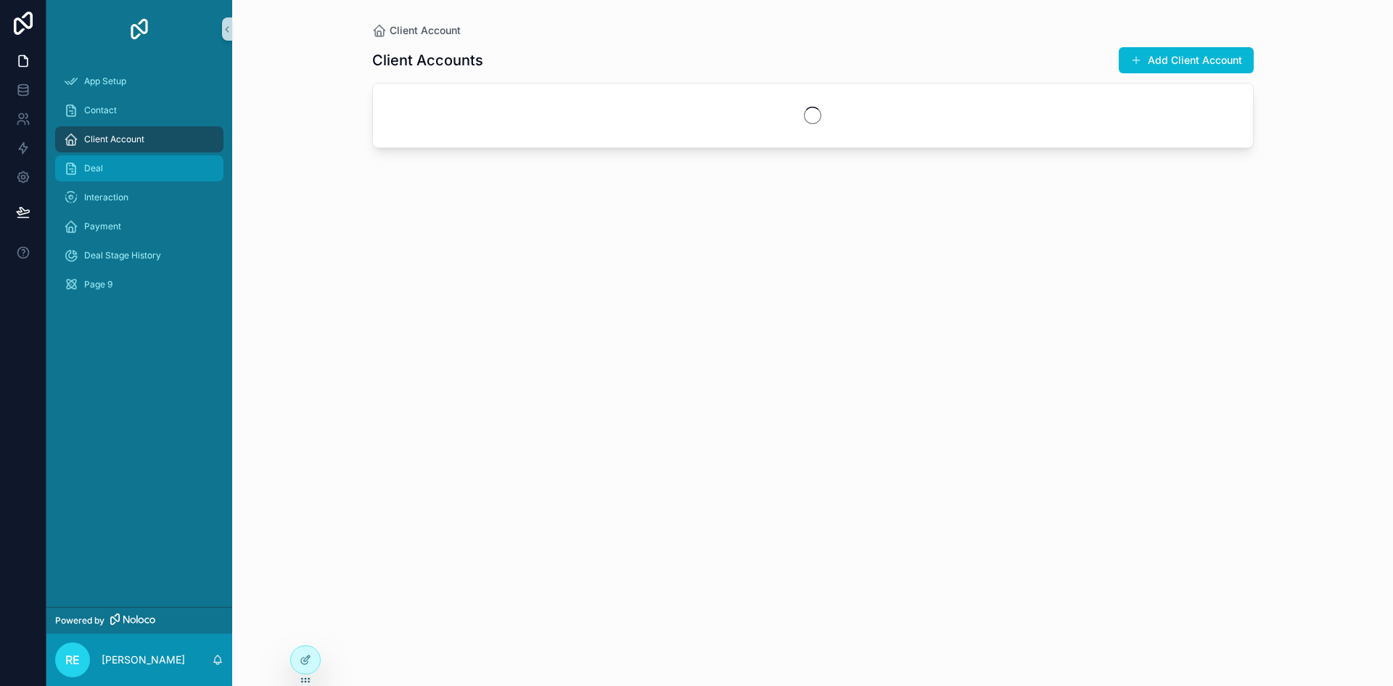
click at [96, 159] on div "Deal" at bounding box center [139, 168] width 151 height 23
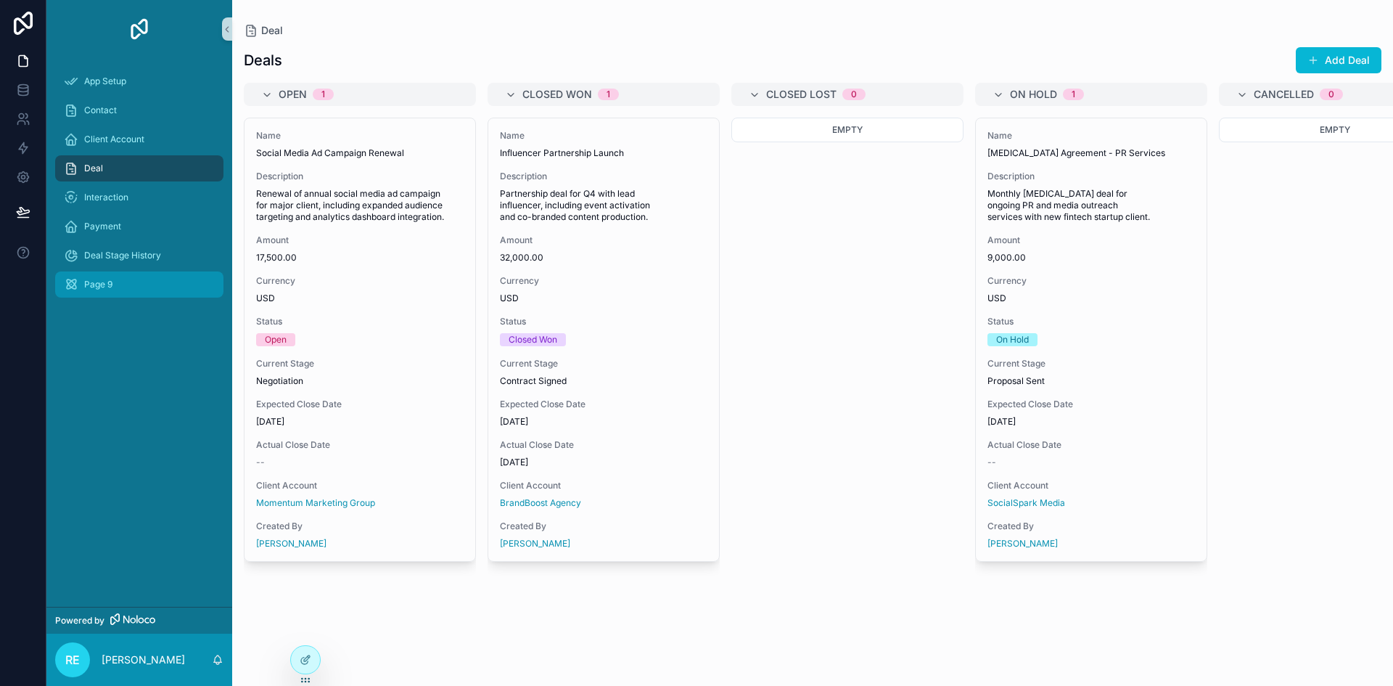
click at [101, 284] on span "Page 9" at bounding box center [98, 285] width 28 height 12
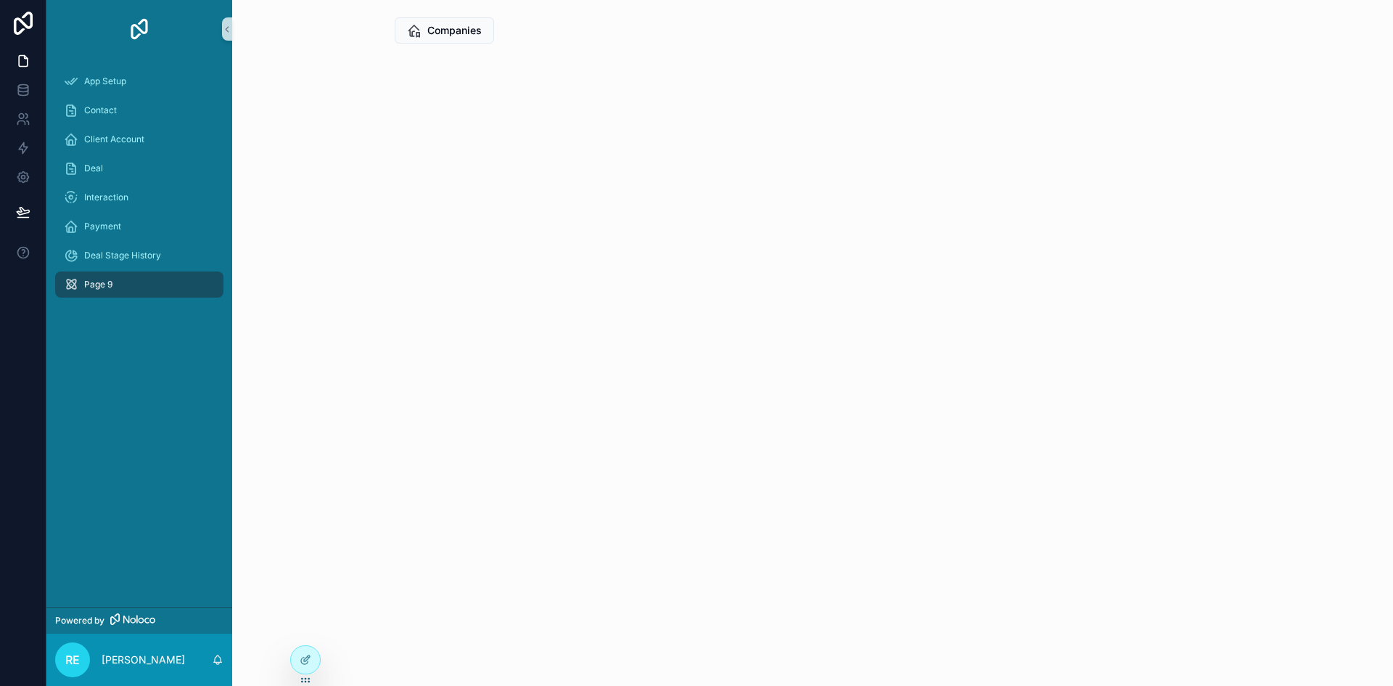
click at [432, 31] on span "Companies" at bounding box center [454, 30] width 54 height 15
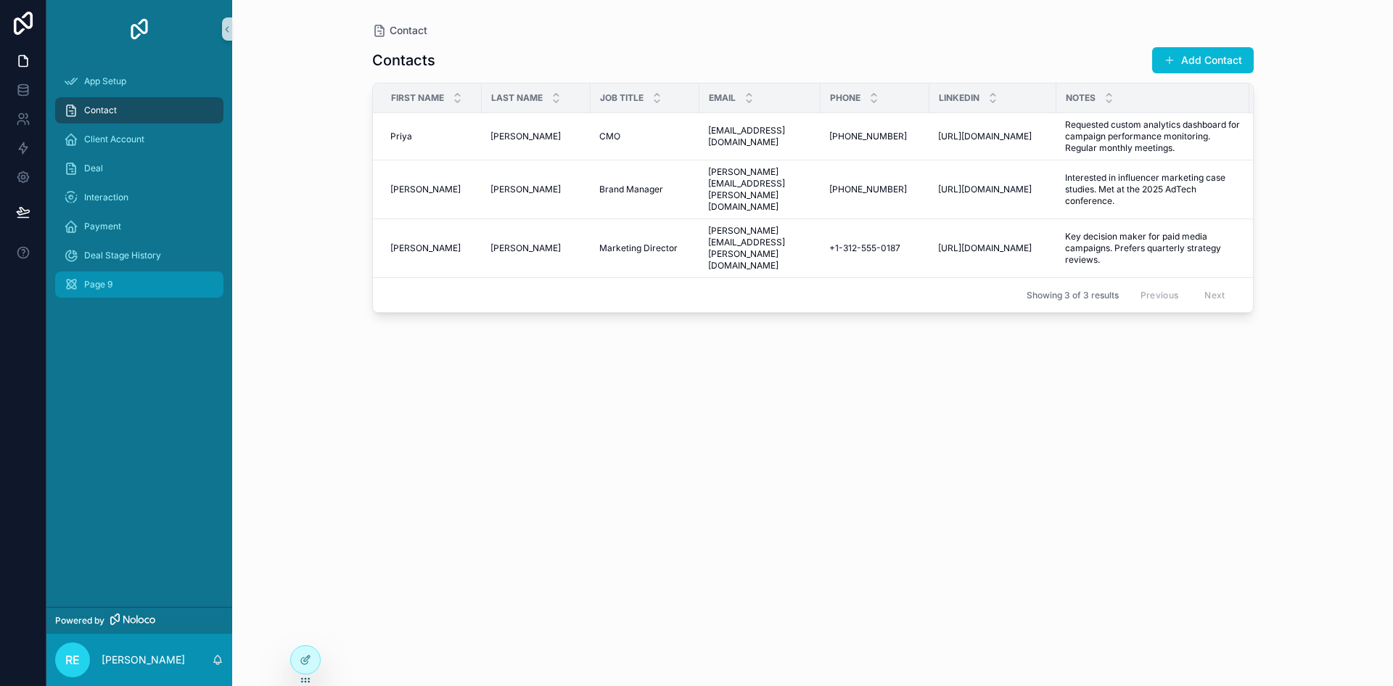
click at [104, 284] on span "Page 9" at bounding box center [98, 285] width 28 height 12
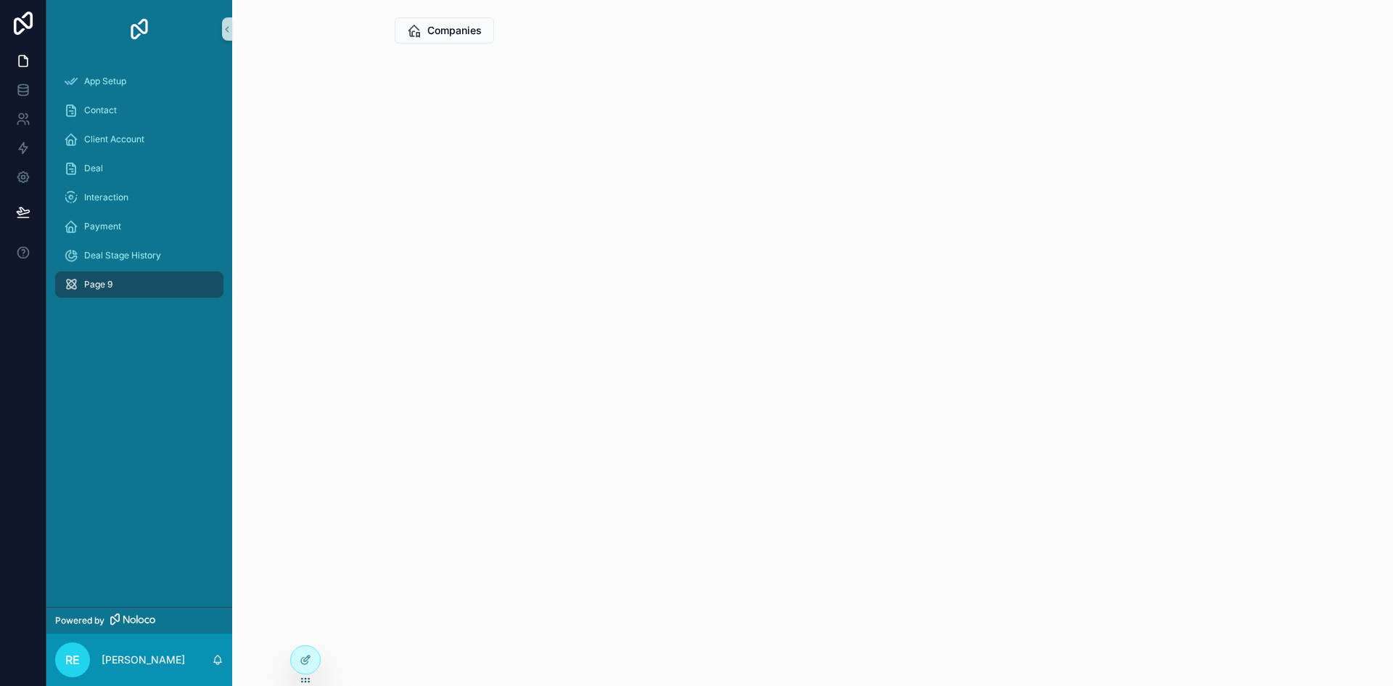
click at [452, 29] on span "Companies" at bounding box center [454, 30] width 54 height 15
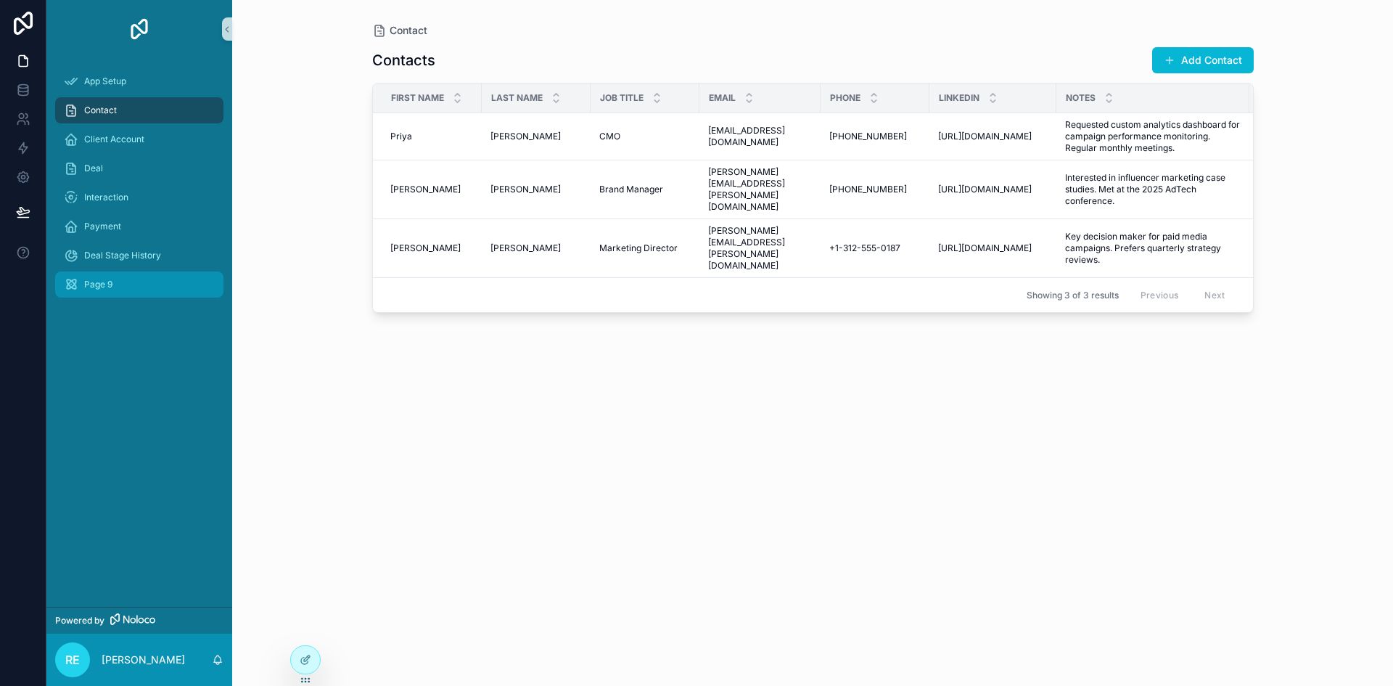
click at [112, 280] on div "Page 9" at bounding box center [139, 284] width 151 height 23
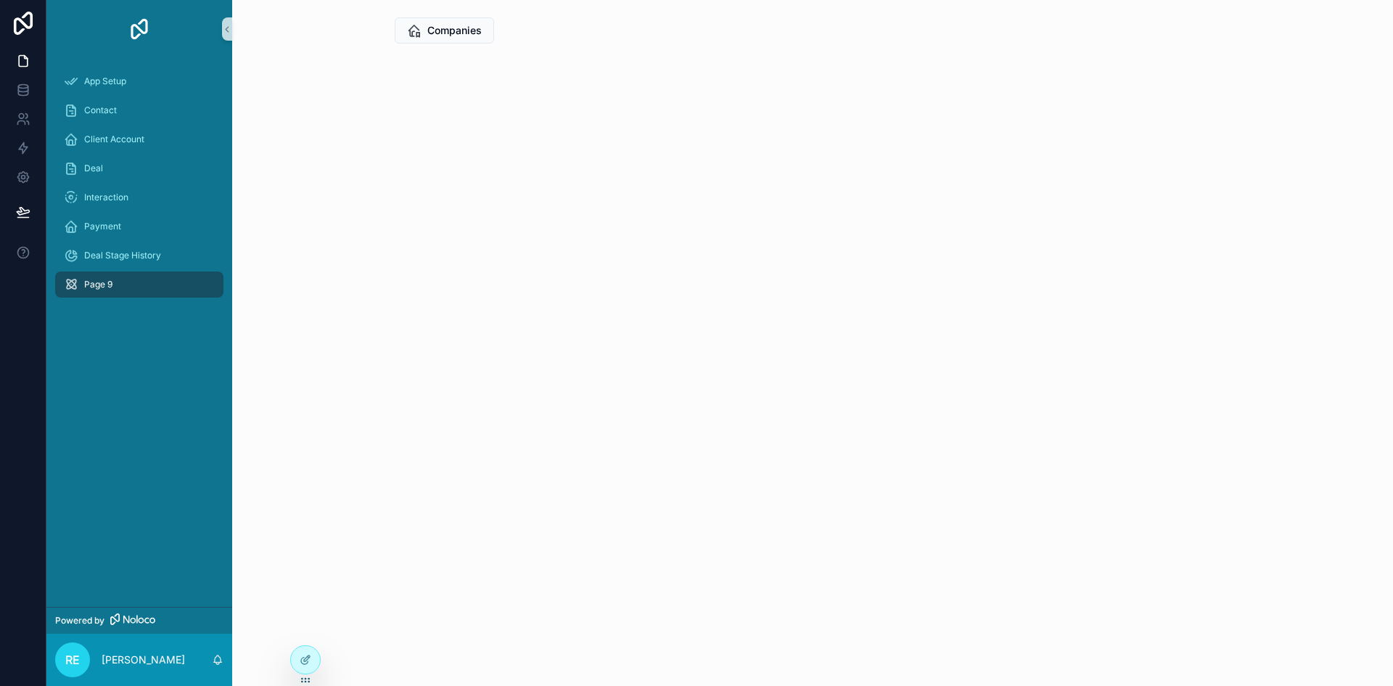
click at [99, 286] on span "Page 9" at bounding box center [98, 285] width 28 height 12
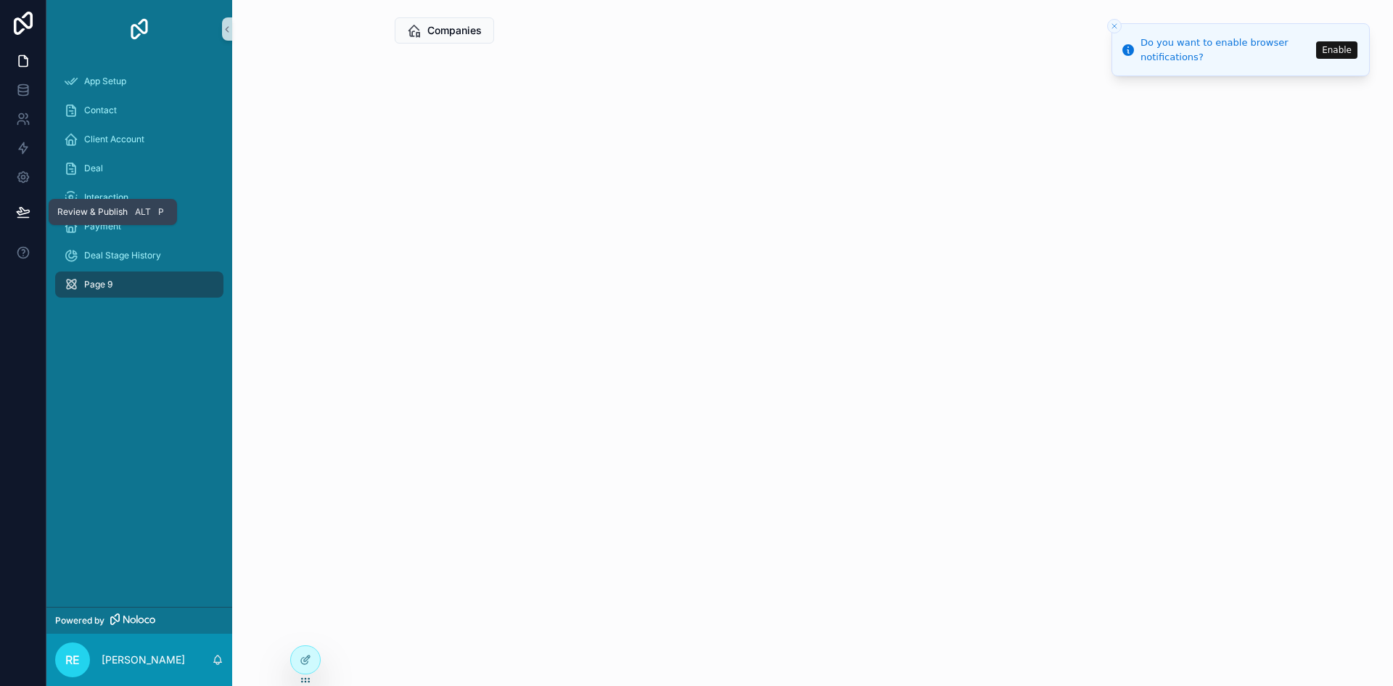
click at [17, 212] on icon at bounding box center [23, 210] width 12 height 7
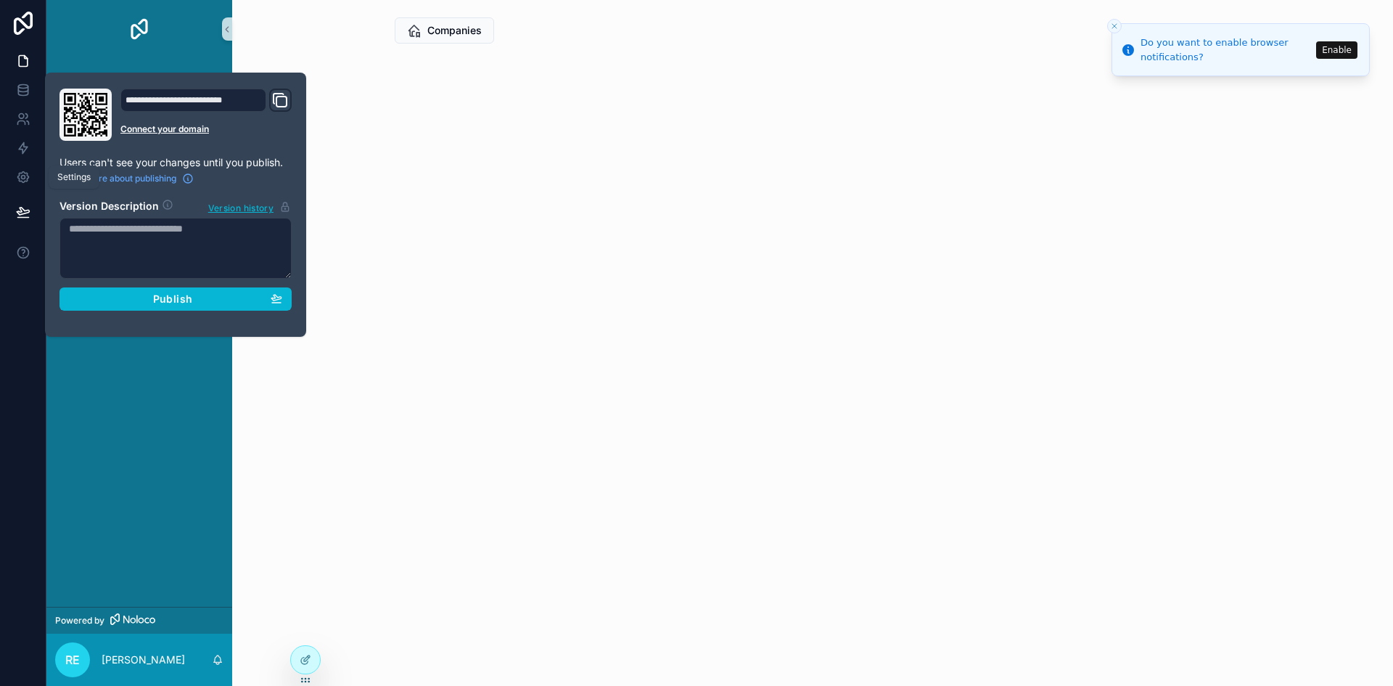
click at [20, 179] on icon at bounding box center [22, 177] width 11 height 11
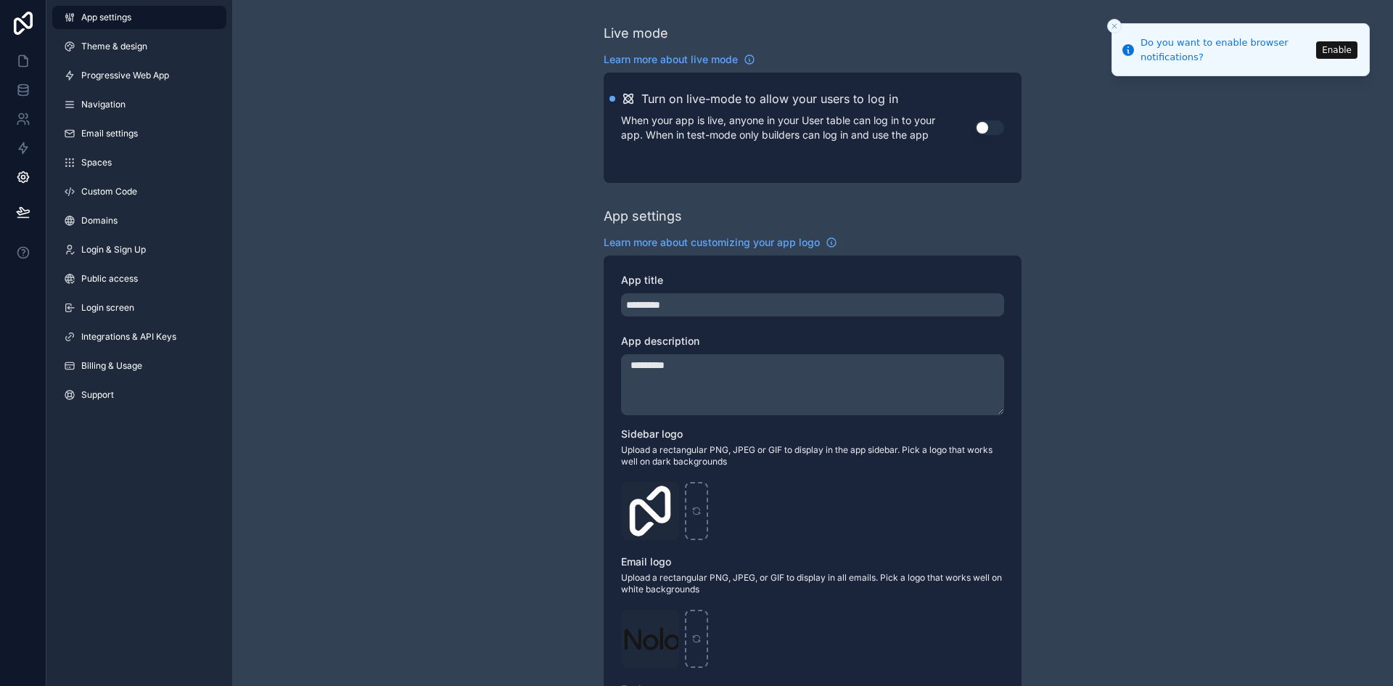
click at [140, 52] on link "Theme & design" at bounding box center [139, 46] width 174 height 23
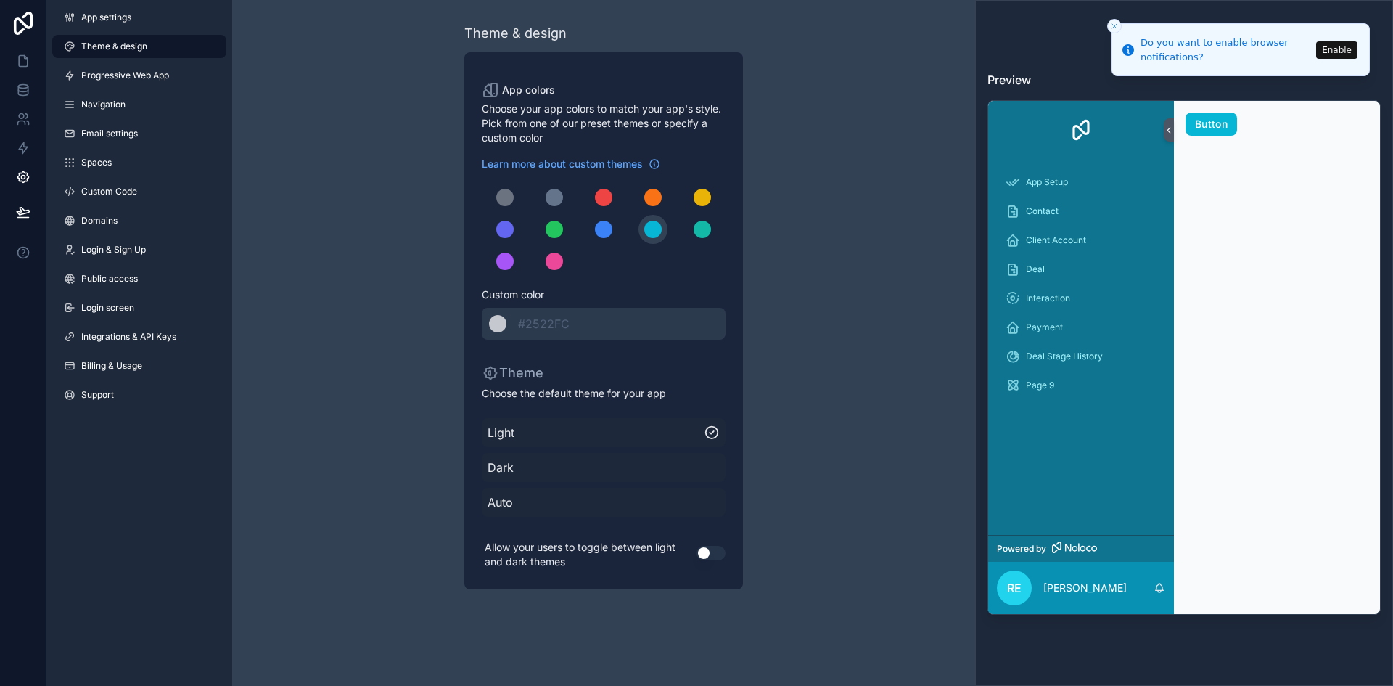
click at [147, 78] on span "Progressive Web App" at bounding box center [125, 76] width 88 height 12
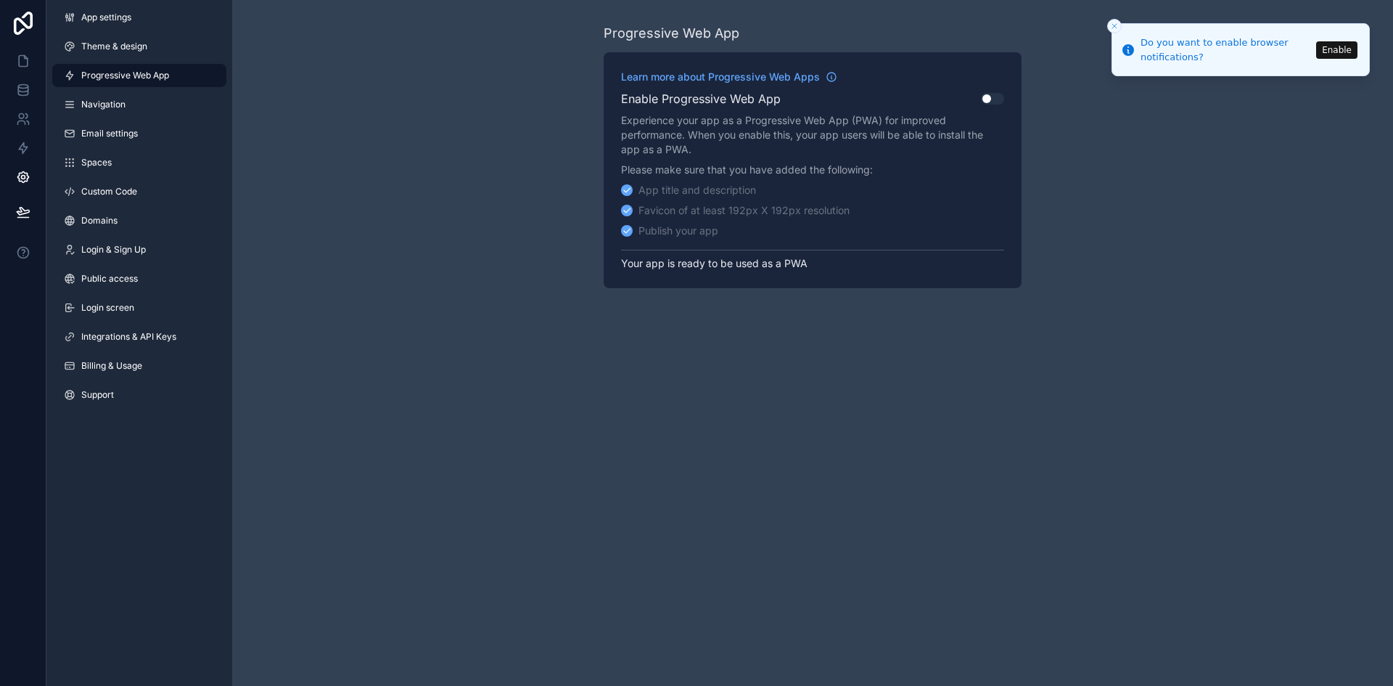
click at [127, 110] on link "Navigation" at bounding box center [139, 104] width 174 height 23
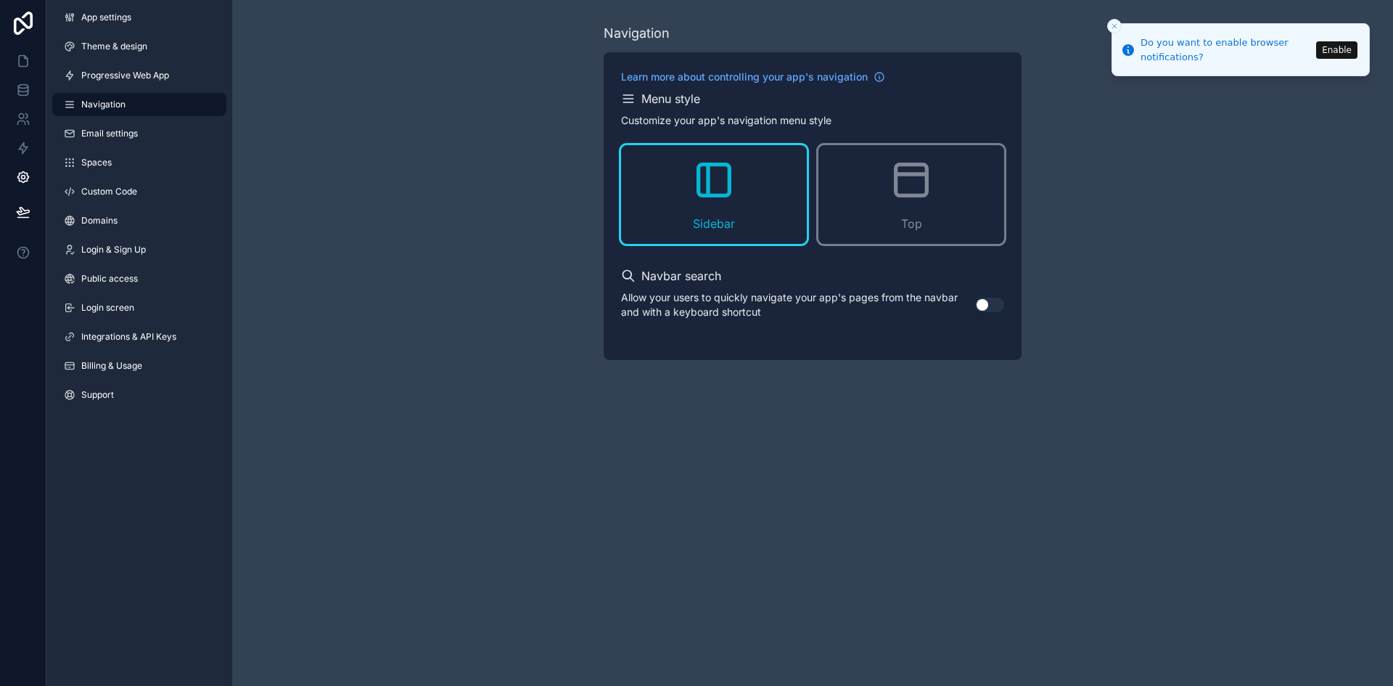
click at [125, 128] on span "Email settings" at bounding box center [109, 134] width 57 height 12
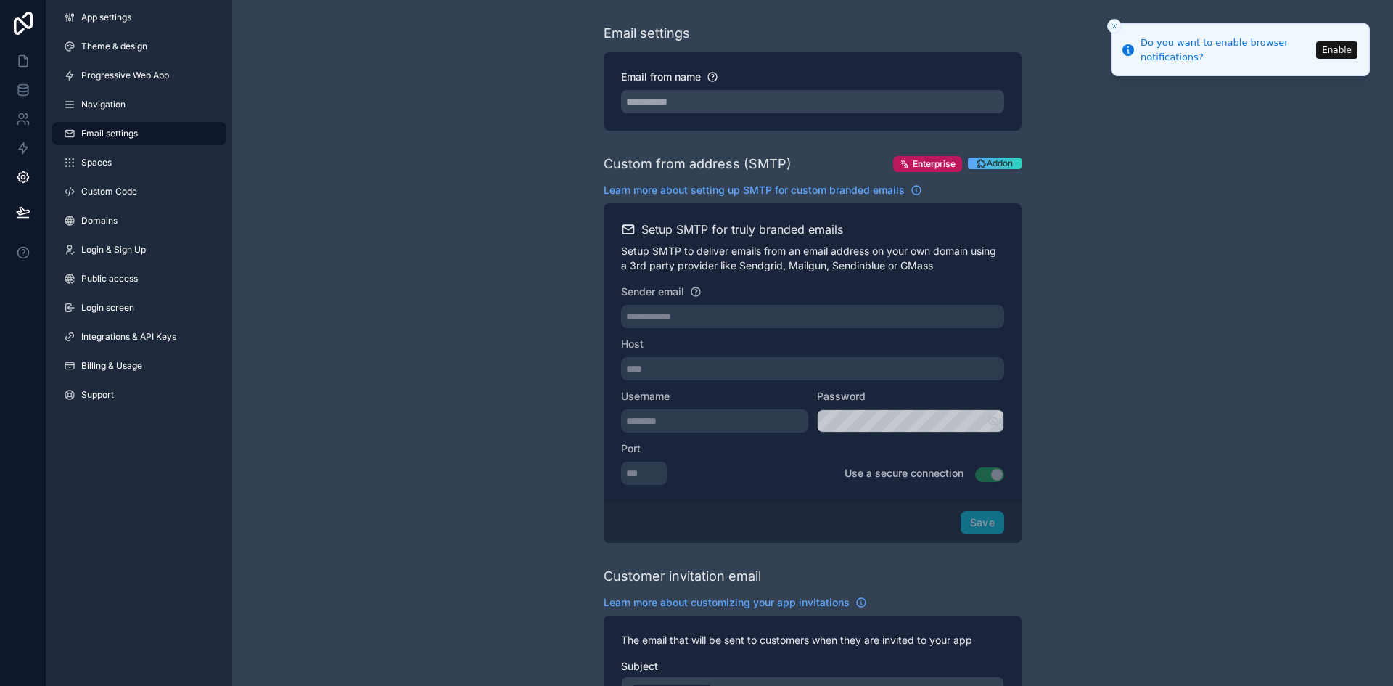
click at [106, 164] on span "Spaces" at bounding box center [96, 163] width 30 height 12
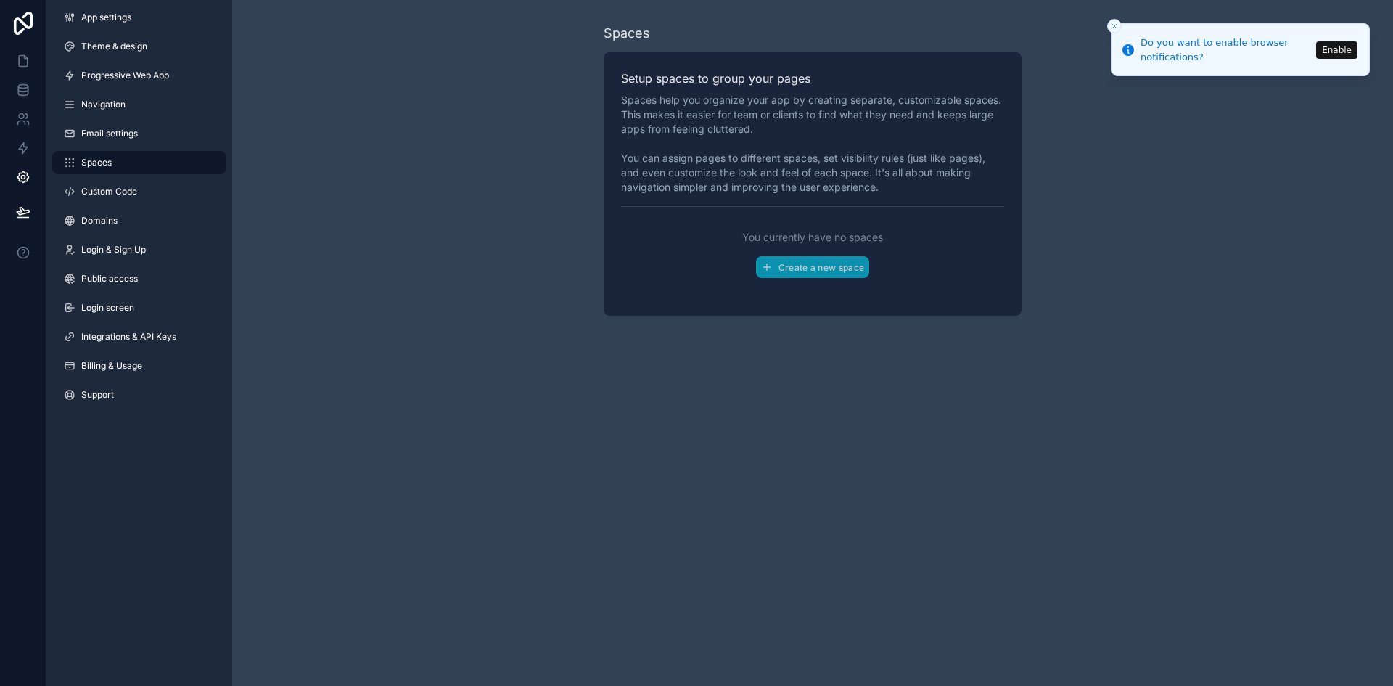
click at [107, 198] on link "Custom Code" at bounding box center [139, 191] width 174 height 23
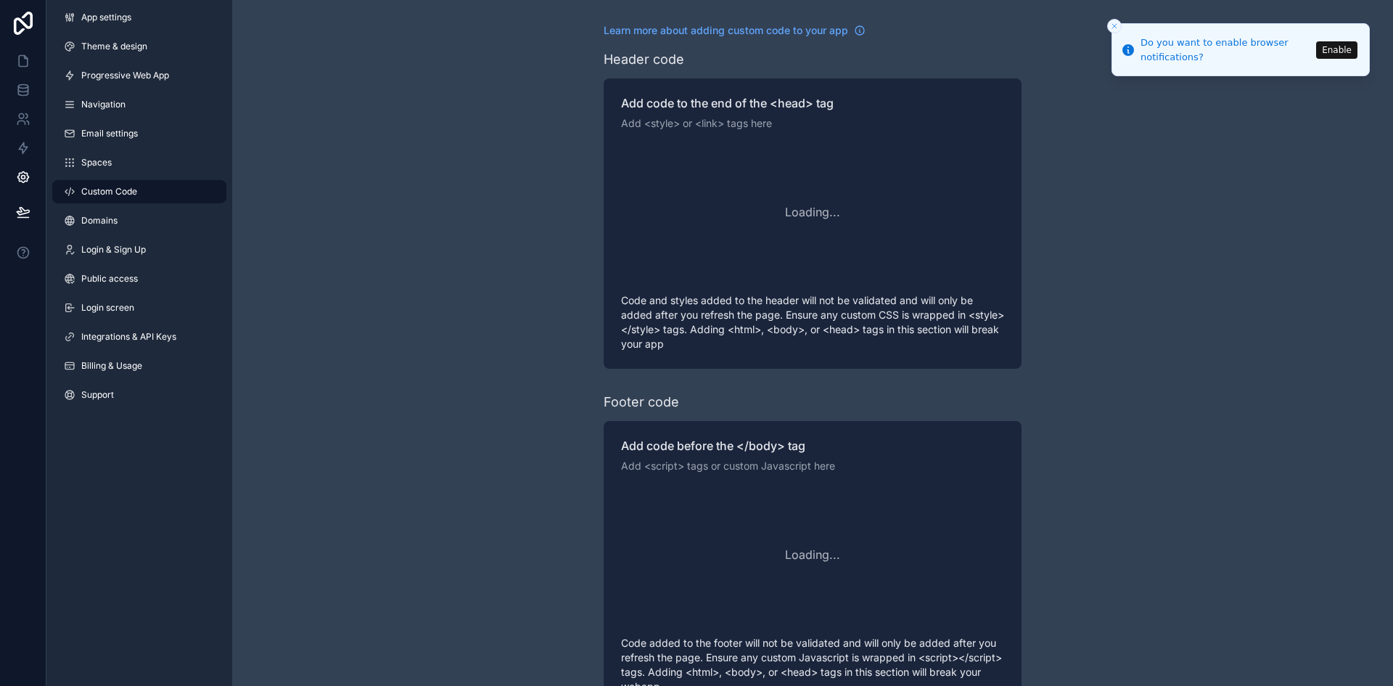
click at [102, 225] on span "Domains" at bounding box center [99, 221] width 36 height 12
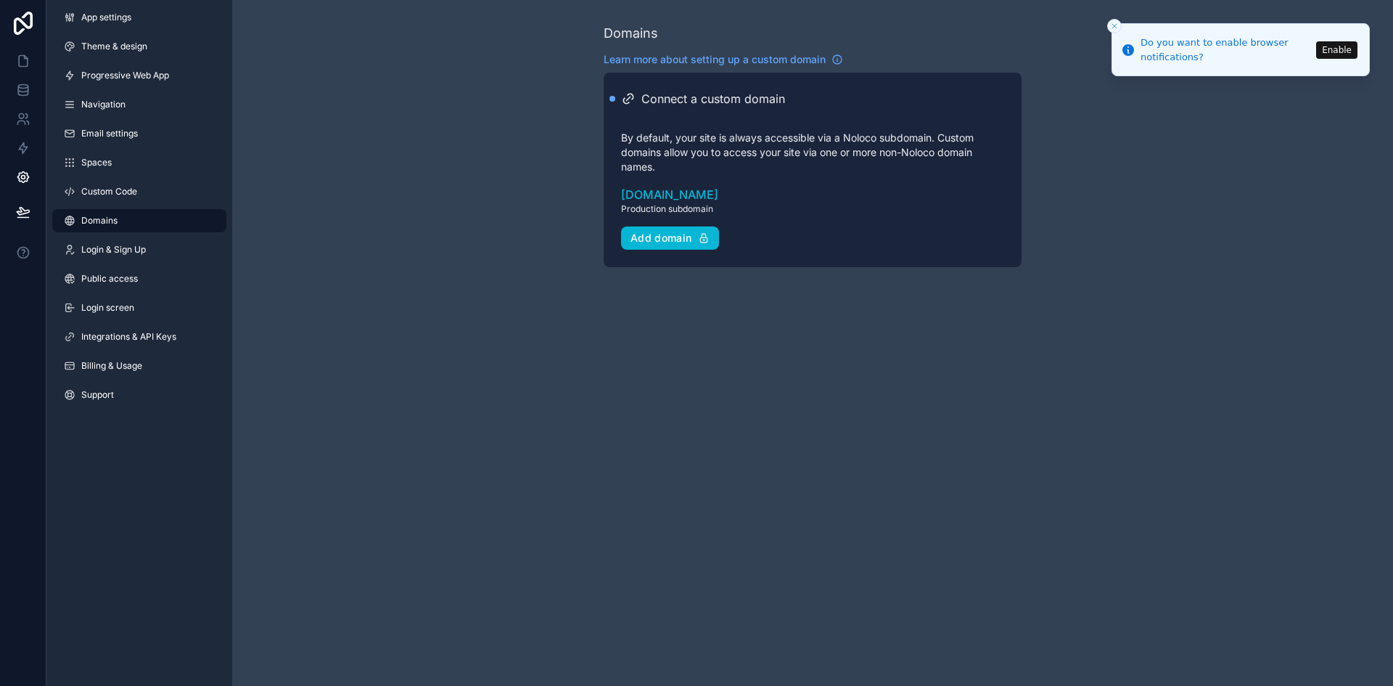
click at [116, 249] on span "Login & Sign Up" at bounding box center [113, 250] width 65 height 12
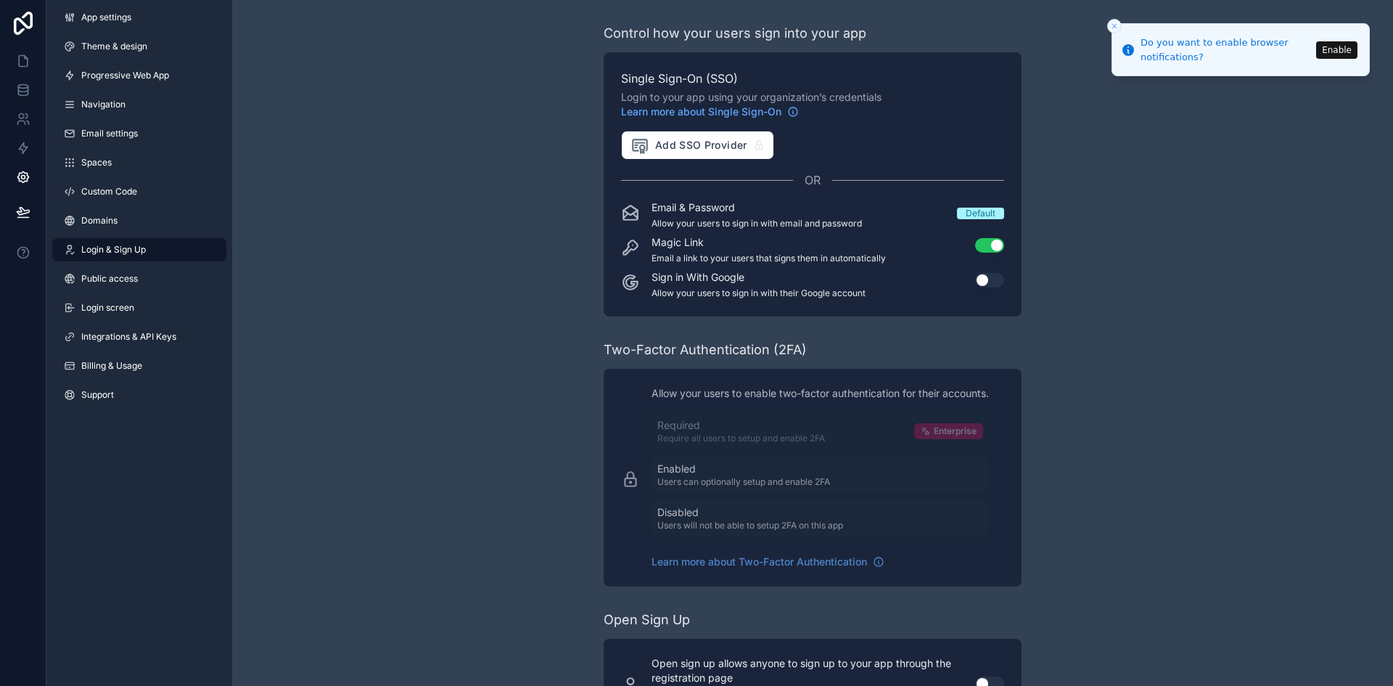
click at [100, 285] on link "Public access" at bounding box center [139, 278] width 174 height 23
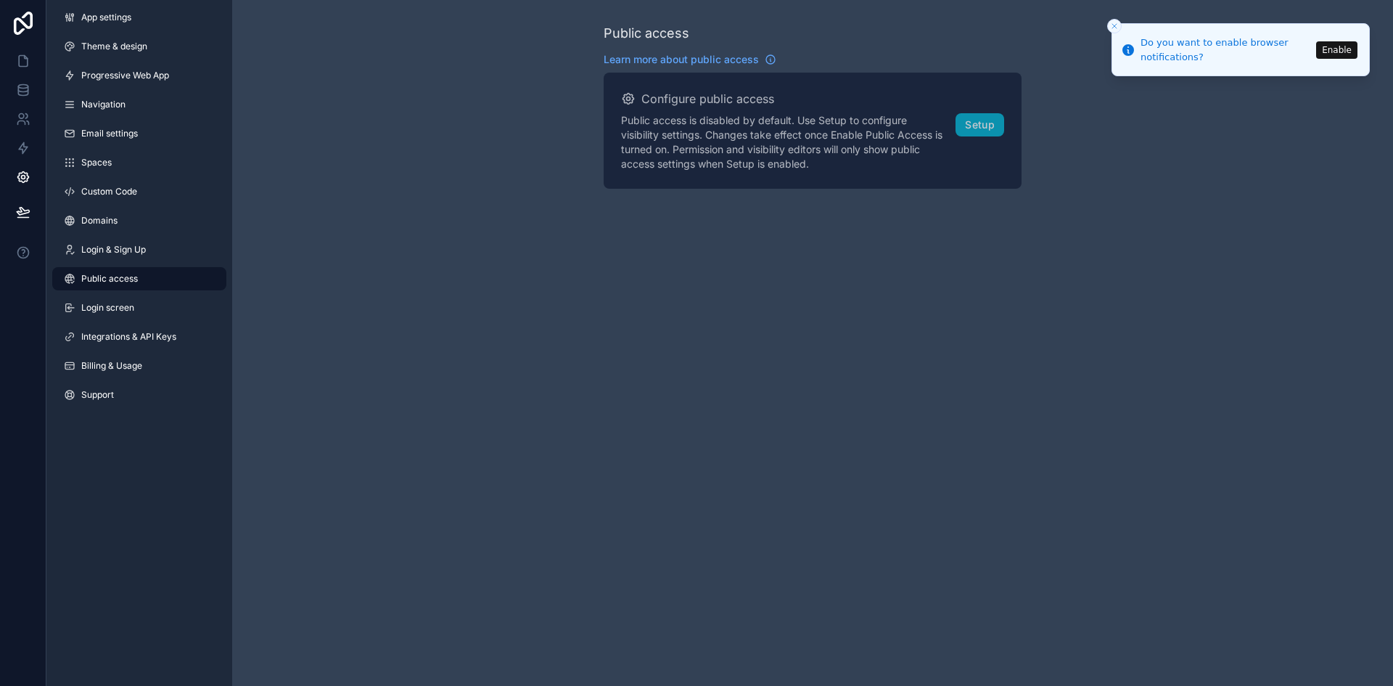
click at [100, 316] on link "Login screen" at bounding box center [139, 307] width 174 height 23
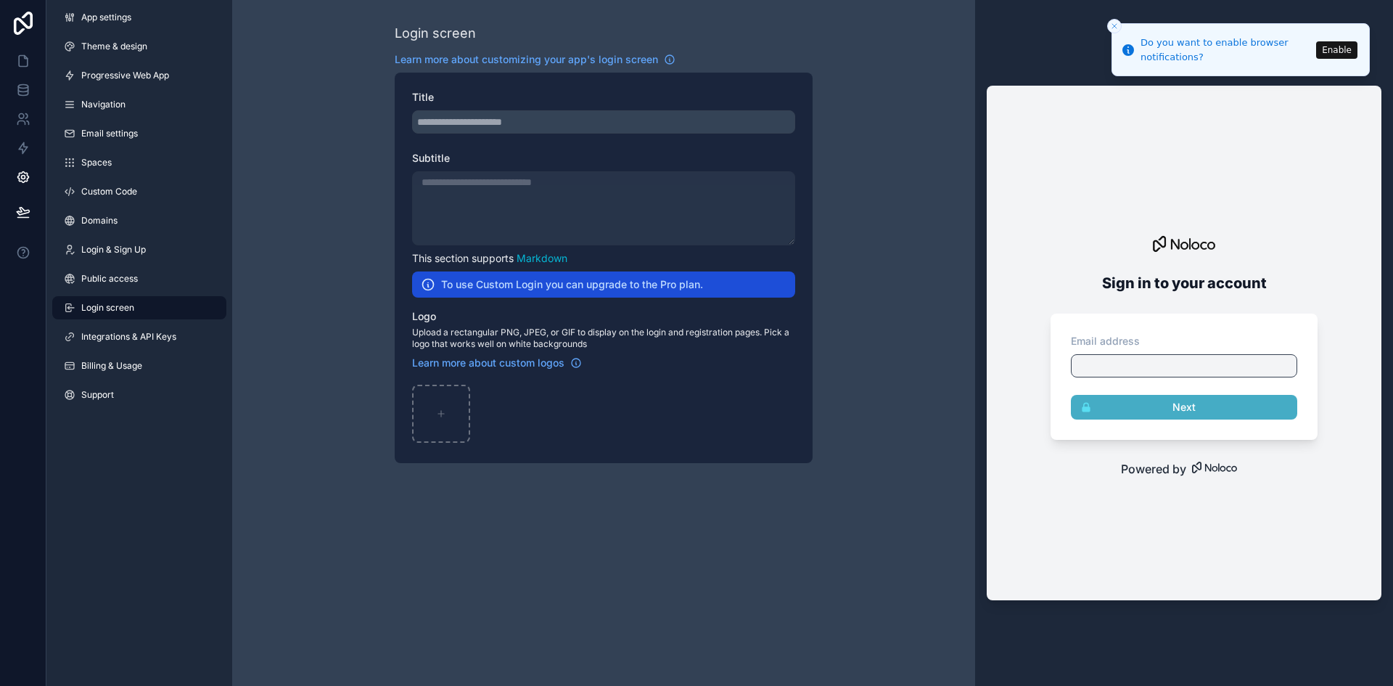
click at [130, 337] on span "Integrations & API Keys" at bounding box center [128, 337] width 95 height 12
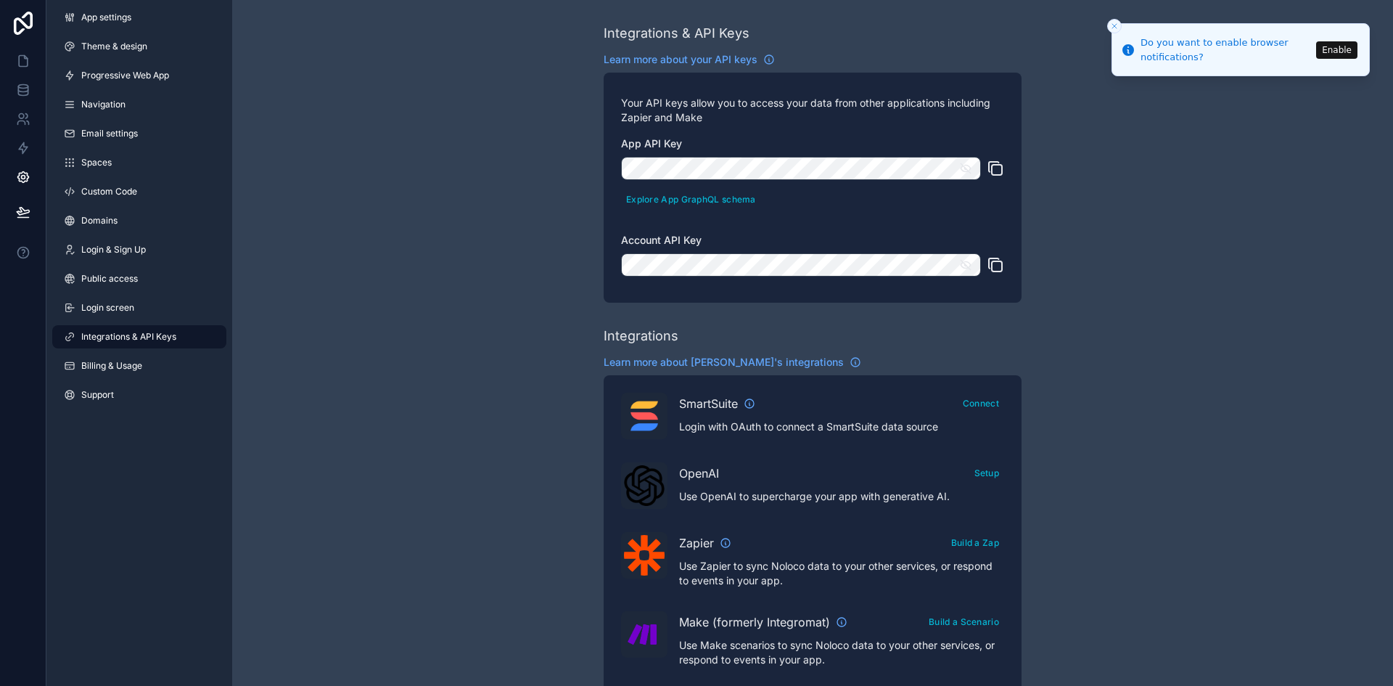
click at [114, 366] on span "Billing & Usage" at bounding box center [111, 366] width 61 height 12
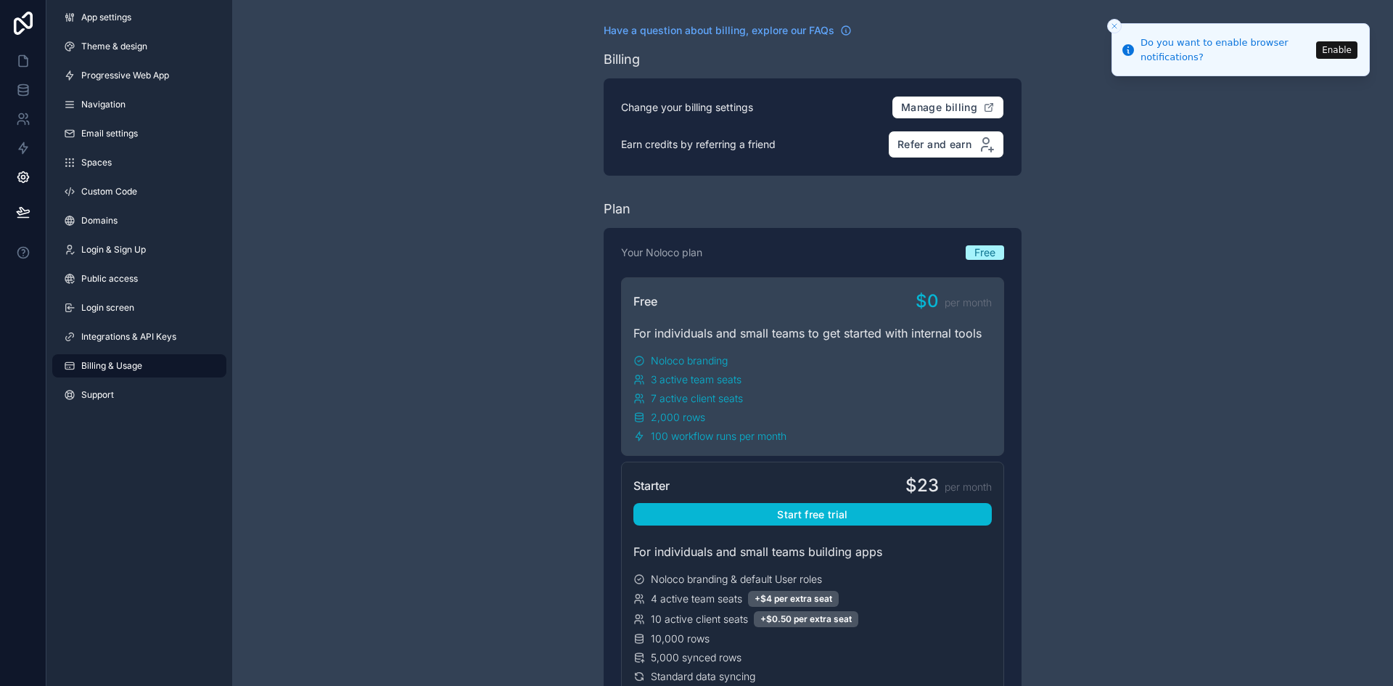
click at [105, 399] on span "Support" at bounding box center [97, 395] width 33 height 12
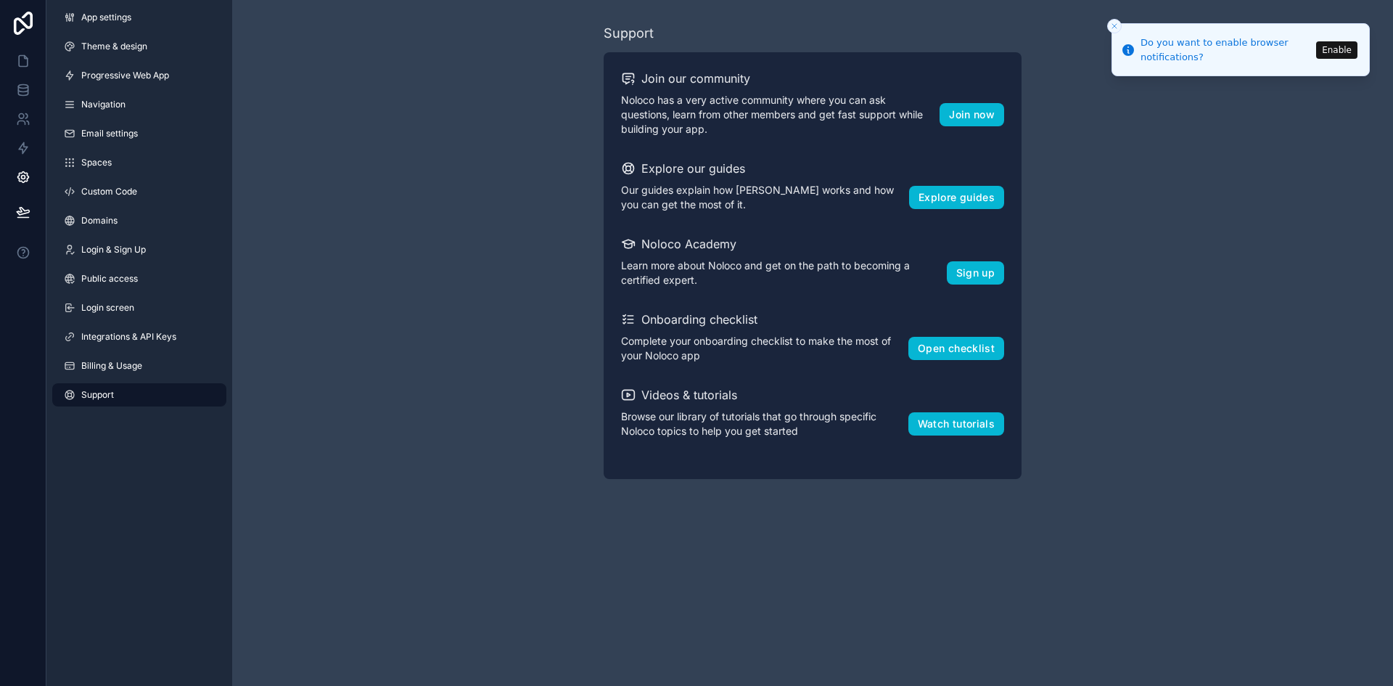
click at [334, 166] on div "Support Join our community Noloco has a very active community where you can ask…" at bounding box center [812, 251] width 1161 height 502
click at [422, 141] on div "Support Join our community Noloco has a very active community where you can ask…" at bounding box center [812, 251] width 1161 height 502
click at [29, 49] on link at bounding box center [23, 60] width 46 height 29
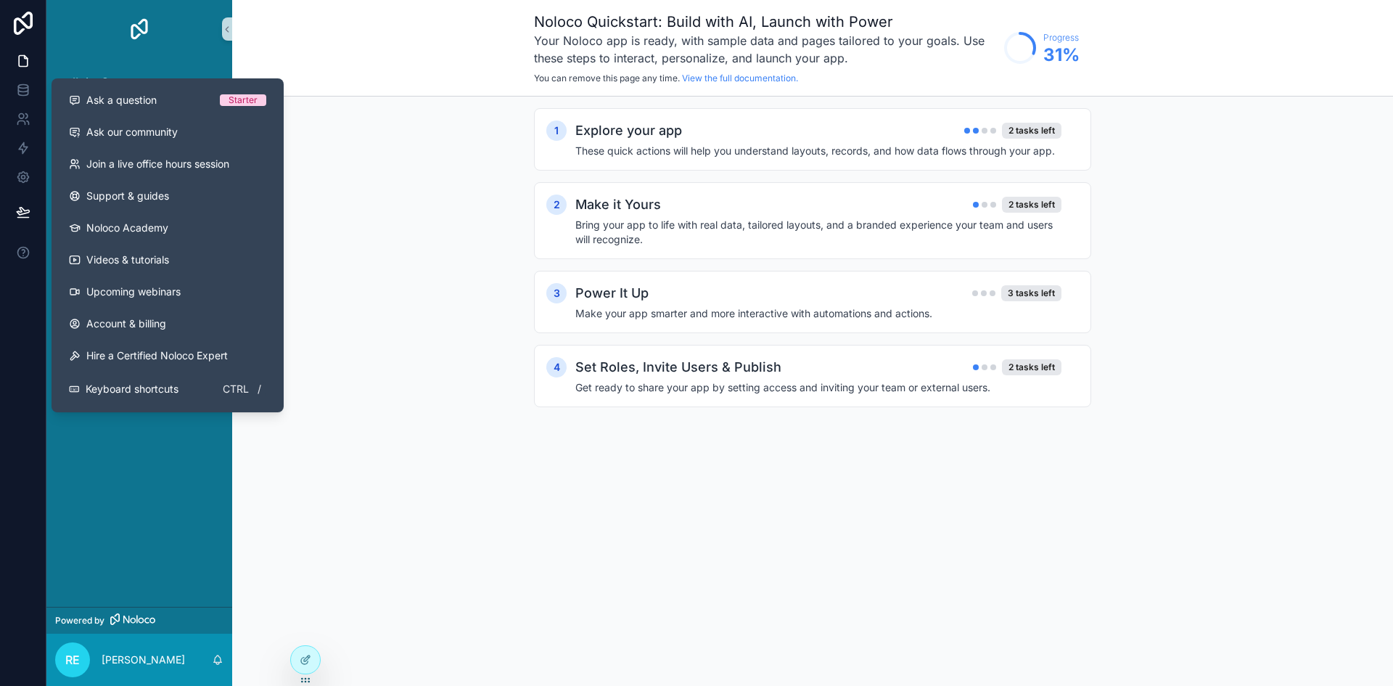
click at [129, 101] on span "Ask a question" at bounding box center [121, 100] width 70 height 15
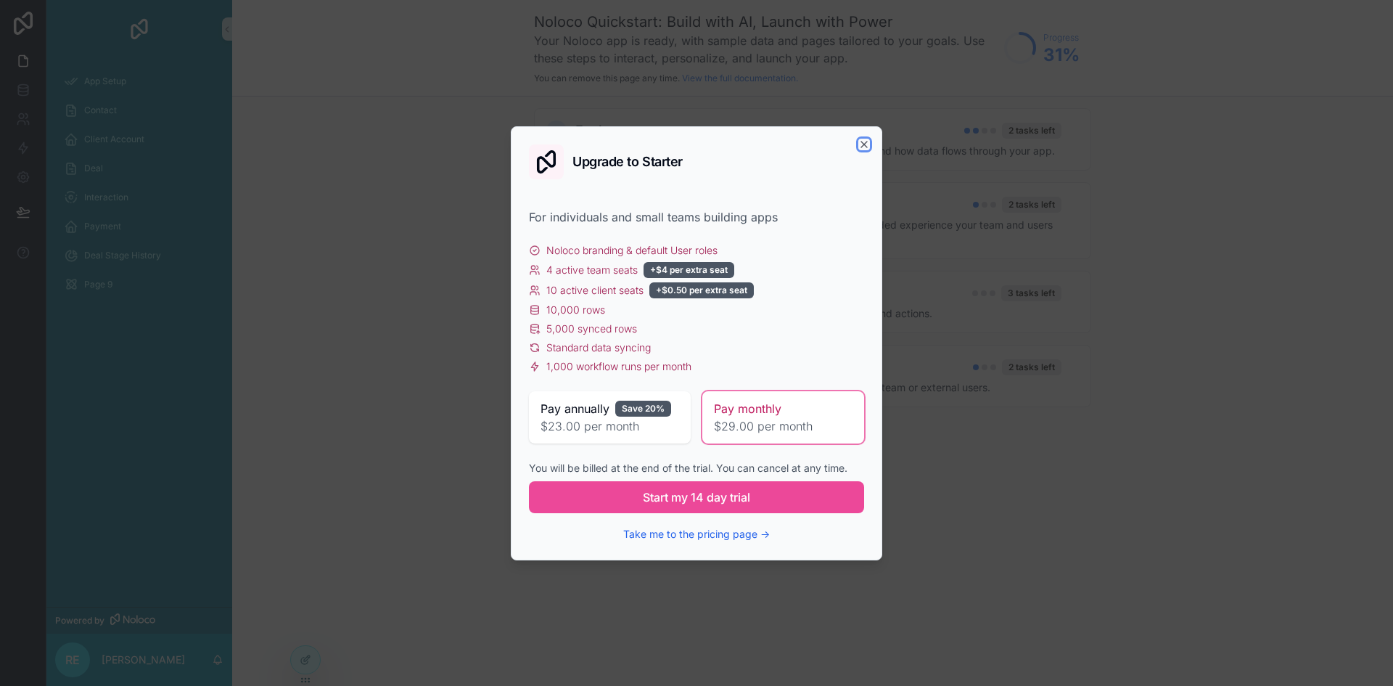
click at [865, 141] on icon "button" at bounding box center [864, 145] width 12 height 12
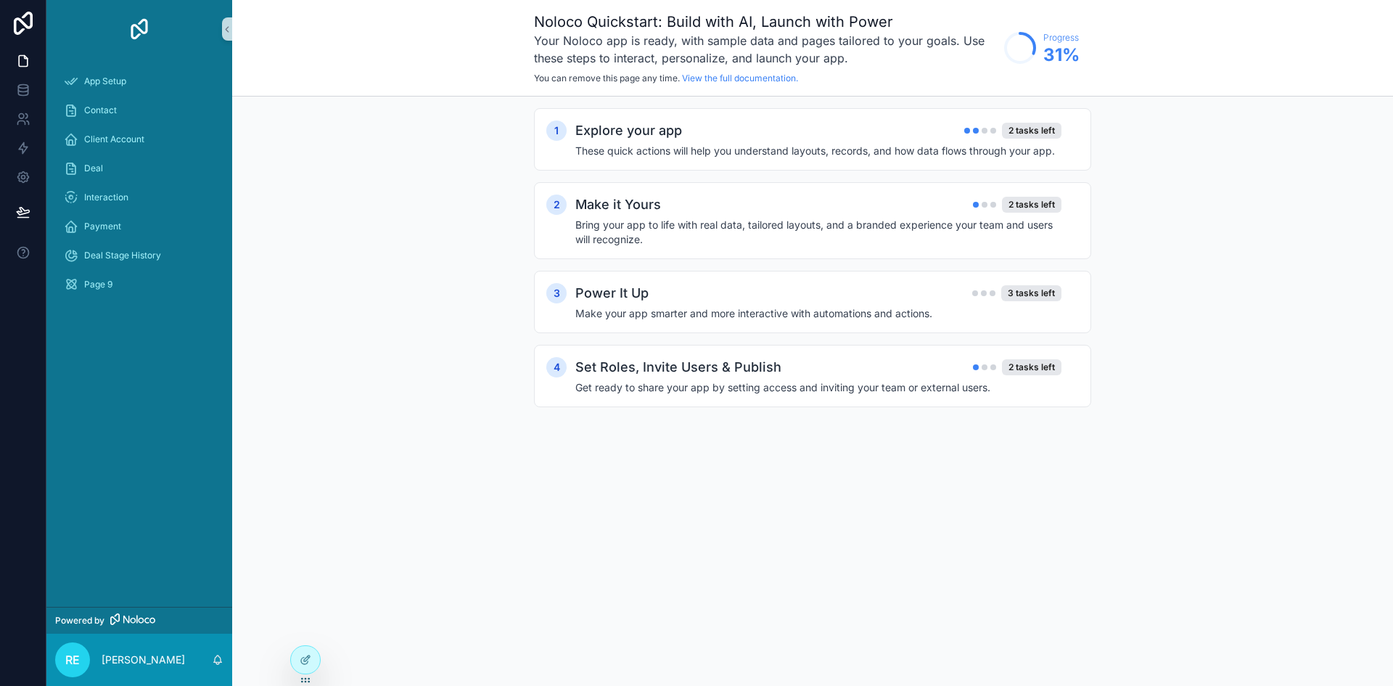
click at [20, 20] on icon at bounding box center [23, 23] width 19 height 23
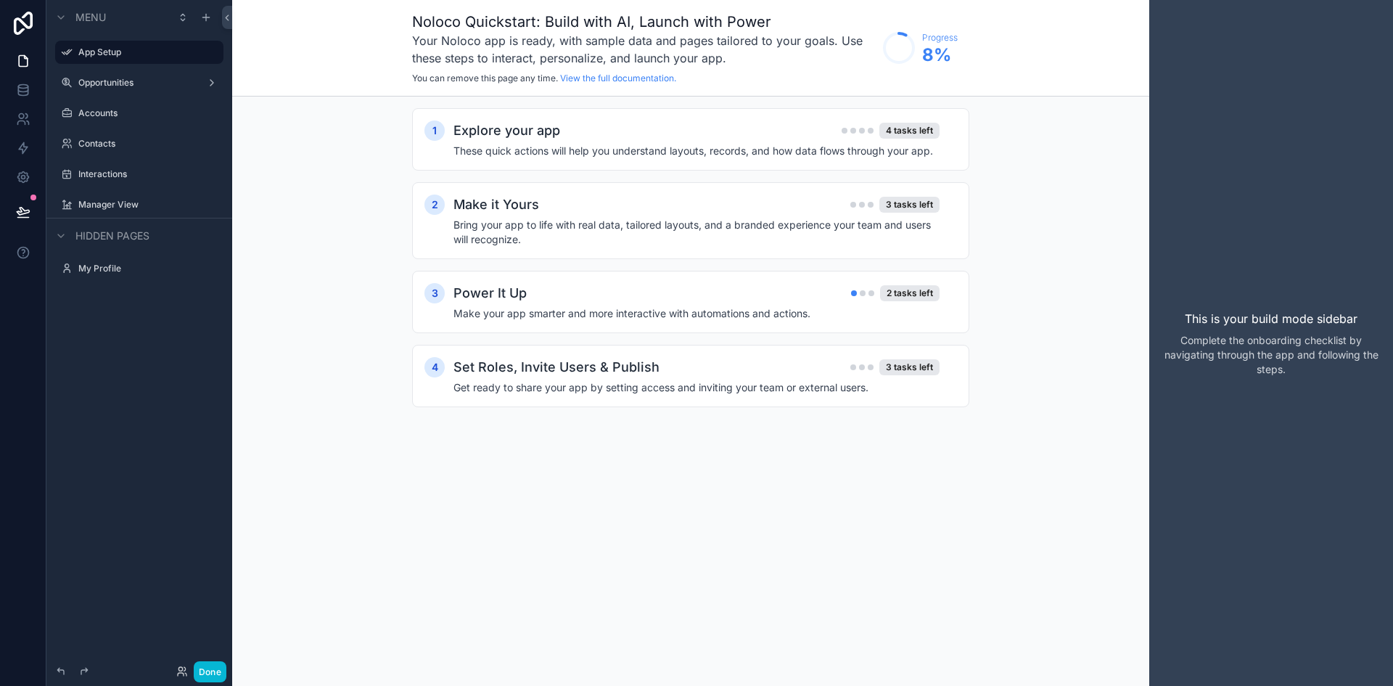
click at [144, 78] on label "Opportunities" at bounding box center [139, 83] width 122 height 12
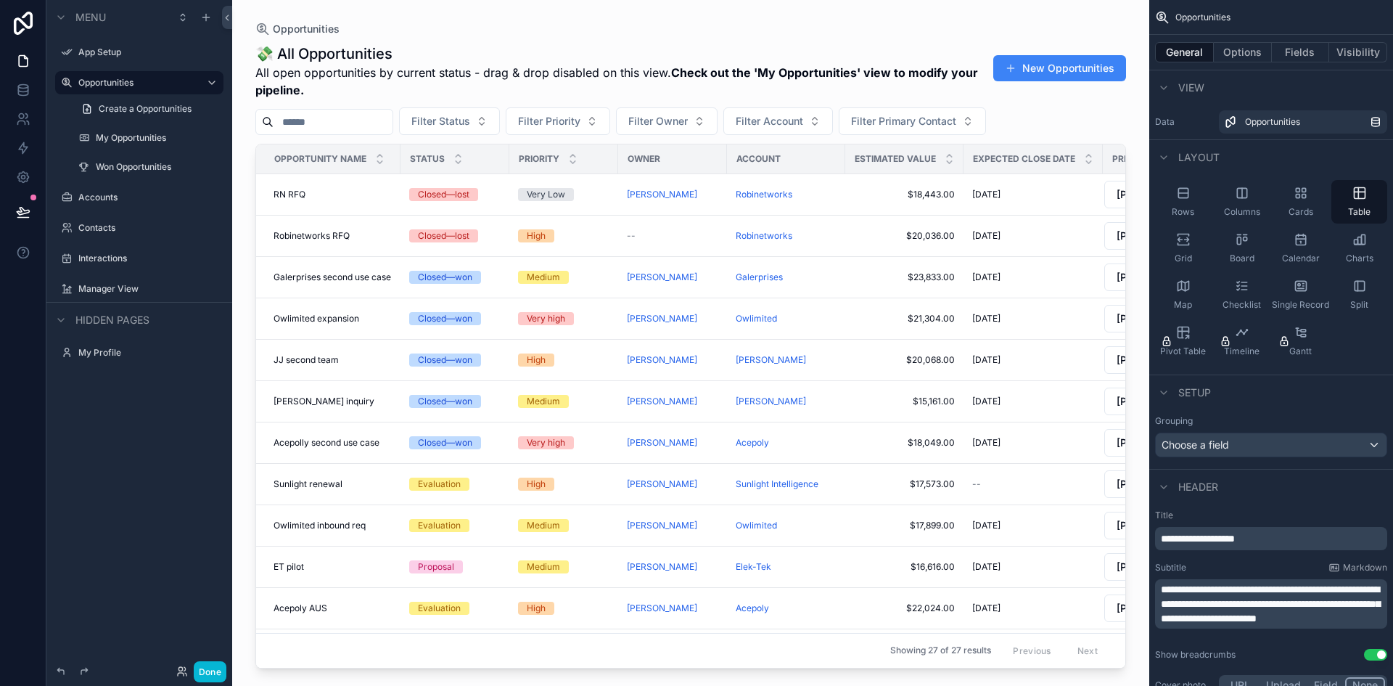
click at [110, 83] on label "Opportunities" at bounding box center [136, 83] width 116 height 12
click at [102, 192] on label "Accounts" at bounding box center [149, 198] width 142 height 12
